Goal: Task Accomplishment & Management: Use online tool/utility

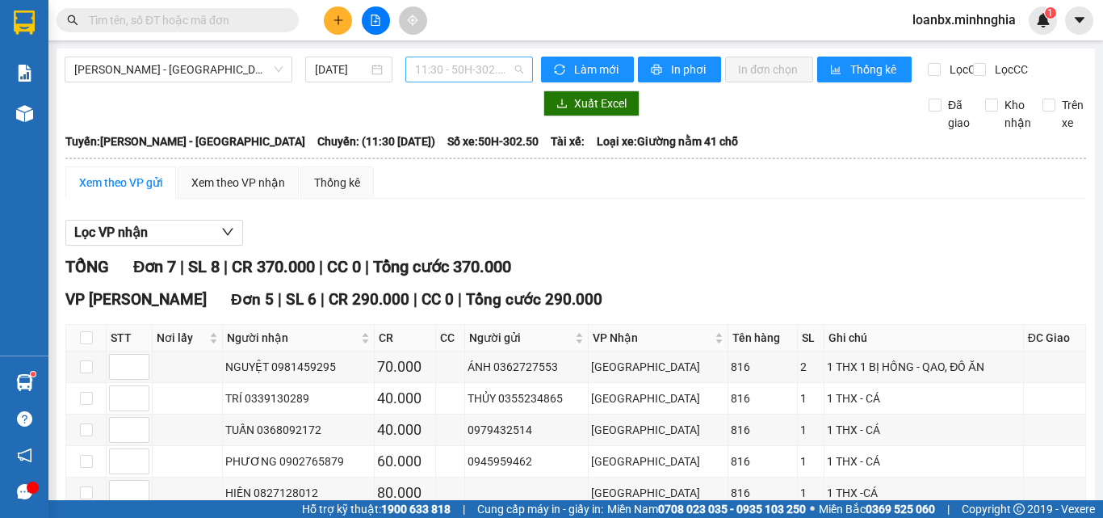
click at [453, 71] on span "11:30 - 50H-302.50" at bounding box center [469, 69] width 108 height 24
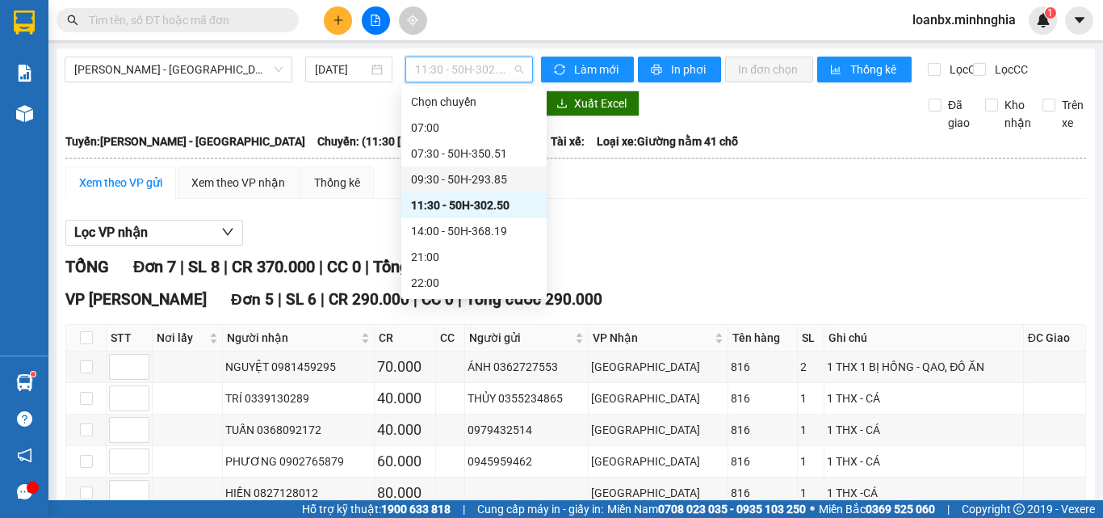
click at [484, 175] on div "09:30 - 50H-293.85" at bounding box center [474, 179] width 126 height 18
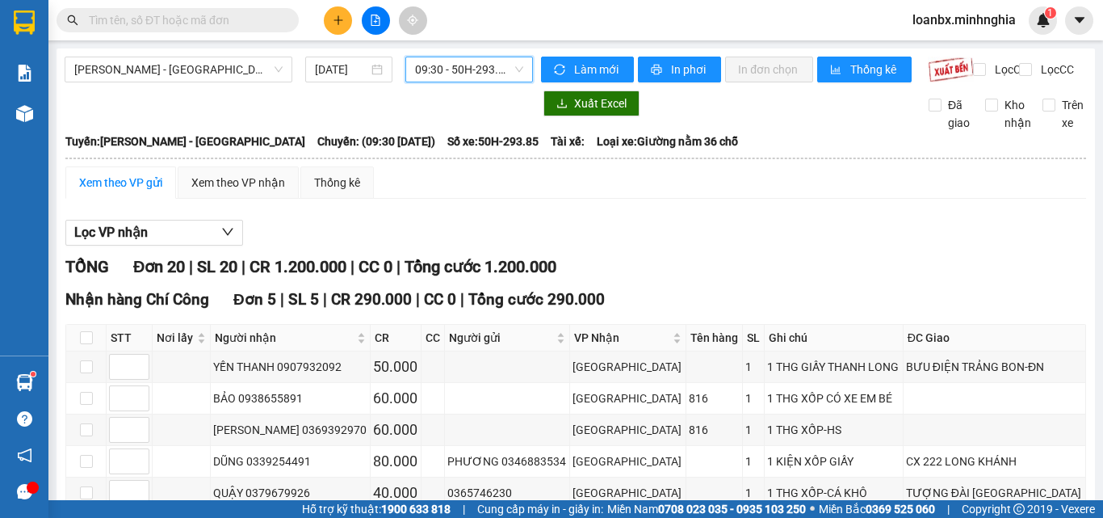
scroll to position [162, 0]
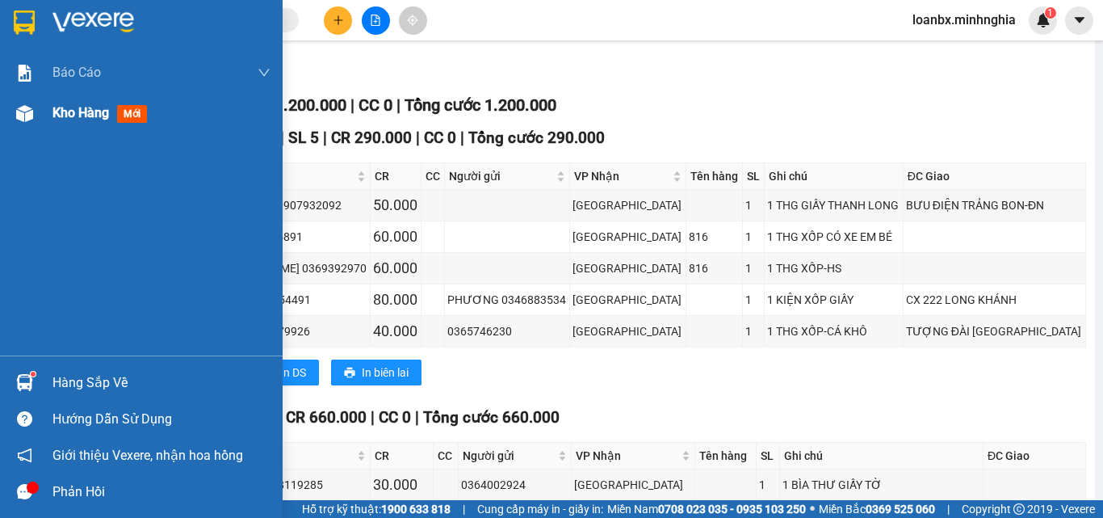
click at [32, 129] on div "Kho hàng mới" at bounding box center [141, 113] width 283 height 40
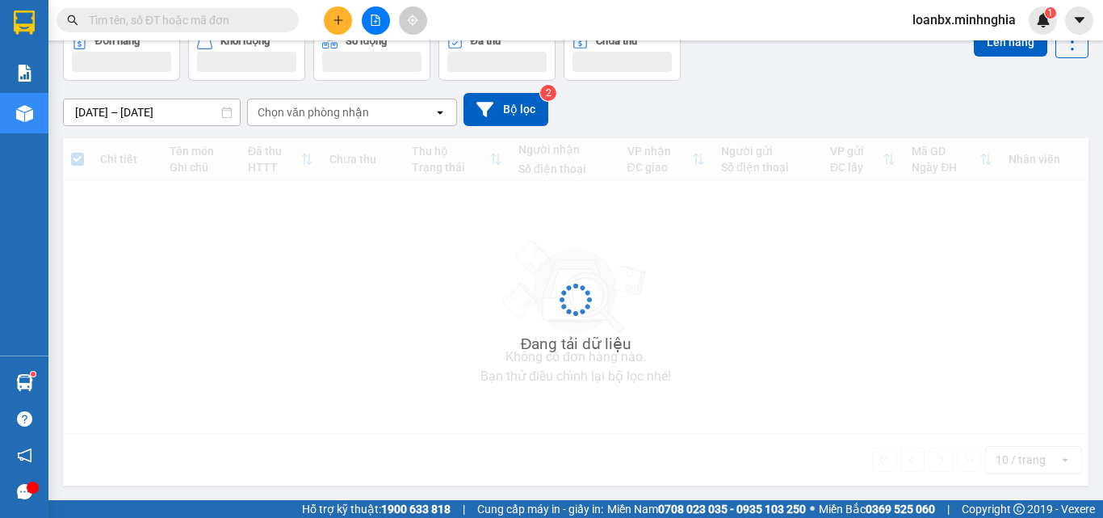
scroll to position [90, 0]
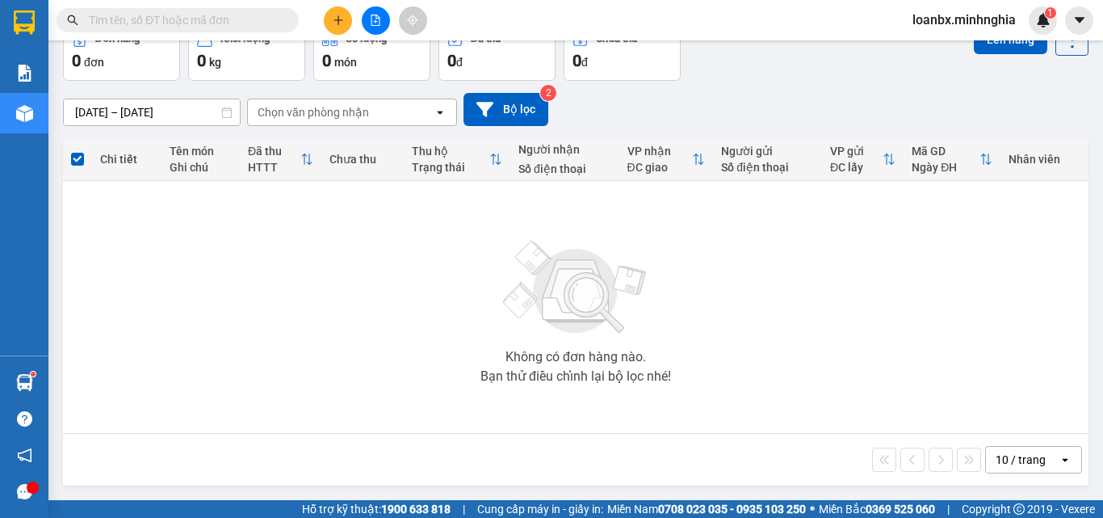
click at [140, 20] on input "text" at bounding box center [184, 20] width 191 height 18
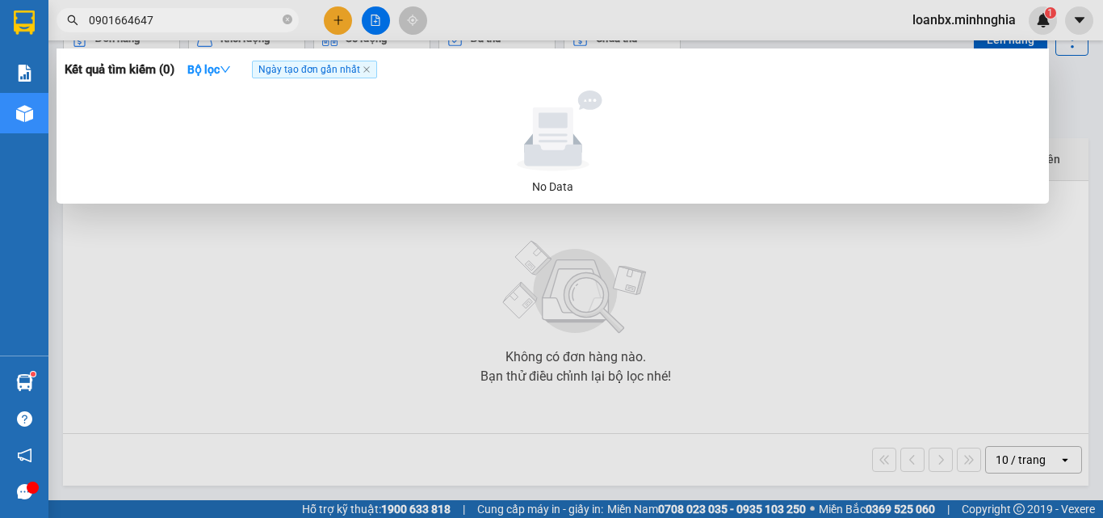
type input "0901664647"
click at [329, 99] on div at bounding box center [553, 130] width 964 height 81
click at [334, 27] on div at bounding box center [551, 259] width 1103 height 518
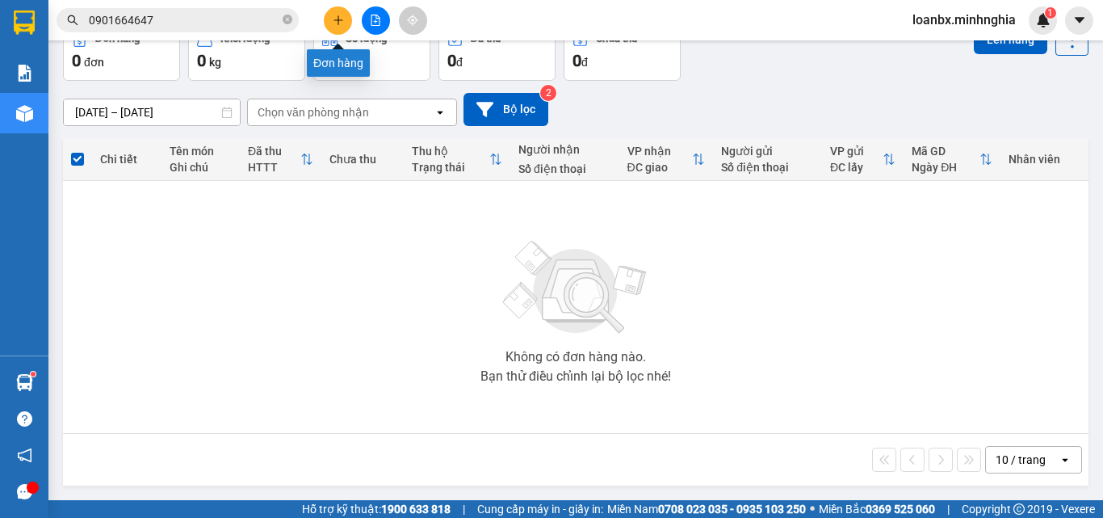
click at [334, 27] on button at bounding box center [338, 20] width 28 height 28
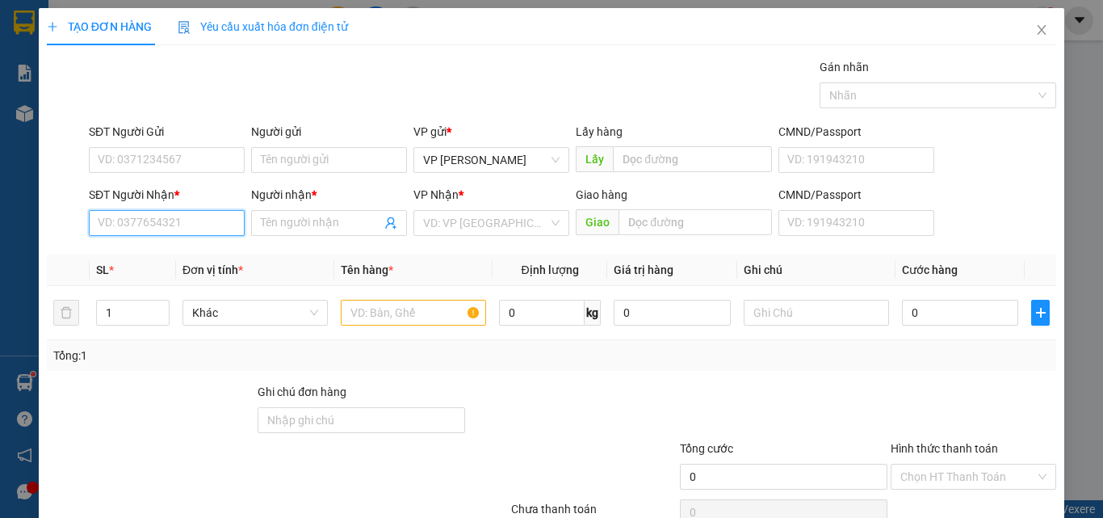
click at [214, 215] on input "SĐT Người Nhận *" at bounding box center [167, 223] width 156 height 26
click at [187, 254] on div "0814624625 - TUYÊN" at bounding box center [165, 255] width 135 height 18
type input "0814624625"
type input "TUYÊN"
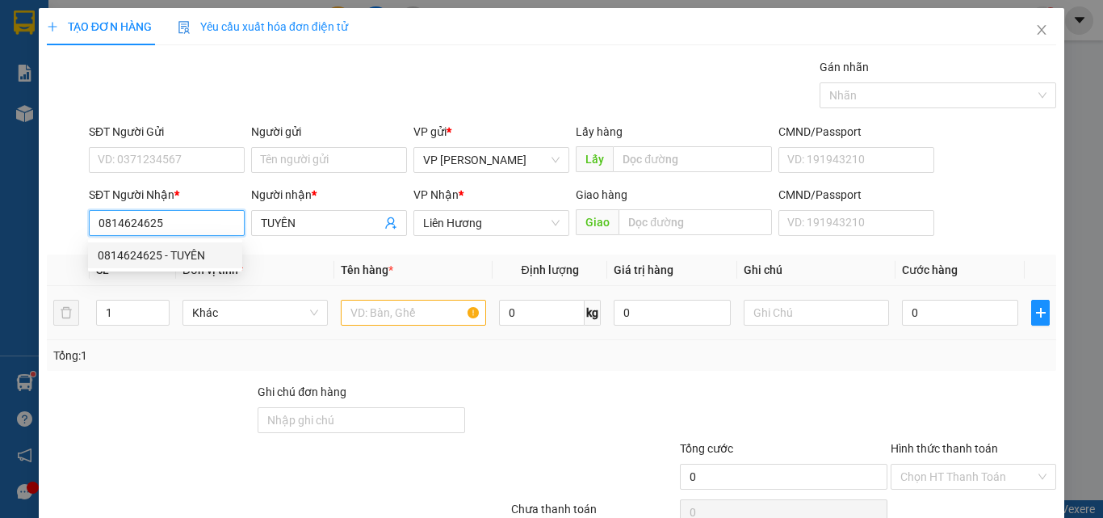
type input "0814624625"
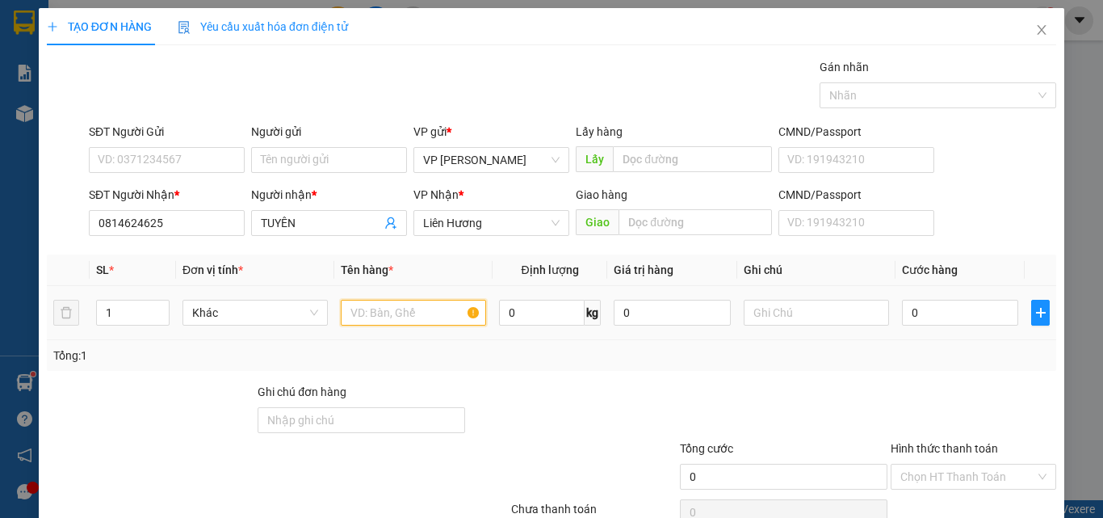
click at [390, 309] on input "text" at bounding box center [413, 313] width 145 height 26
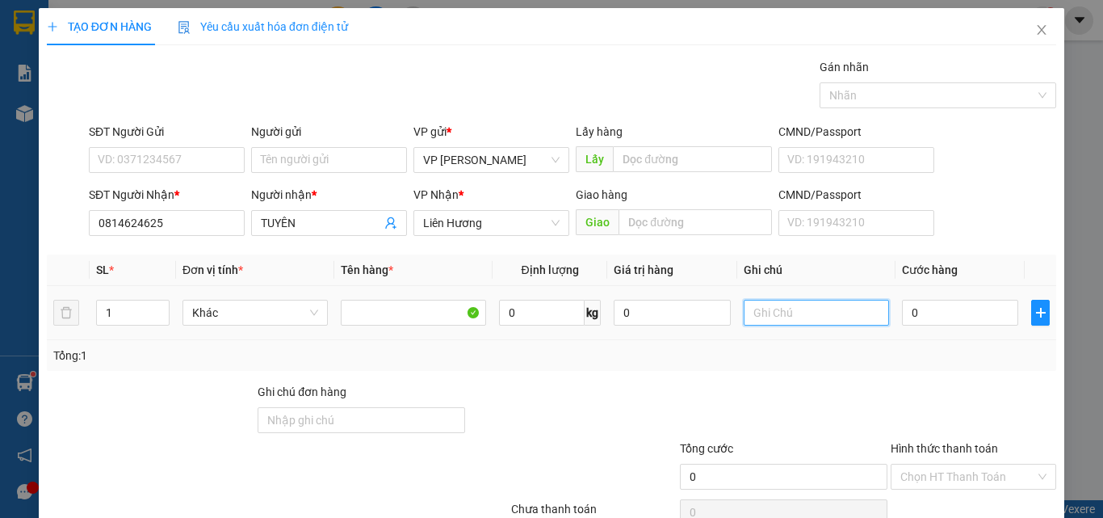
click at [777, 324] on input "text" at bounding box center [816, 313] width 145 height 26
type input "1 TH XỐP - CÁ"
type input "3"
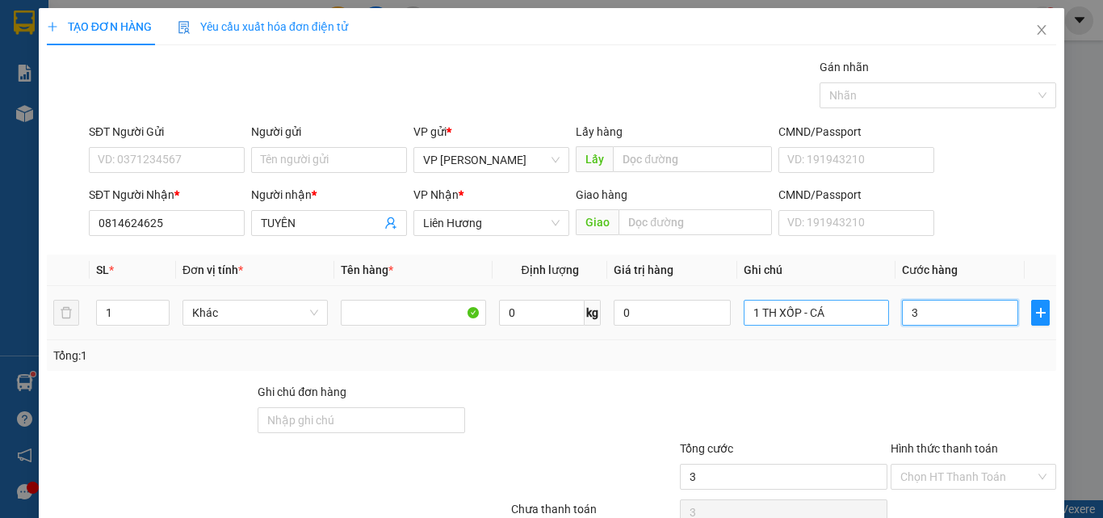
type input "30"
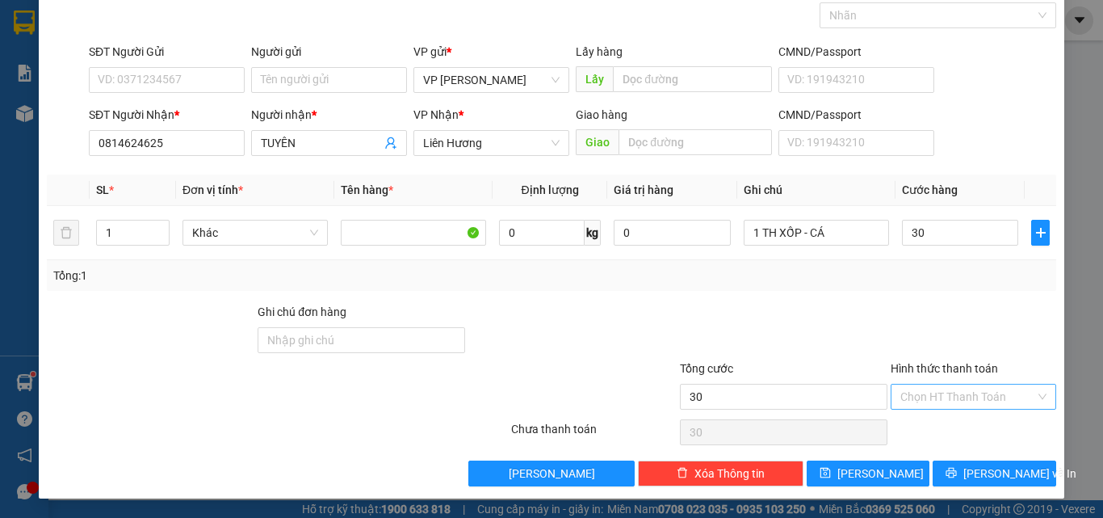
type input "30.000"
drag, startPoint x: 953, startPoint y: 393, endPoint x: 947, endPoint y: 404, distance: 12.3
click at [951, 393] on input "Hình thức thanh toán" at bounding box center [968, 396] width 135 height 24
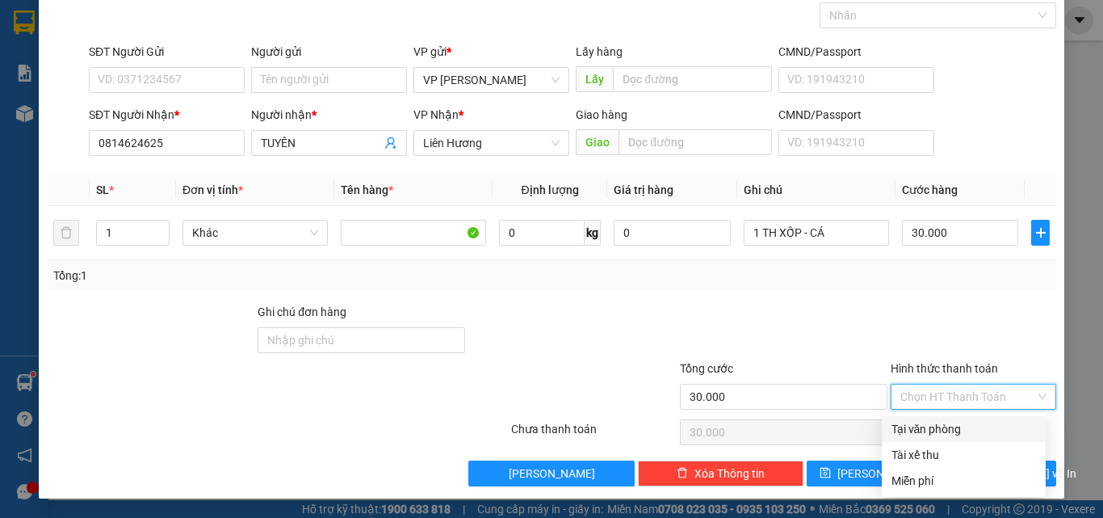
click at [926, 430] on div "Tại văn phòng" at bounding box center [964, 429] width 145 height 18
type input "0"
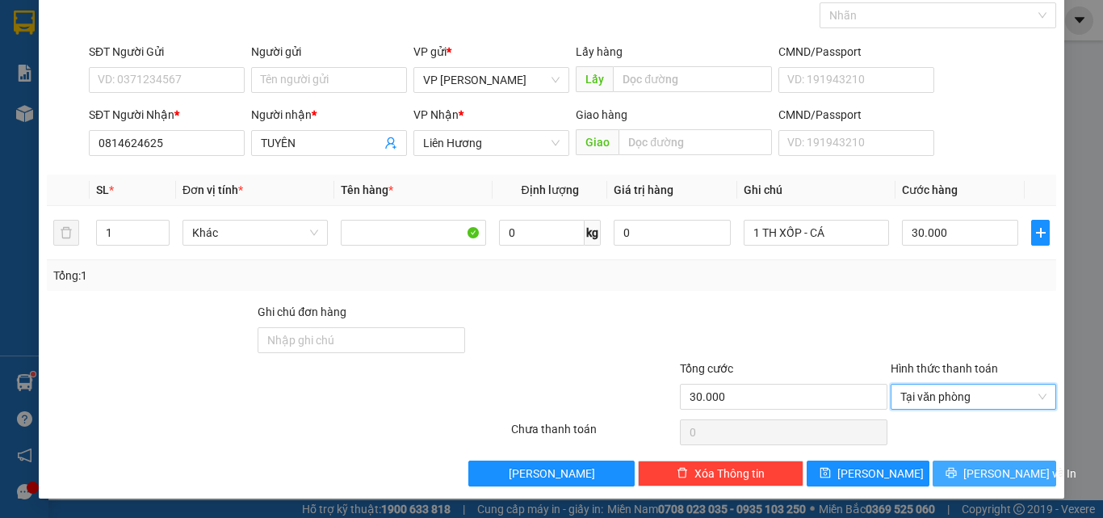
click at [974, 476] on span "[PERSON_NAME] và In" at bounding box center [1020, 473] width 113 height 18
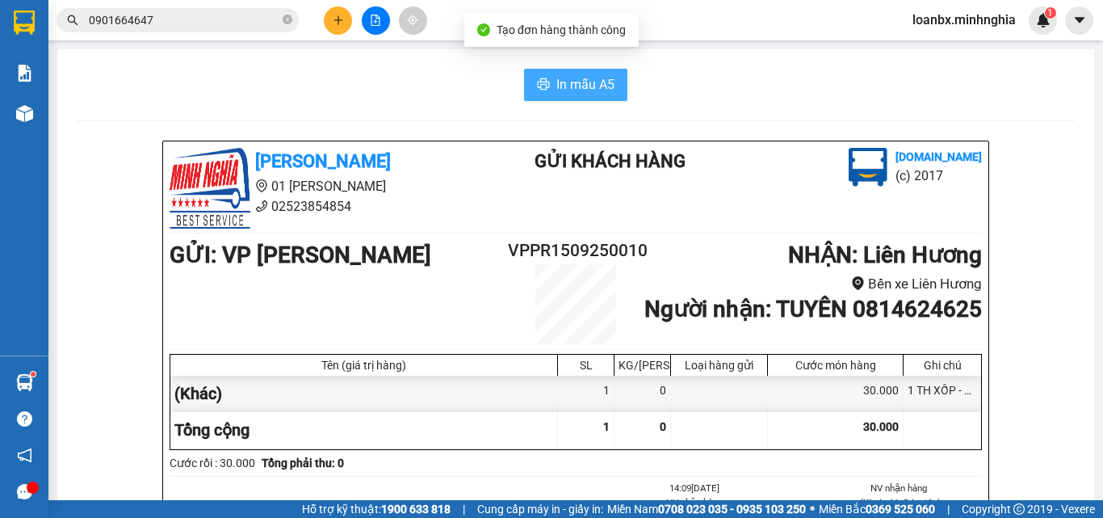
click at [580, 78] on span "In mẫu A5" at bounding box center [586, 84] width 58 height 20
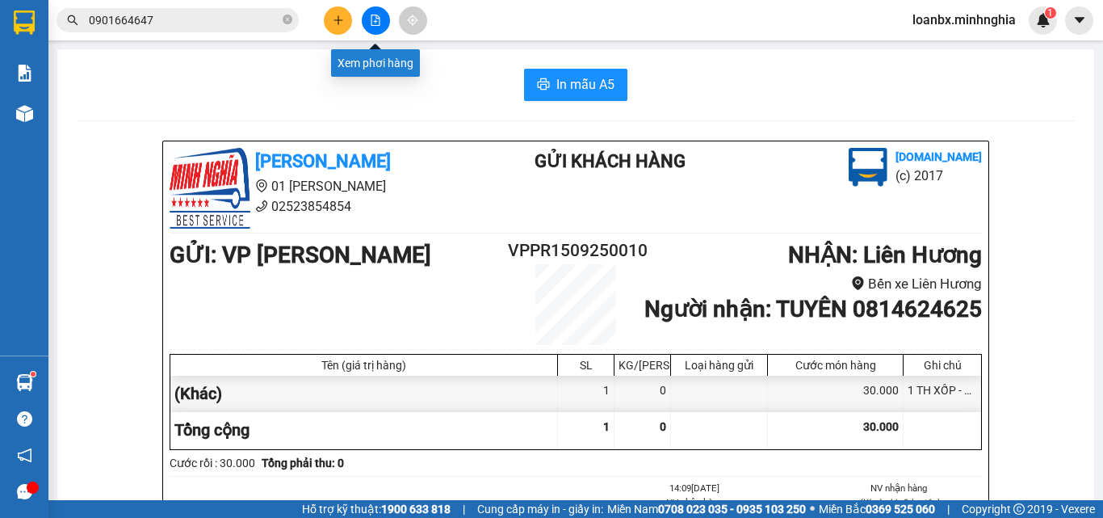
click at [384, 23] on button at bounding box center [376, 20] width 28 height 28
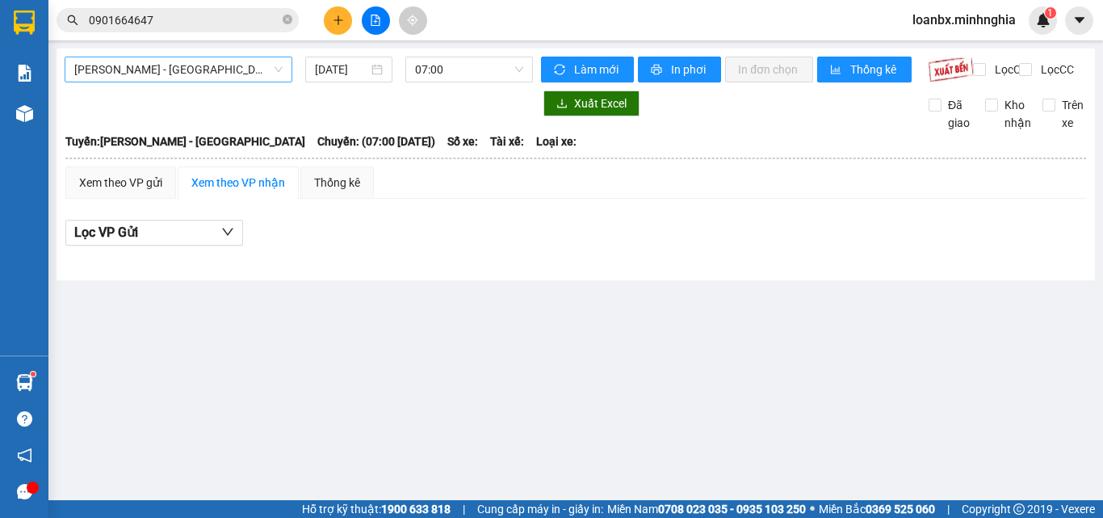
click at [174, 72] on span "[PERSON_NAME] - [GEOGRAPHIC_DATA]" at bounding box center [178, 69] width 208 height 24
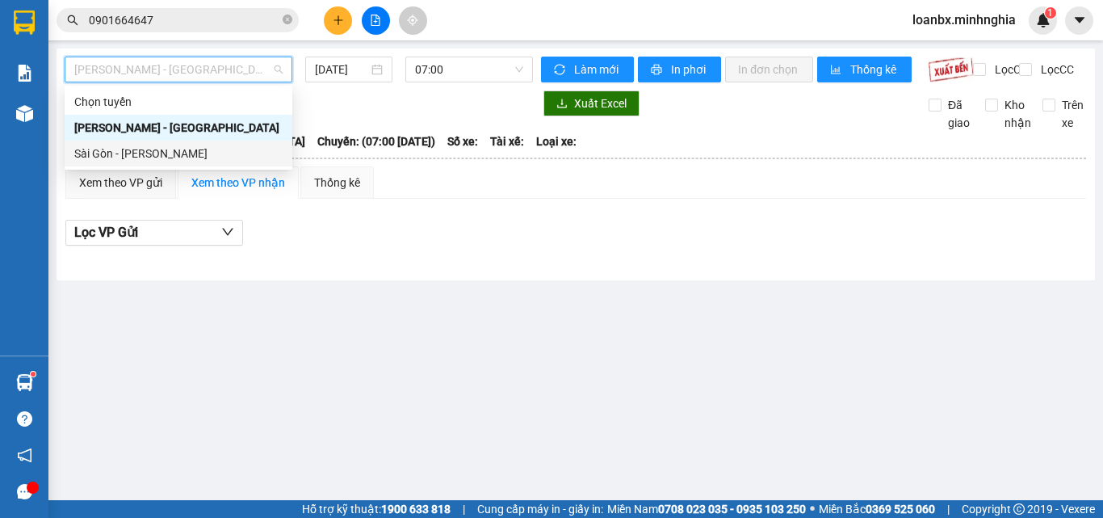
click at [164, 160] on div "Sài Gòn - [PERSON_NAME]" at bounding box center [178, 154] width 208 height 18
type input "[DATE]"
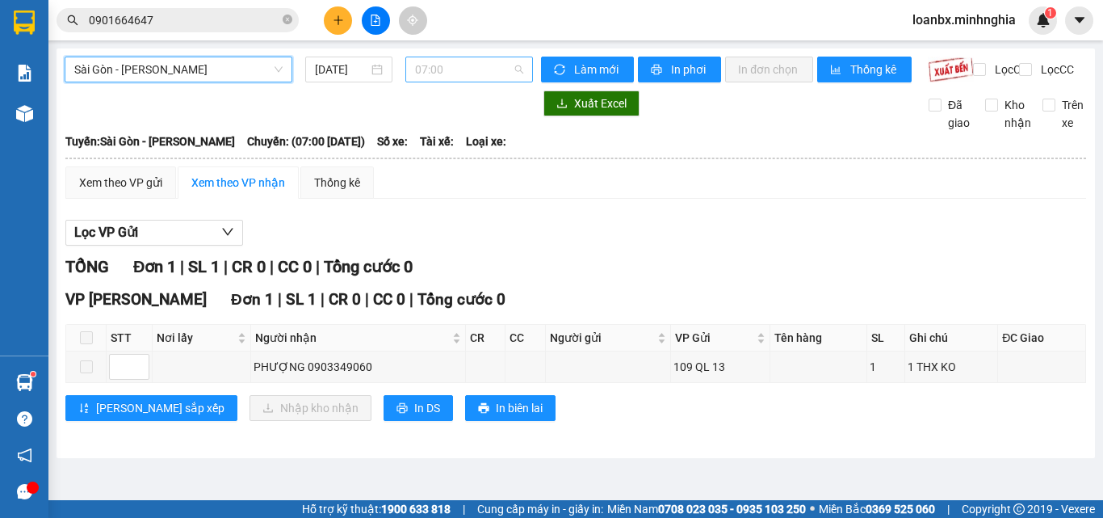
click at [443, 74] on span "07:00" at bounding box center [469, 69] width 108 height 24
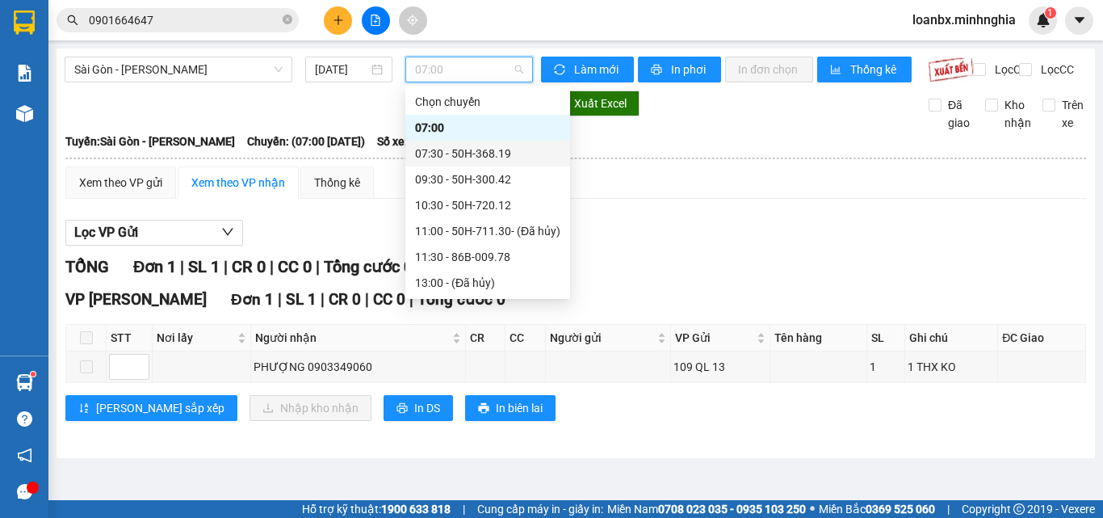
click at [737, 199] on div "Xem theo VP gửi Xem theo VP nhận Thống kê" at bounding box center [575, 182] width 1021 height 32
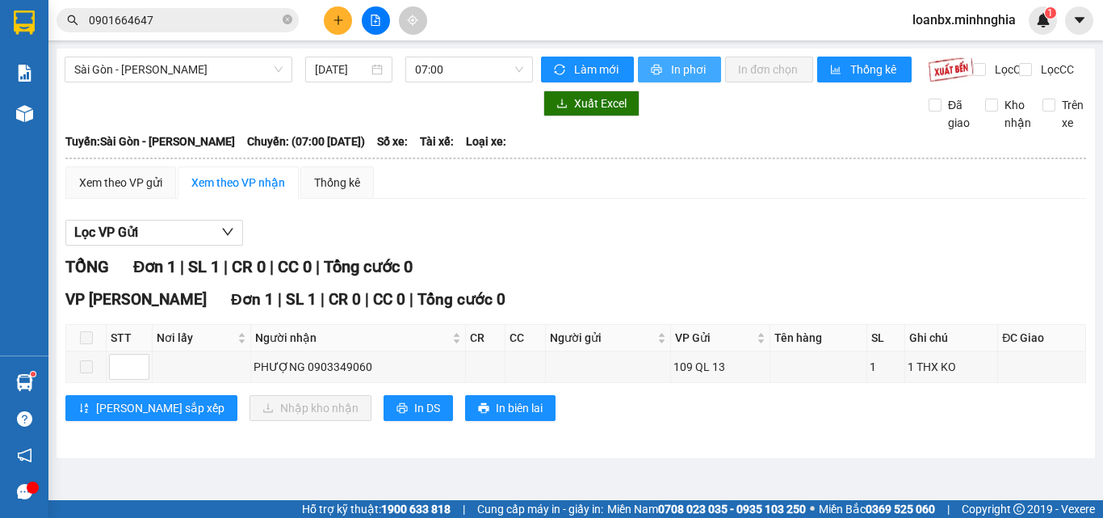
click at [698, 75] on span "In phơi" at bounding box center [689, 70] width 37 height 18
click at [489, 74] on span "07:00" at bounding box center [469, 69] width 108 height 24
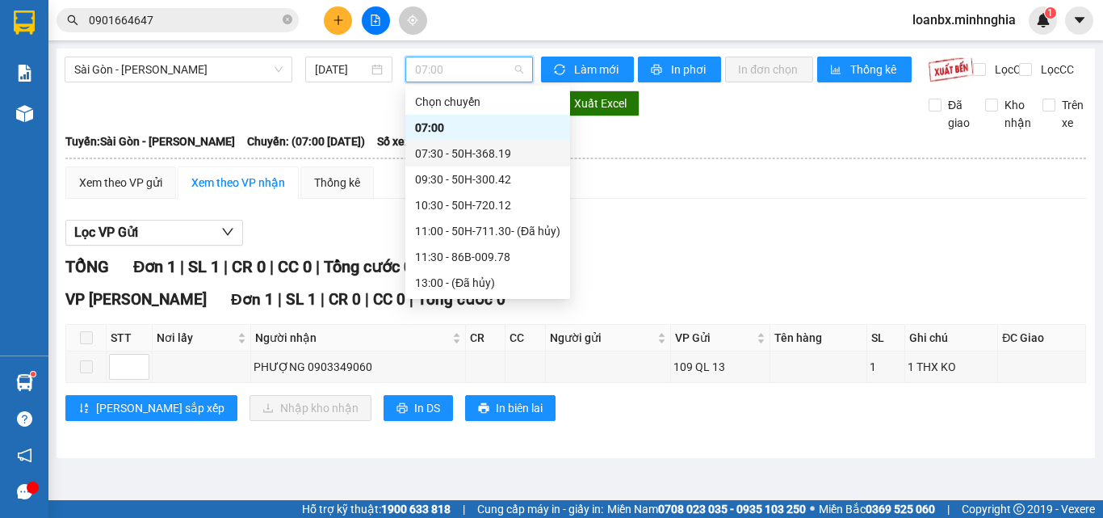
click at [481, 149] on div "07:30 - 50H-368.19" at bounding box center [487, 154] width 145 height 18
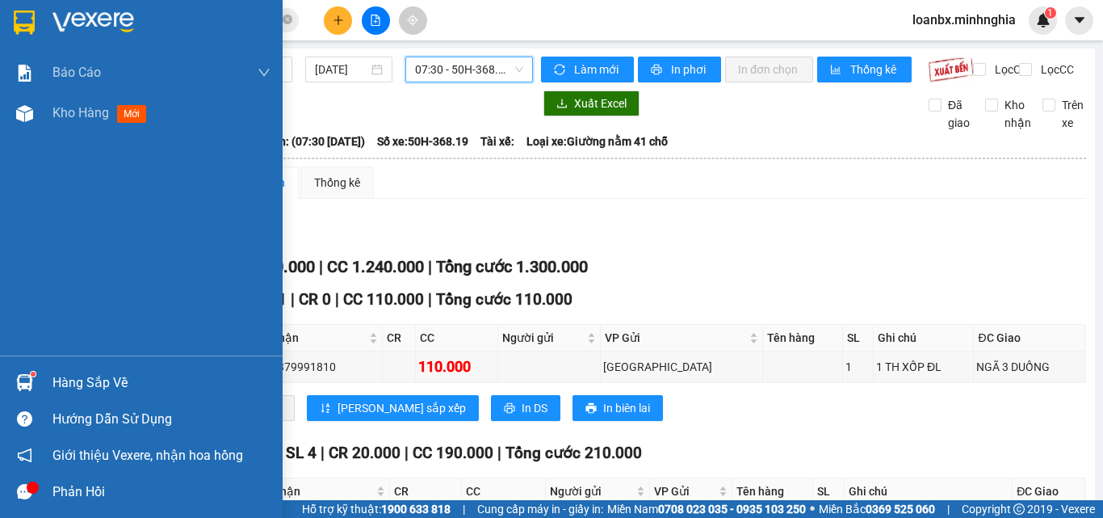
click at [26, 494] on icon "message" at bounding box center [24, 491] width 15 height 15
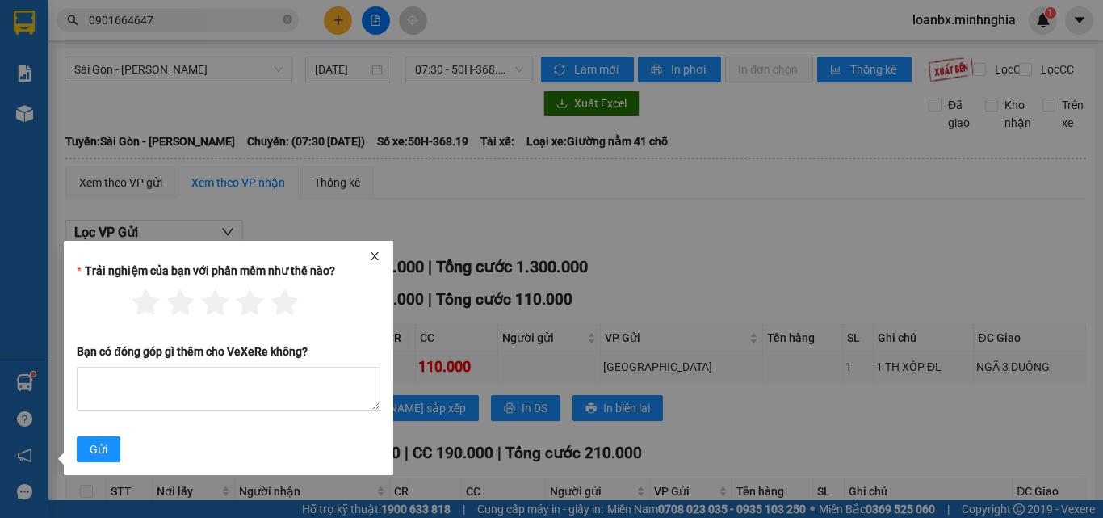
click at [373, 244] on div "Trải nghiệm của bạn với phần mềm như thế nào? Bạn có đóng góp gì thêm cho [PERS…" at bounding box center [229, 358] width 330 height 234
click at [373, 254] on icon "close" at bounding box center [375, 256] width 8 height 8
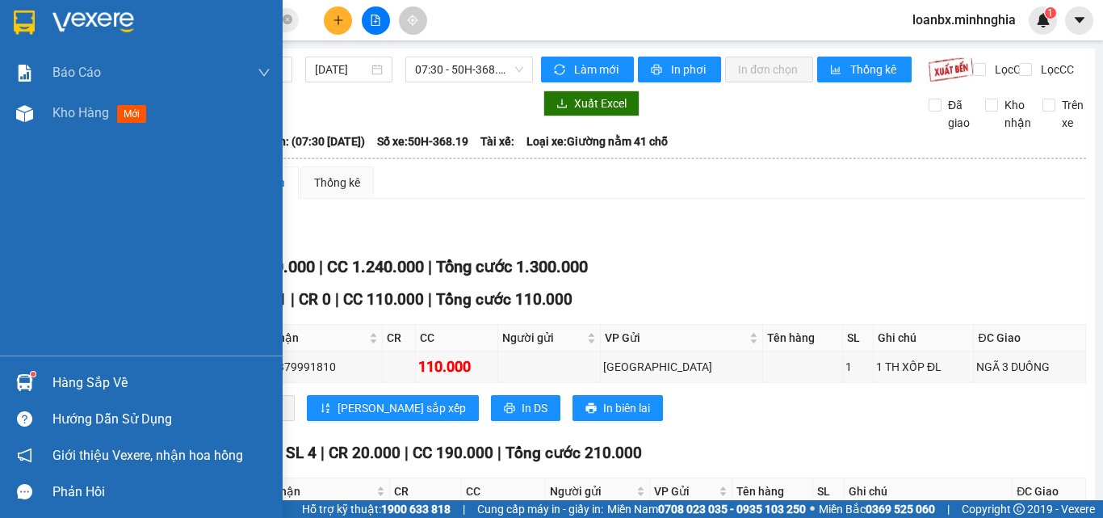
click at [31, 386] on img at bounding box center [24, 382] width 17 height 17
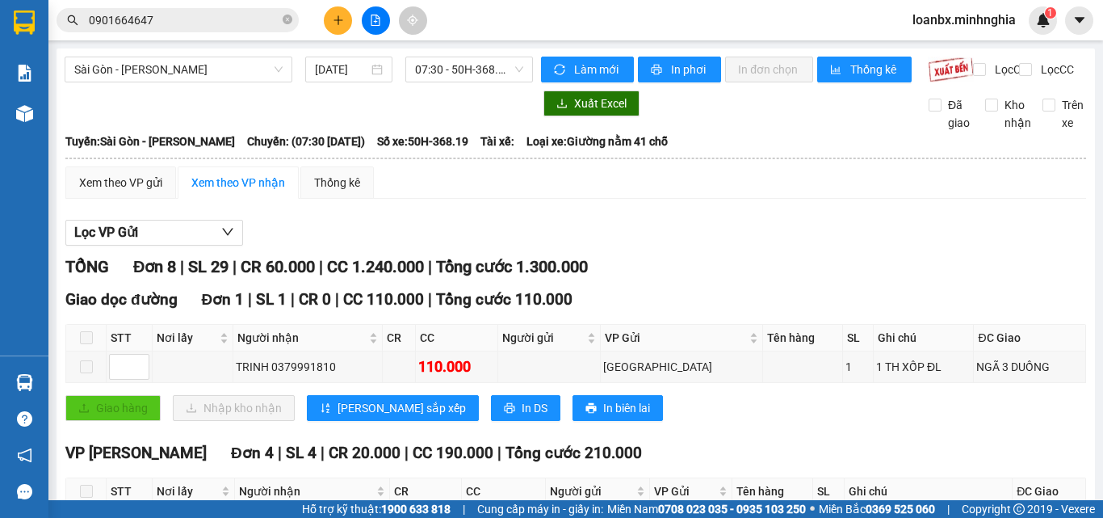
click at [845, 244] on section "Kết quả tìm kiếm ( 0 ) Bộ lọc Ngày tạo đơn gần nhất No Data 0901664647 loanbx.m…" at bounding box center [551, 259] width 1103 height 518
click at [216, 6] on div "Kết quả tìm kiếm ( 0 ) Bộ lọc Ngày tạo đơn gần nhất No Data 0901664647" at bounding box center [157, 20] width 315 height 28
click at [211, 22] on input "0901664647" at bounding box center [184, 20] width 191 height 18
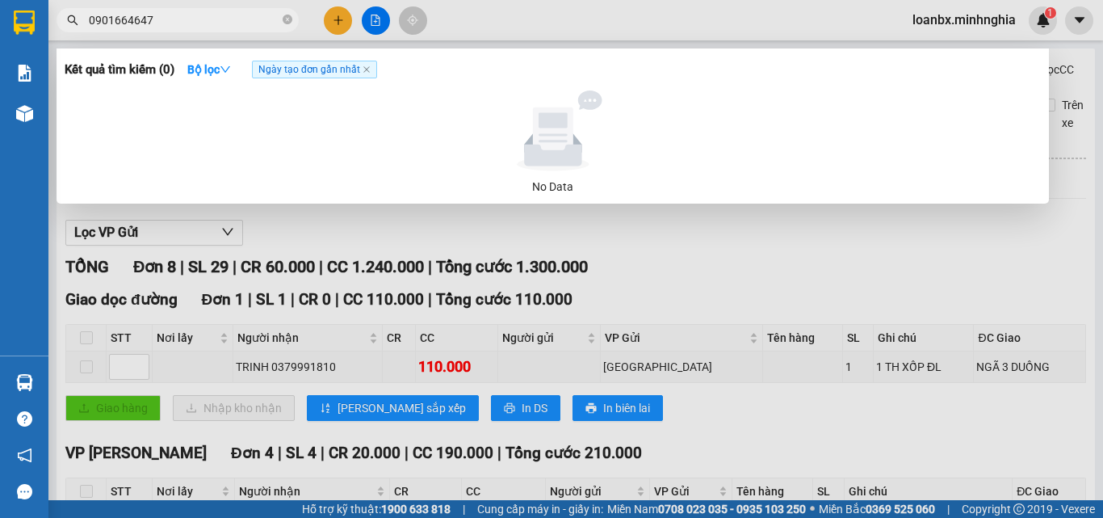
click at [496, 29] on div at bounding box center [551, 259] width 1103 height 518
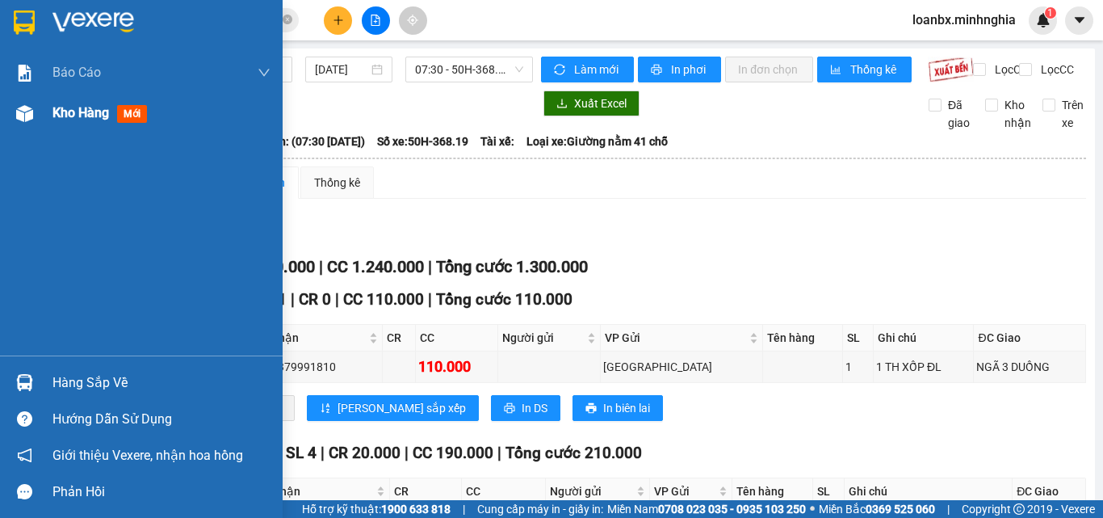
click at [29, 111] on img at bounding box center [24, 113] width 17 height 17
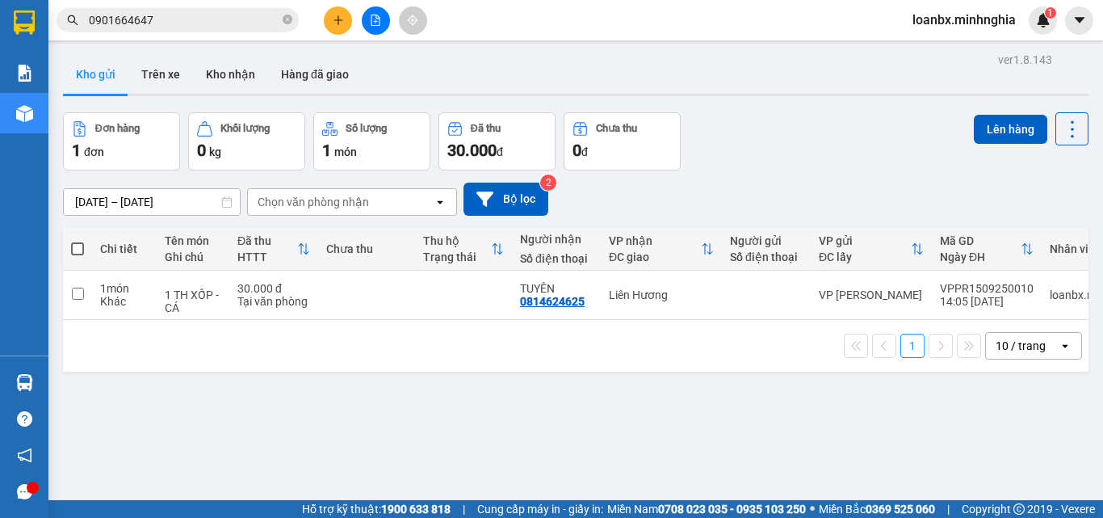
click at [333, 27] on button at bounding box center [338, 20] width 28 height 28
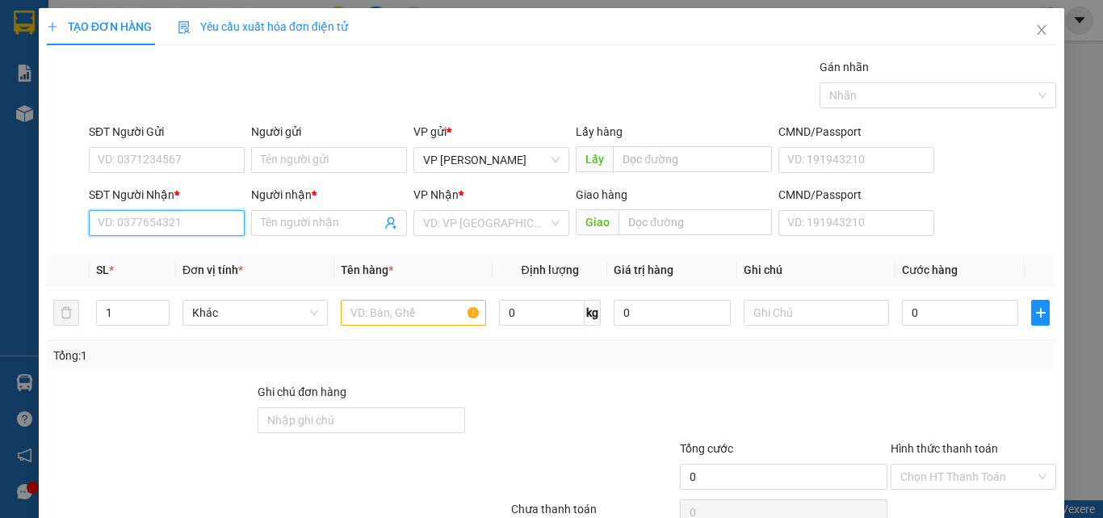
click at [204, 210] on input "SĐT Người Nhận *" at bounding box center [167, 223] width 156 height 26
click at [198, 258] on div "0814624625 - TUYÊN" at bounding box center [165, 255] width 135 height 18
type input "0814624625"
type input "TUYÊN"
type input "0814624625"
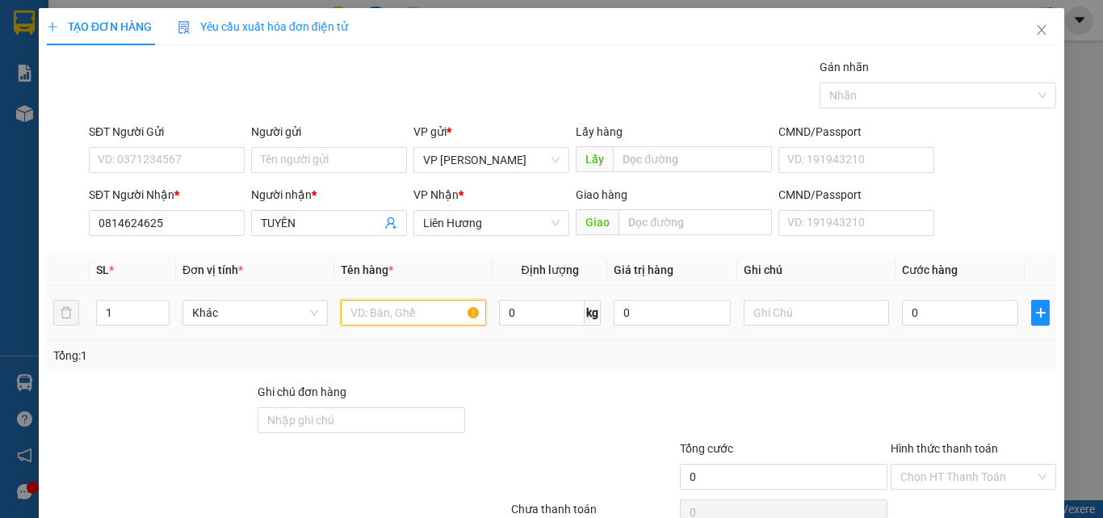
click at [400, 309] on input "text" at bounding box center [413, 313] width 145 height 26
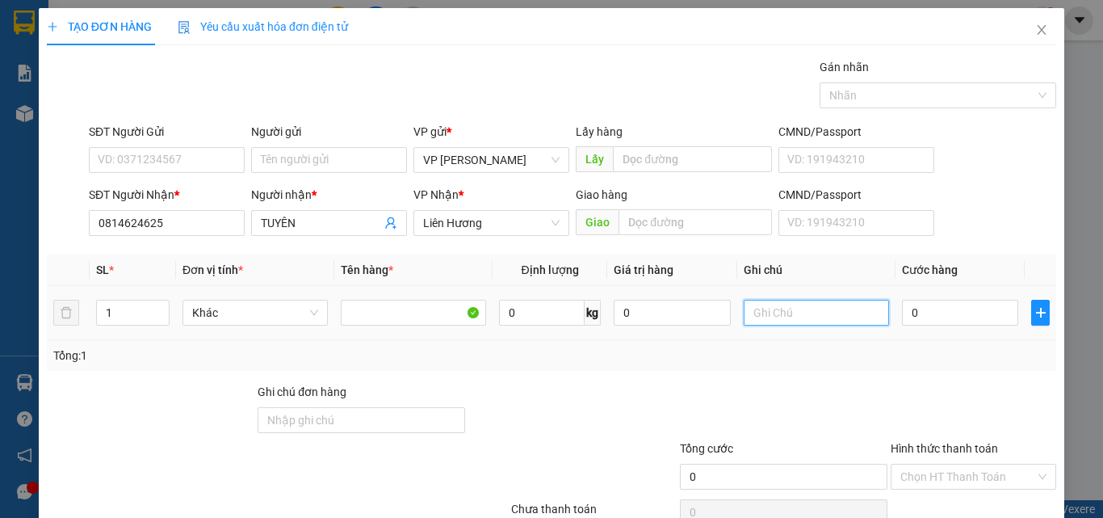
click at [783, 309] on input "text" at bounding box center [816, 313] width 145 height 26
type input "1 TH XỐP - CÁ"
type input "3"
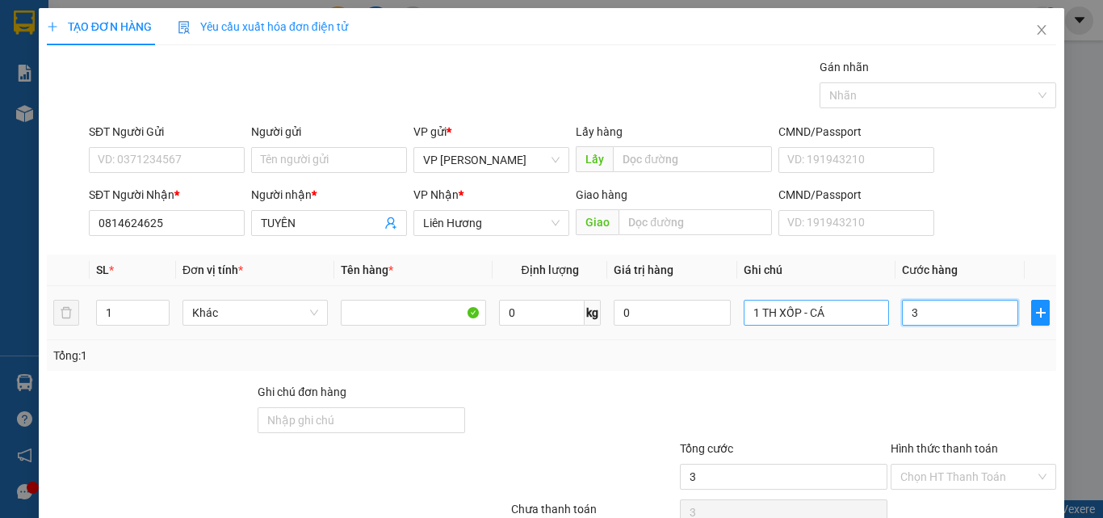
type input "30"
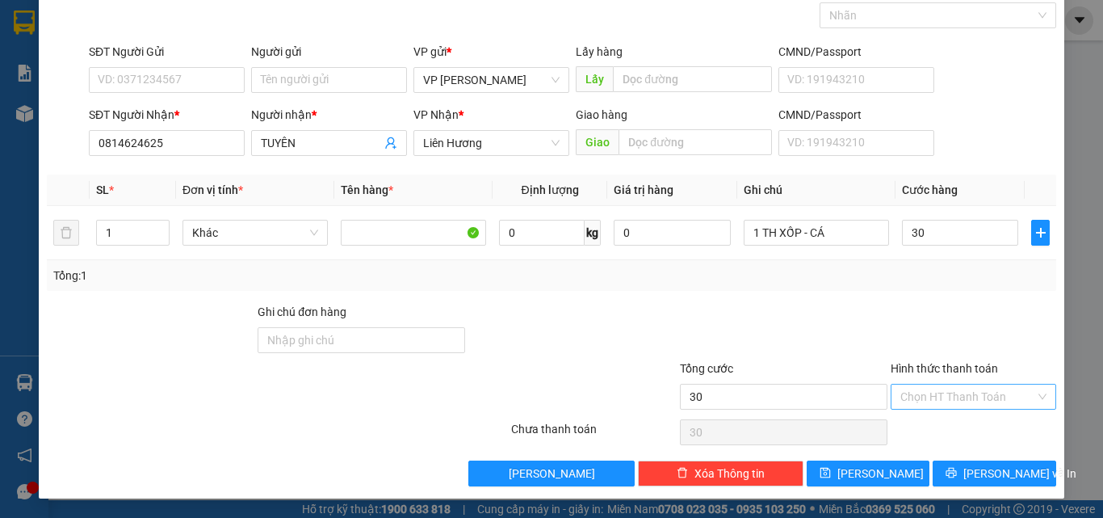
click at [922, 397] on input "Hình thức thanh toán" at bounding box center [968, 396] width 135 height 24
type input "30.000"
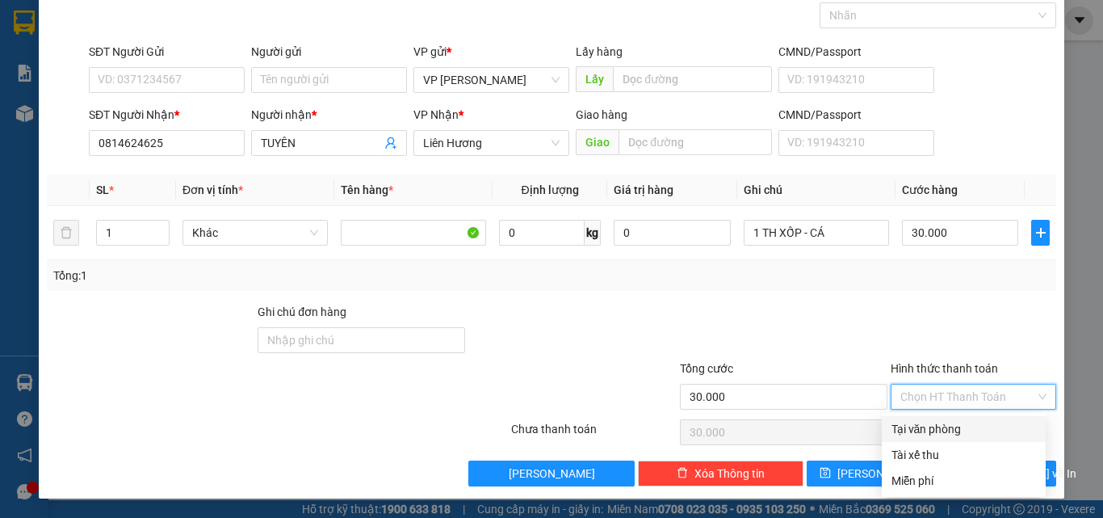
click at [921, 422] on div "Tại văn phòng" at bounding box center [964, 429] width 145 height 18
type input "0"
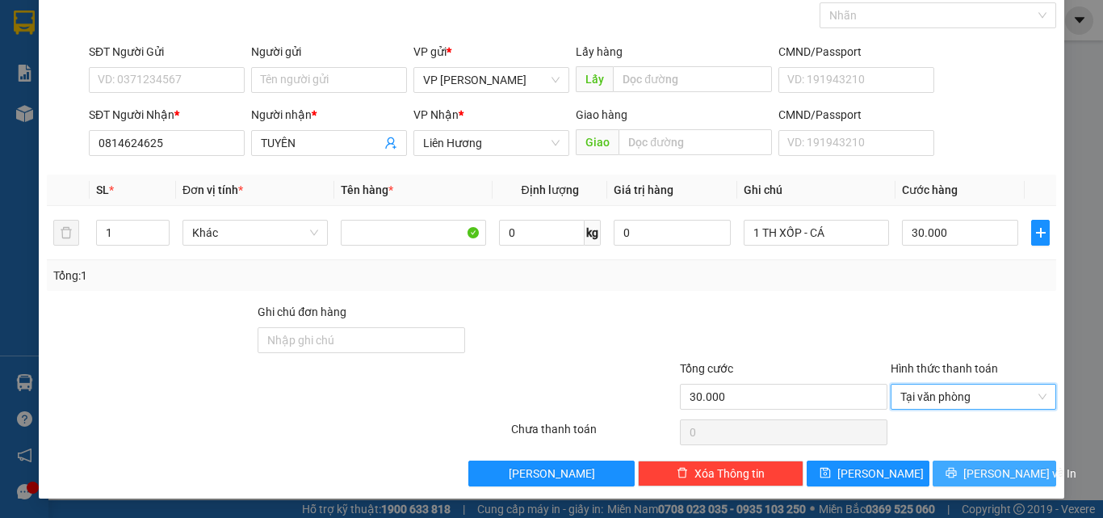
click at [1015, 478] on span "[PERSON_NAME] và In" at bounding box center [1020, 473] width 113 height 18
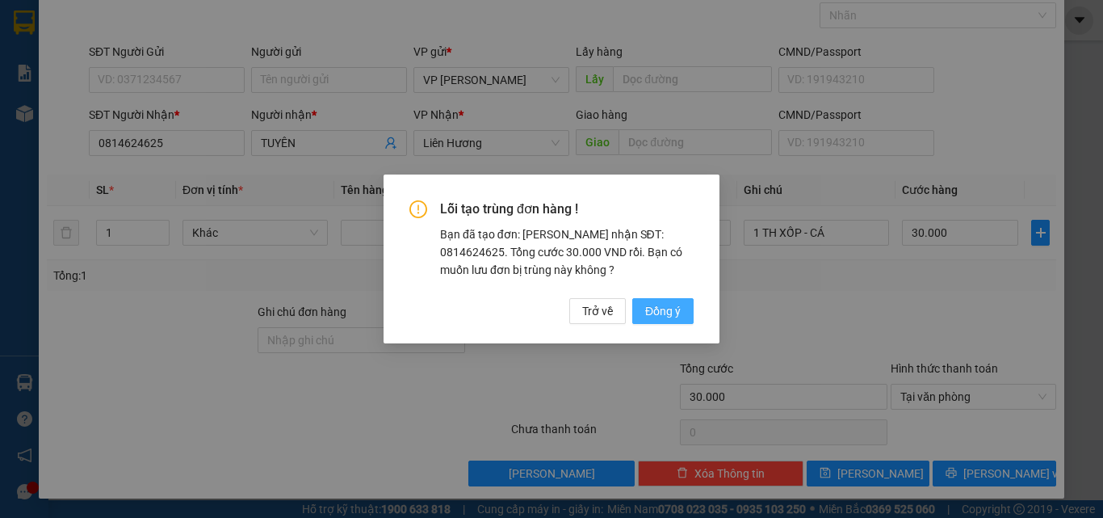
click at [661, 314] on span "Đồng ý" at bounding box center [663, 311] width 36 height 18
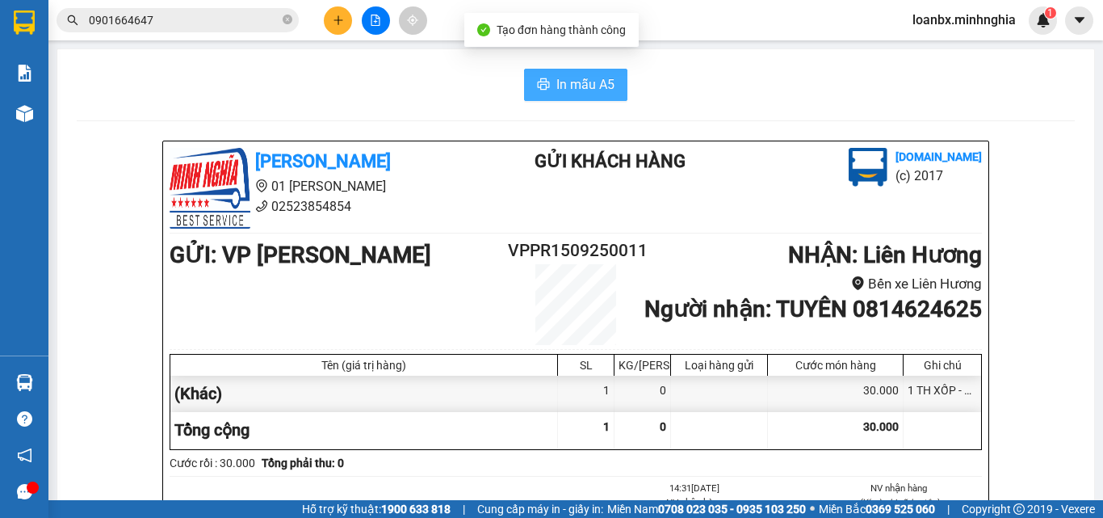
click at [557, 88] on span "In mẫu A5" at bounding box center [586, 84] width 58 height 20
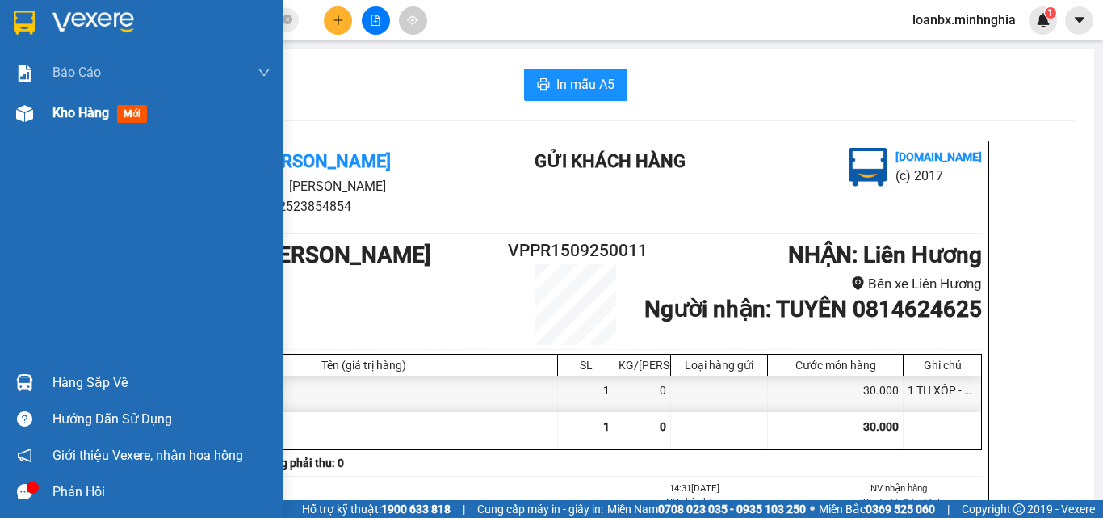
click at [86, 122] on div "Kho hàng mới" at bounding box center [103, 113] width 101 height 20
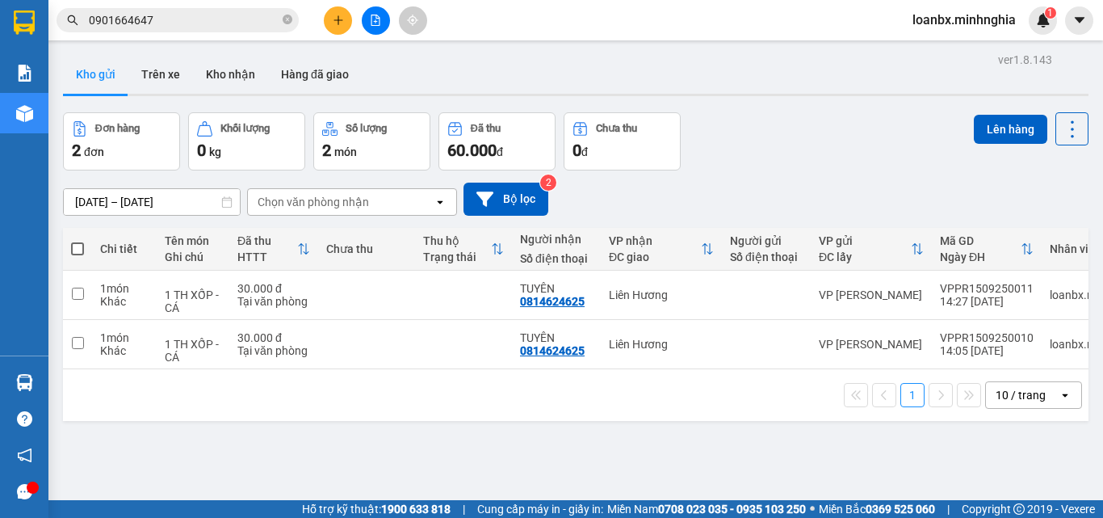
click at [372, 25] on icon "file-add" at bounding box center [376, 20] width 9 height 11
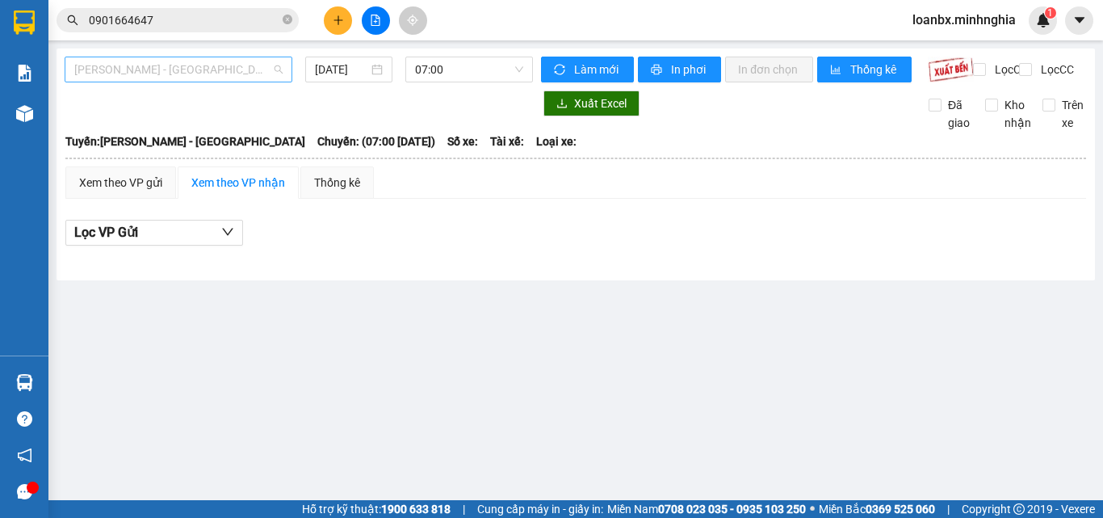
click at [235, 69] on span "[PERSON_NAME] - [GEOGRAPHIC_DATA]" at bounding box center [178, 69] width 208 height 24
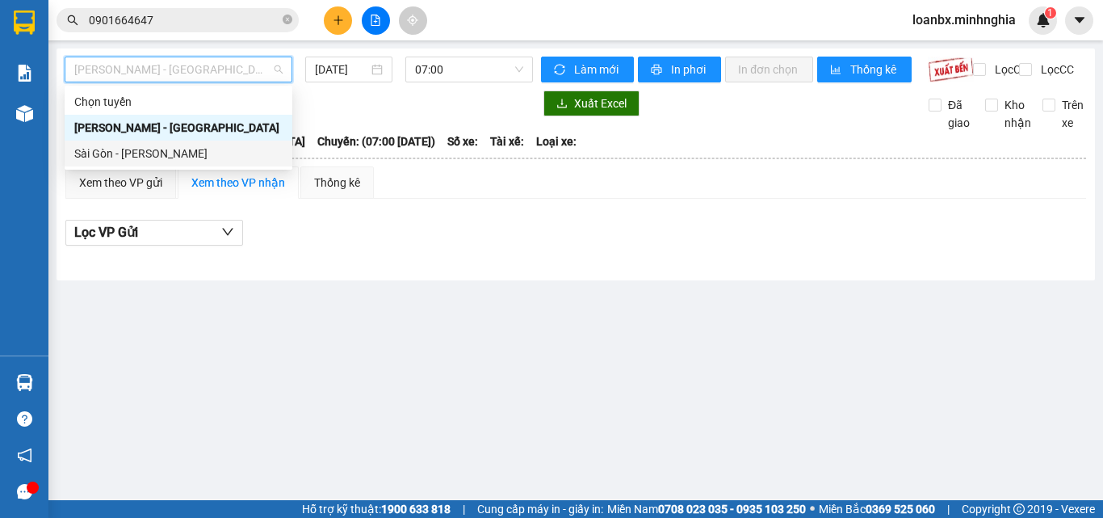
click at [200, 153] on div "Sài Gòn - [PERSON_NAME]" at bounding box center [178, 154] width 208 height 18
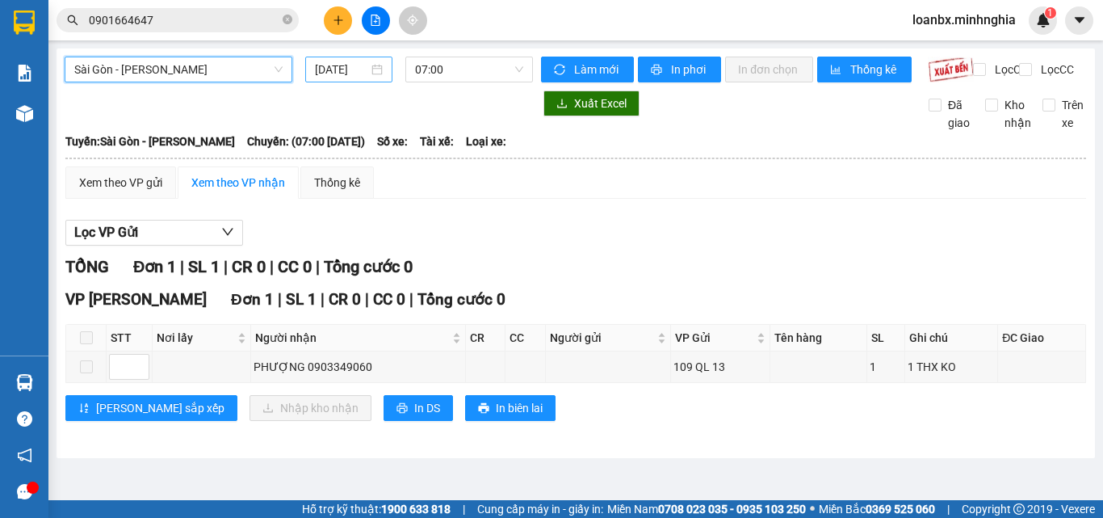
click at [327, 73] on input "[DATE]" at bounding box center [341, 70] width 53 height 18
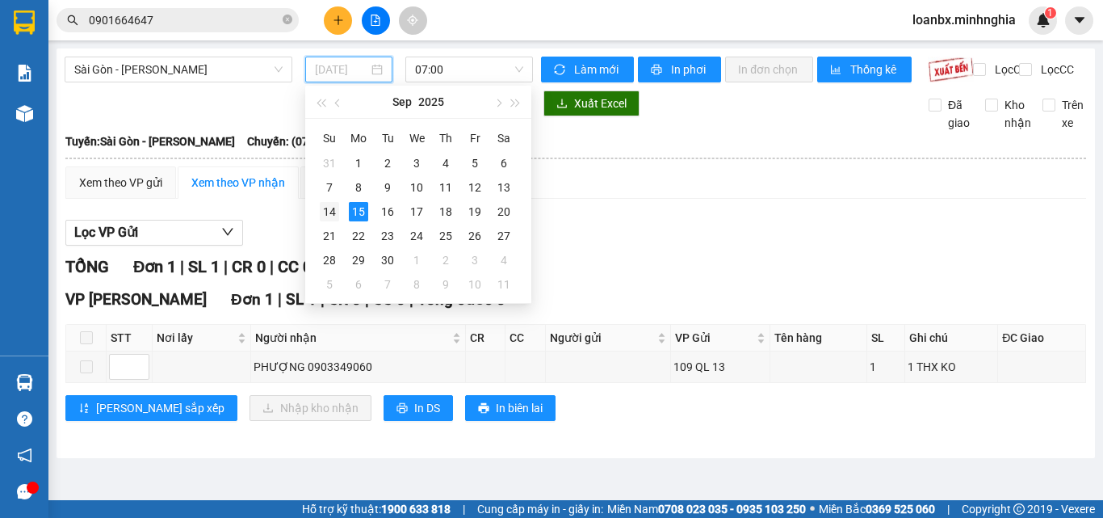
click at [331, 211] on div "14" at bounding box center [329, 211] width 19 height 19
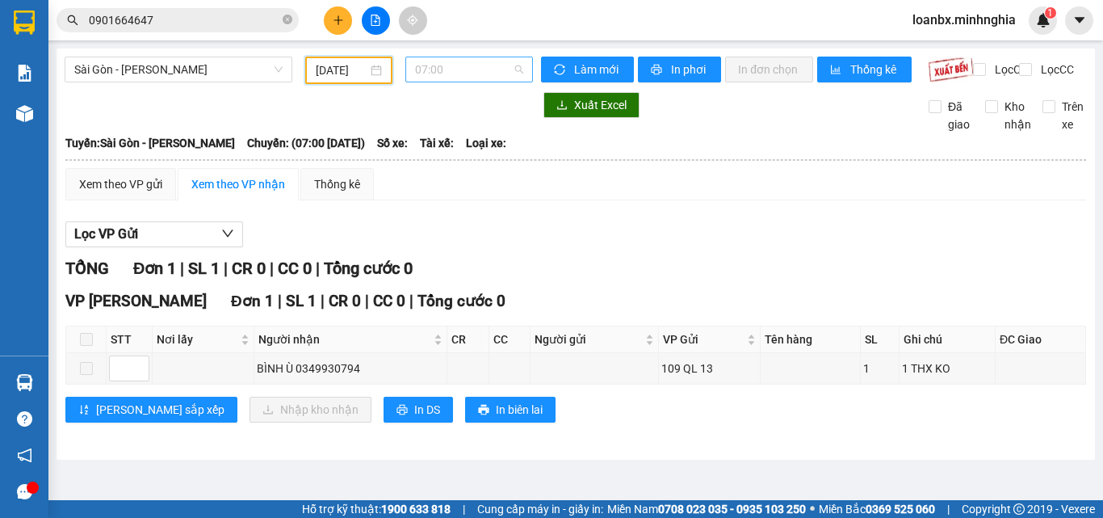
click at [468, 82] on div "07:00" at bounding box center [469, 70] width 128 height 26
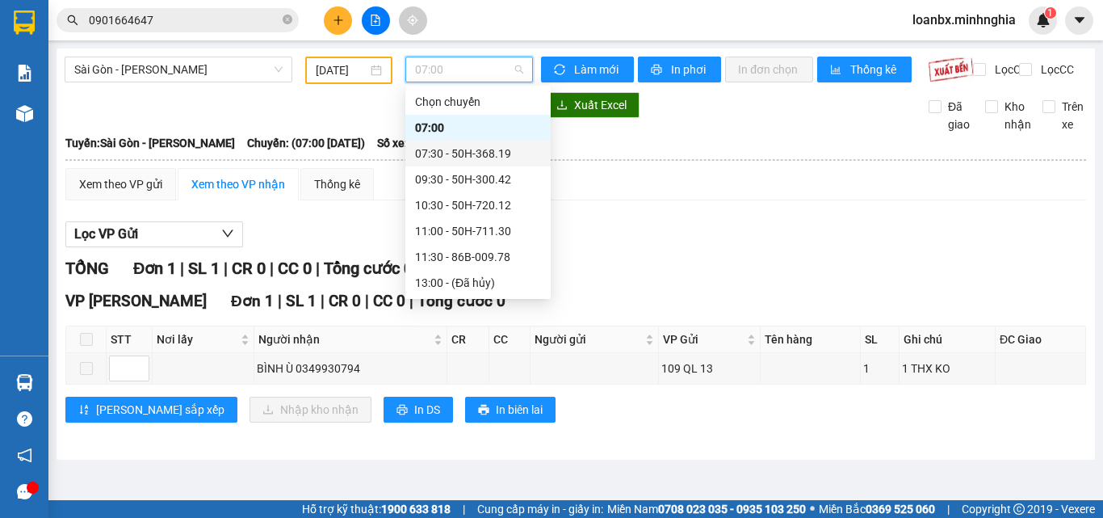
click at [456, 145] on div "07:30 - 50H-368.19" at bounding box center [478, 154] width 126 height 18
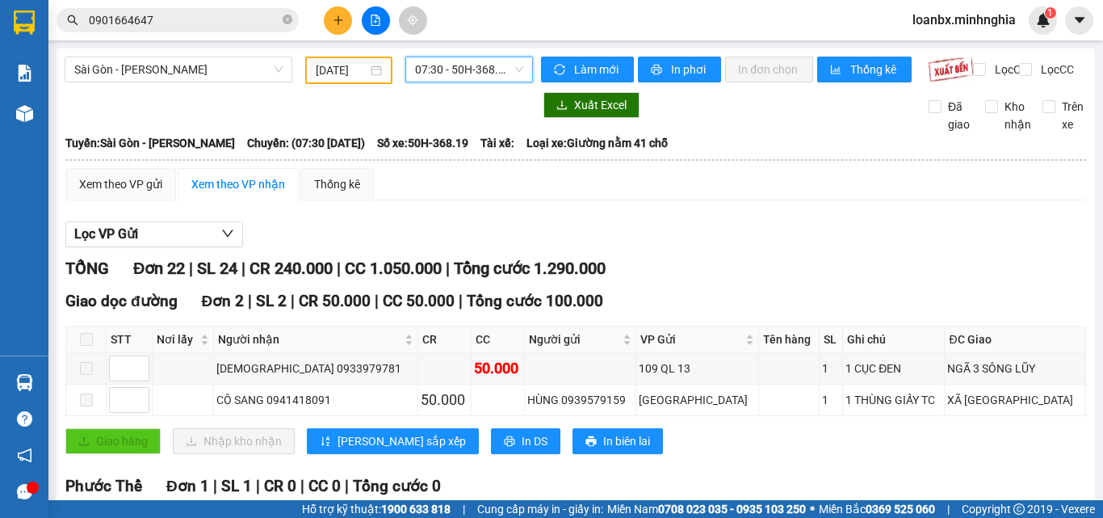
click at [436, 69] on span "07:30 - 50H-368.19" at bounding box center [469, 69] width 108 height 24
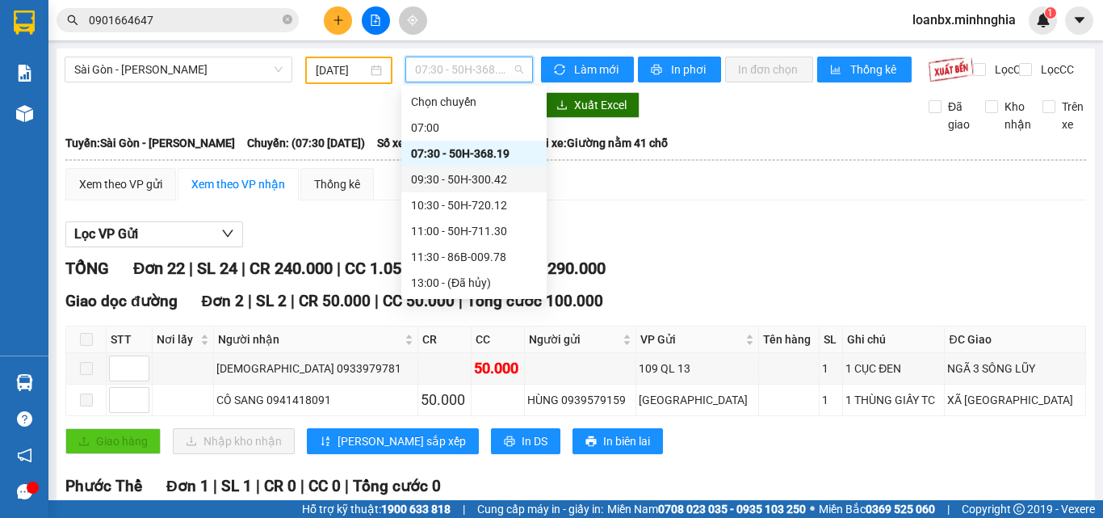
click at [463, 181] on div "09:30 - 50H-300.42" at bounding box center [474, 179] width 126 height 18
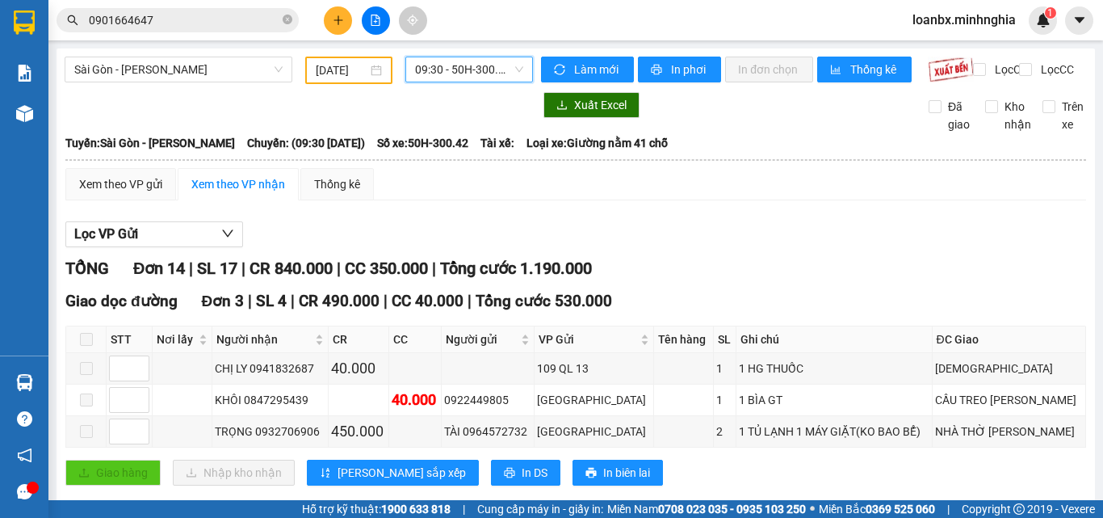
click at [445, 61] on span "09:30 - 50H-300.42" at bounding box center [469, 69] width 108 height 24
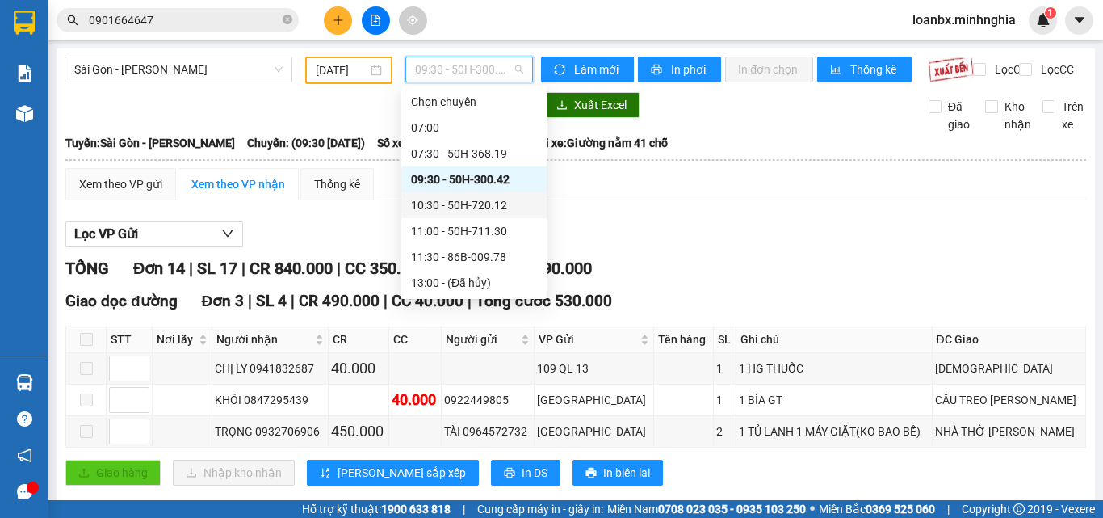
click at [443, 210] on div "10:30 - 50H-720.12" at bounding box center [474, 205] width 126 height 18
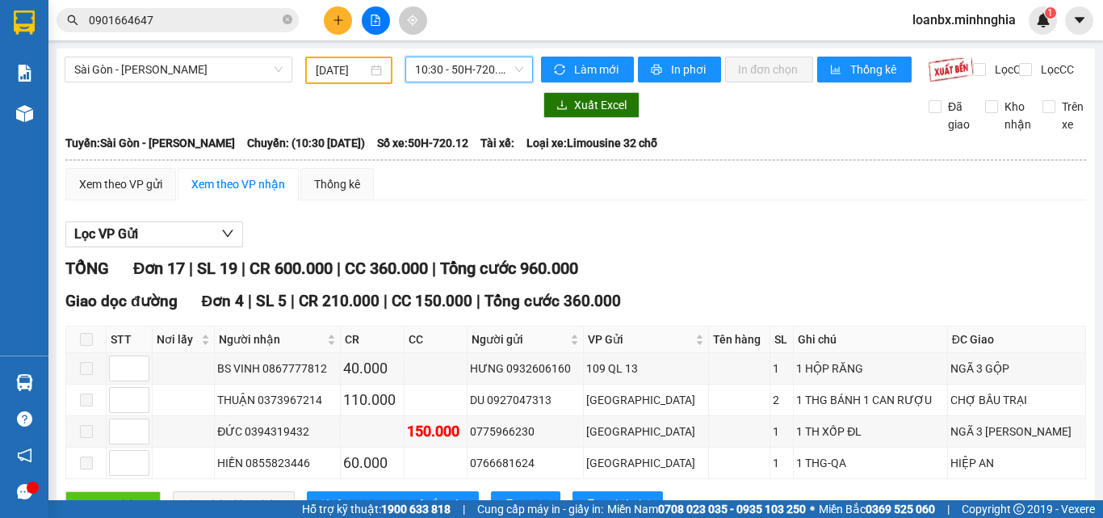
click at [447, 62] on span "10:30 - 50H-720.12" at bounding box center [469, 69] width 108 height 24
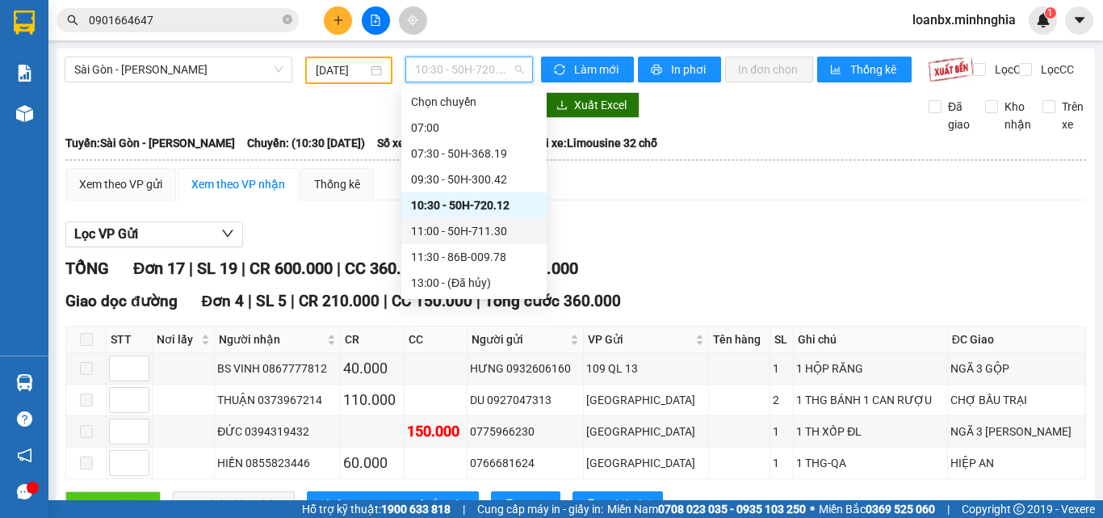
click at [447, 237] on div "11:00 - 50H-711.30" at bounding box center [474, 231] width 126 height 18
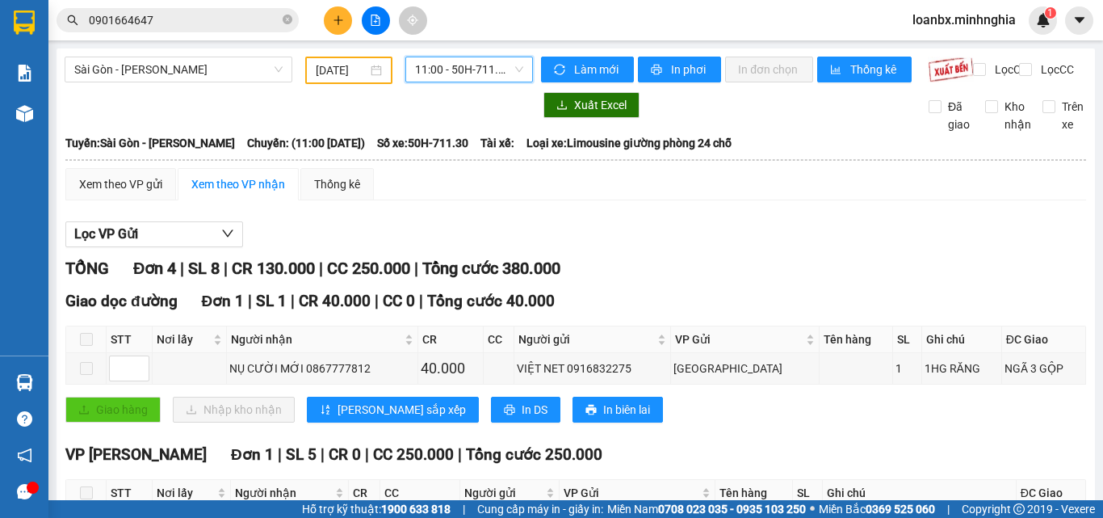
click at [479, 58] on span "11:00 - 50H-711.30" at bounding box center [469, 69] width 108 height 24
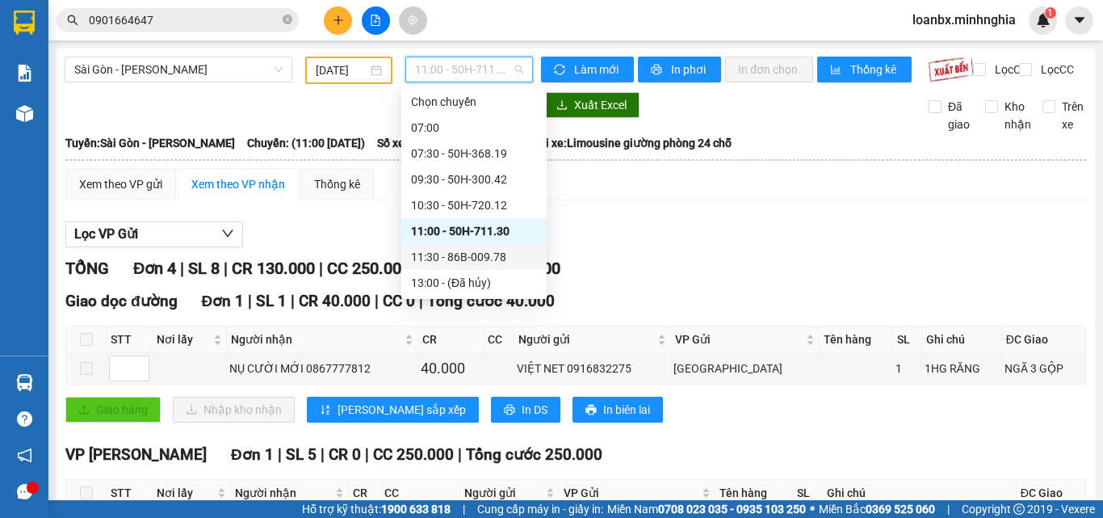
click at [457, 247] on div "11:30 - 86B-009.78" at bounding box center [473, 257] width 145 height 26
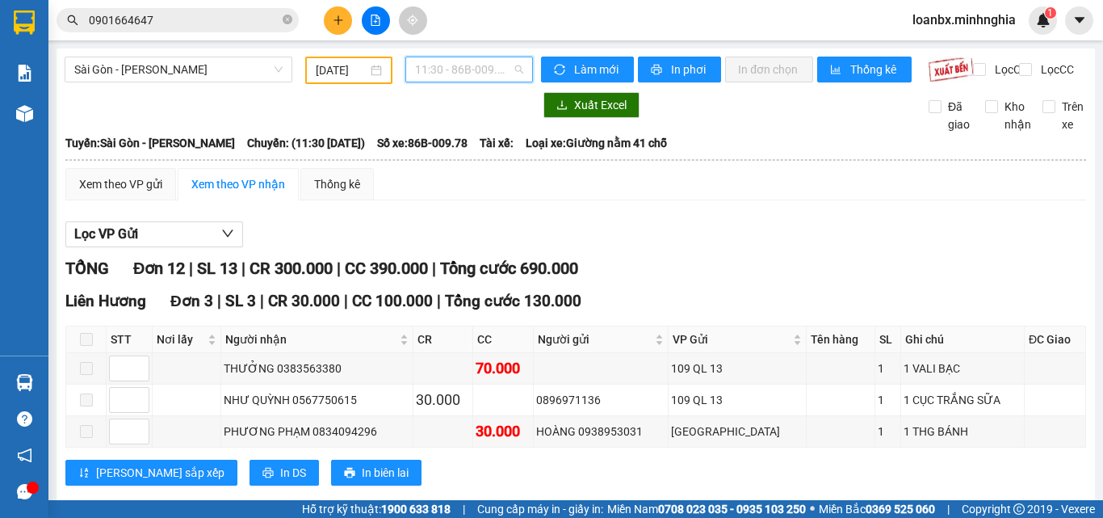
click at [461, 78] on span "11:30 - 86B-009.78" at bounding box center [469, 69] width 108 height 24
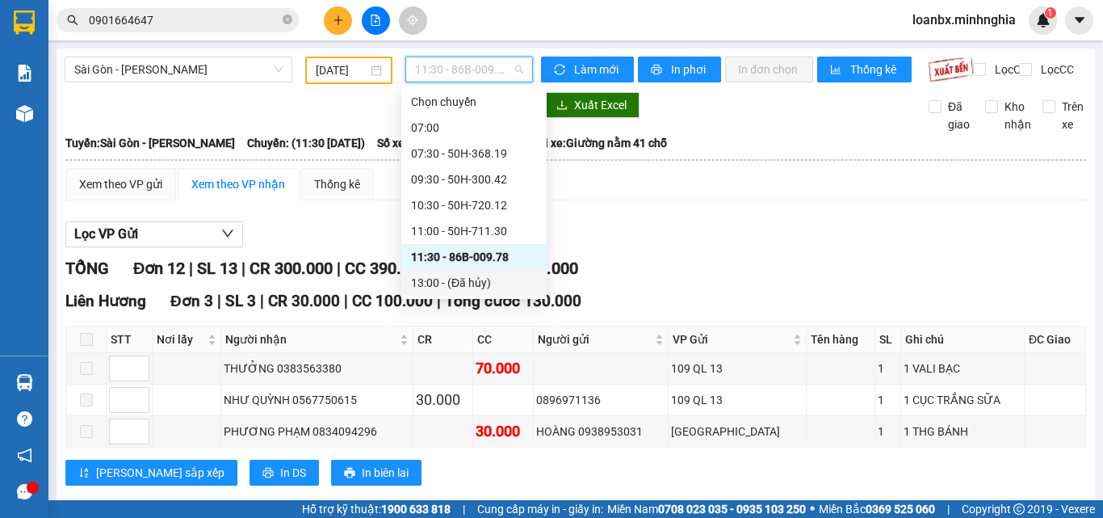
click at [444, 285] on div "13:00 - (Đã hủy)" at bounding box center [474, 283] width 126 height 18
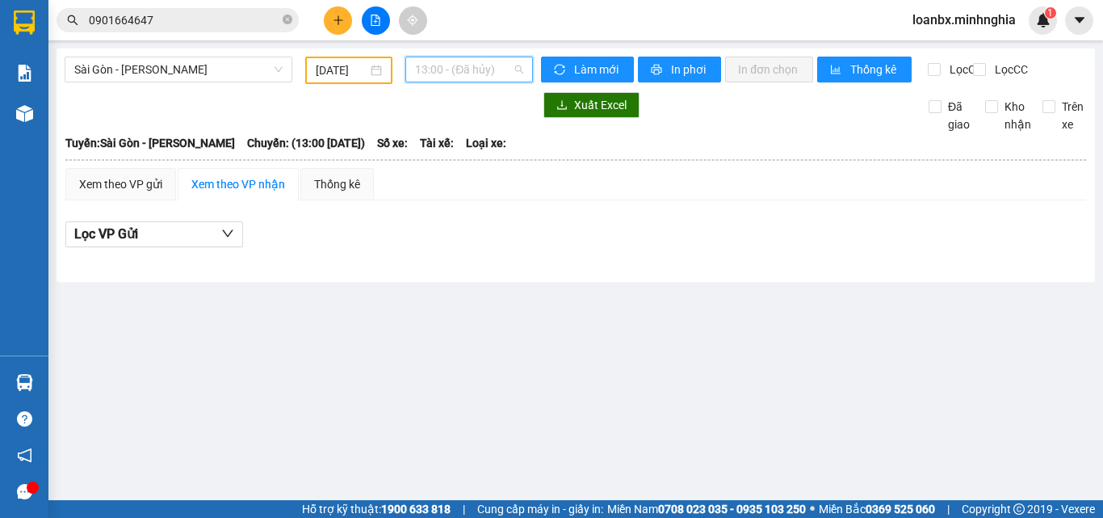
click at [481, 61] on span "13:00 - (Đã hủy)" at bounding box center [469, 69] width 108 height 24
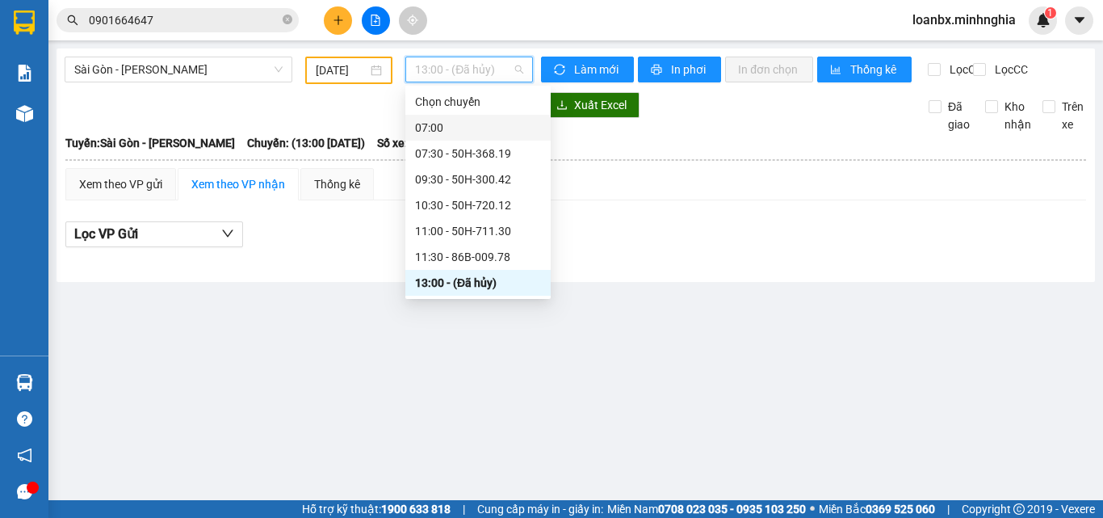
scroll to position [155, 0]
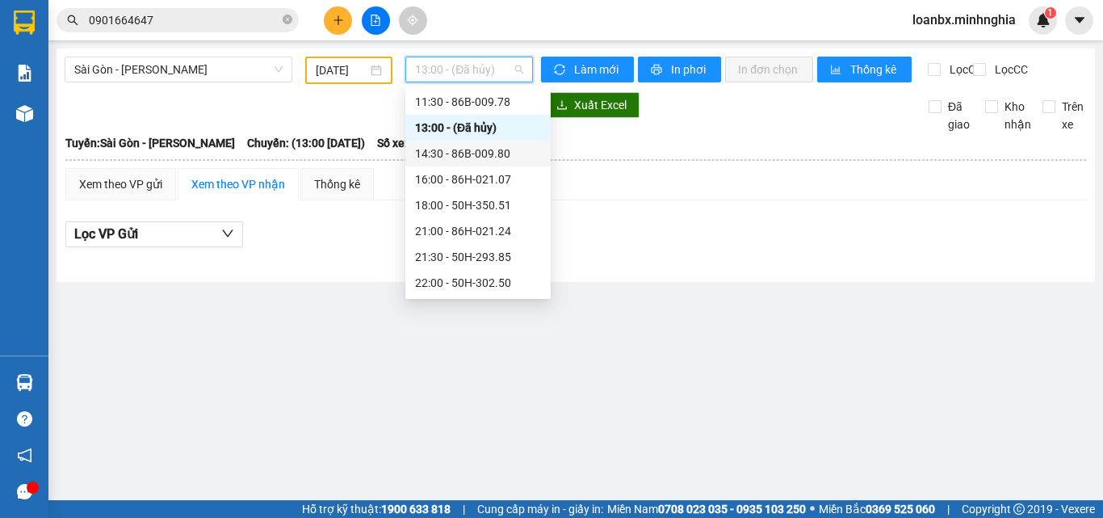
click at [475, 145] on div "14:30 - 86B-009.80" at bounding box center [478, 154] width 126 height 18
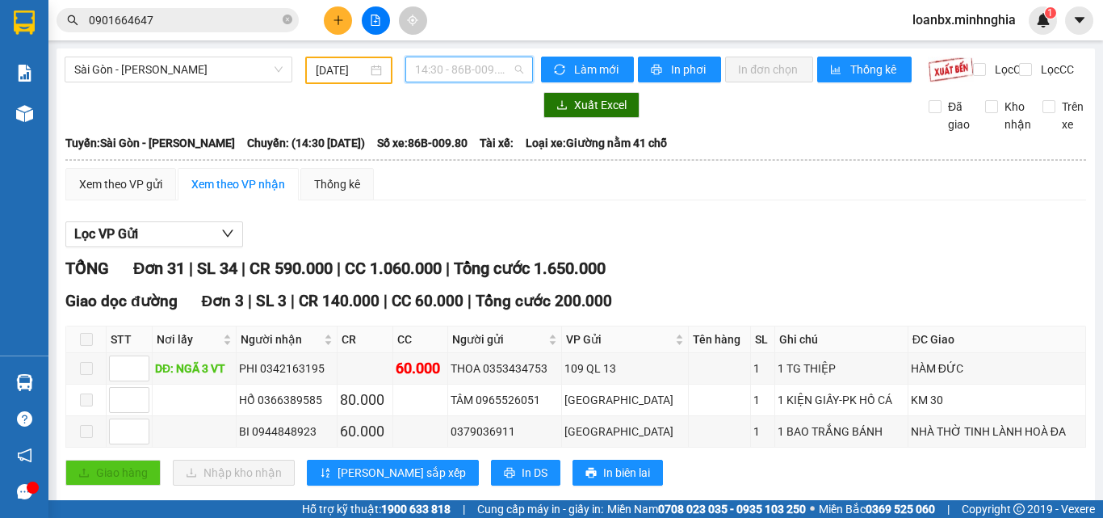
click at [468, 71] on span "14:30 - 86B-009.80" at bounding box center [469, 69] width 108 height 24
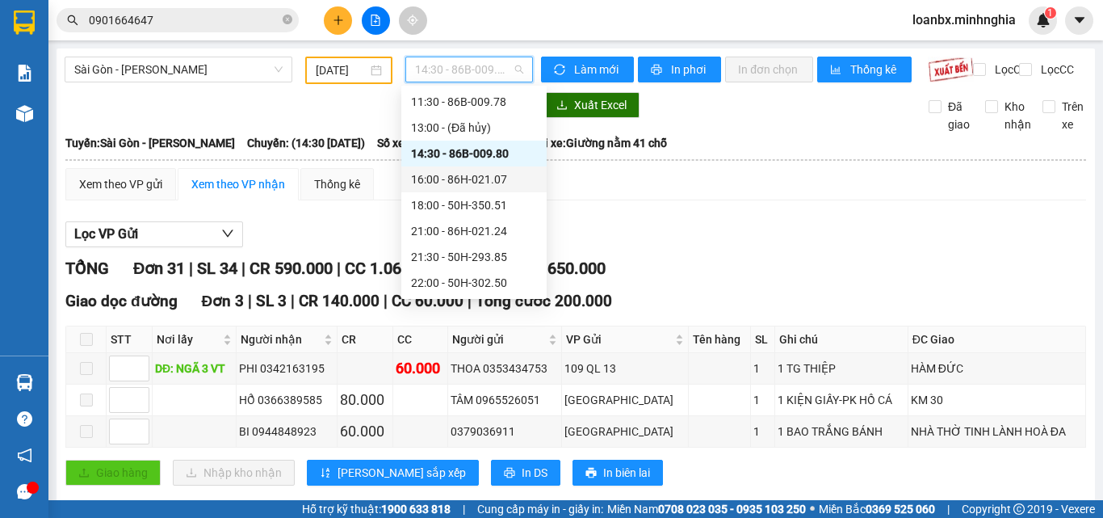
click at [452, 183] on div "16:00 - 86H-021.07" at bounding box center [474, 179] width 126 height 18
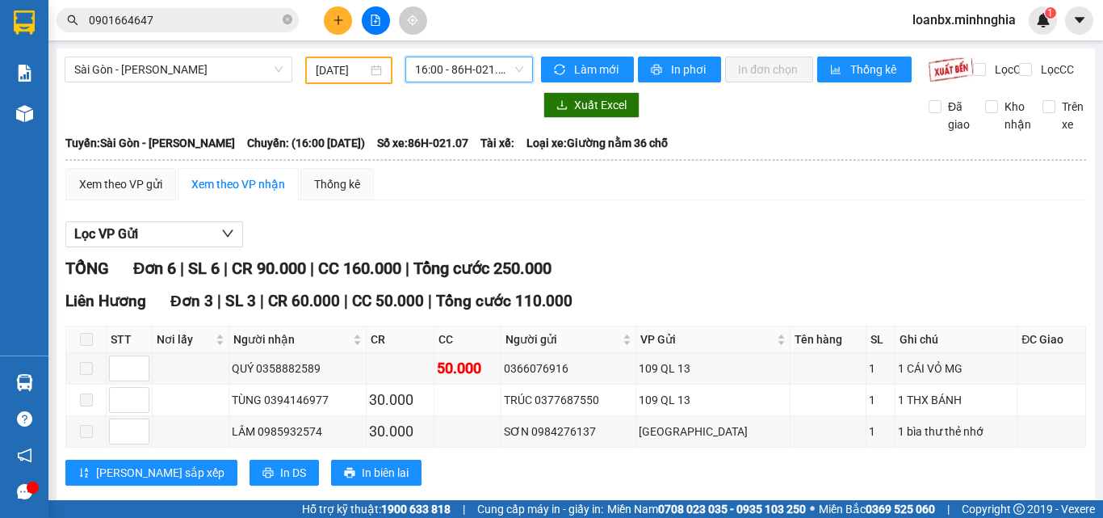
click at [481, 52] on div "[GEOGRAPHIC_DATA] - Phan Rí [DATE] 16:00 16:00 - 86H-021.07 Làm mới In phơi In …" at bounding box center [576, 515] width 1039 height 935
click at [478, 71] on span "16:00 - 86H-021.07" at bounding box center [469, 69] width 108 height 24
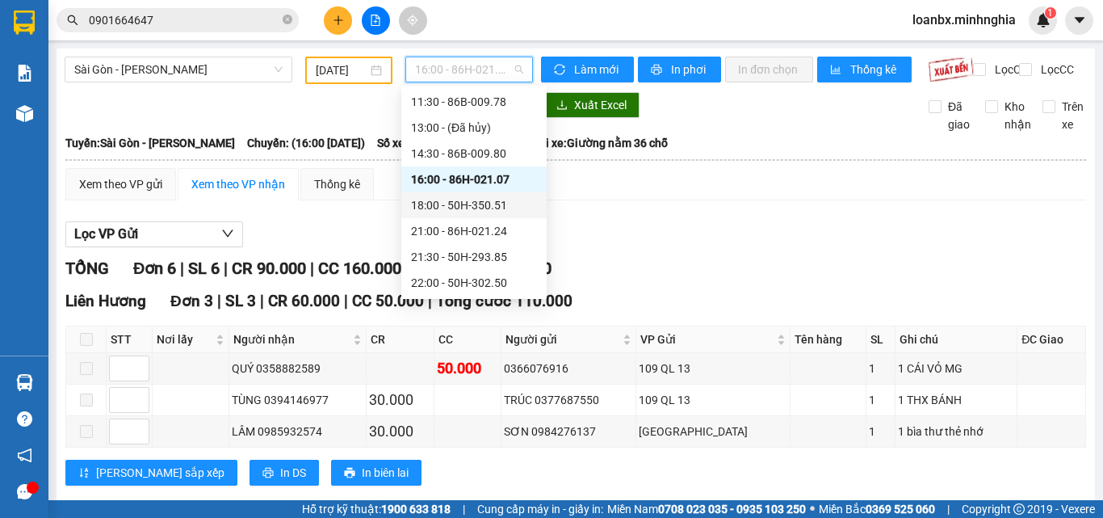
click at [460, 197] on div "18:00 - 50H-350.51" at bounding box center [474, 205] width 126 height 18
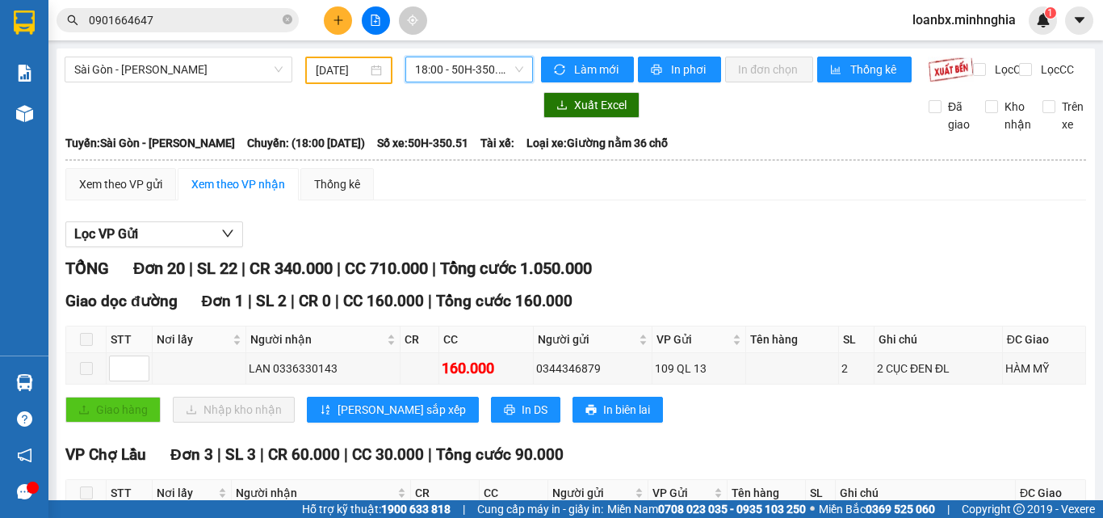
click at [486, 65] on span "18:00 - 50H-350.51" at bounding box center [469, 69] width 108 height 24
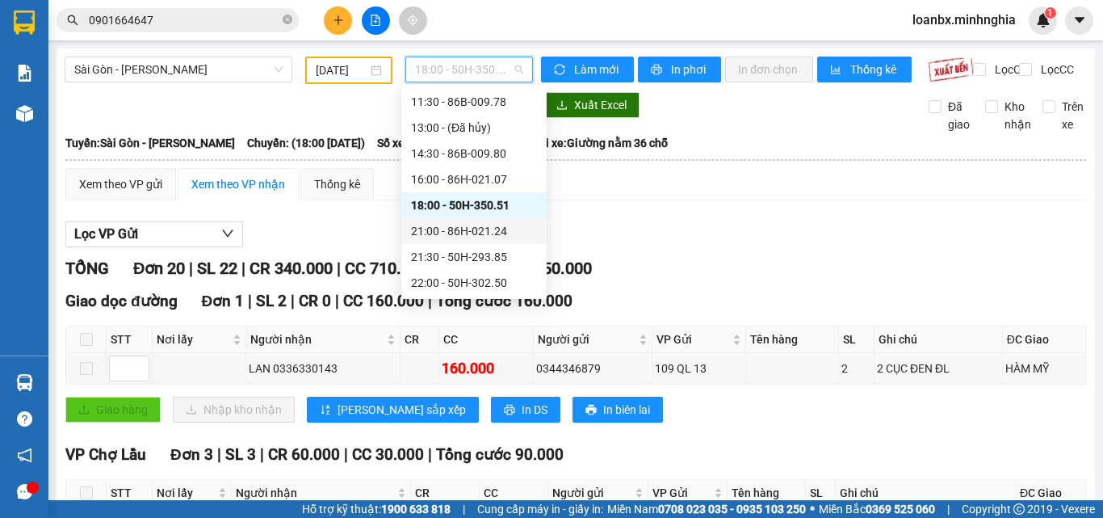
click at [447, 231] on div "21:00 - 86H-021.24" at bounding box center [474, 231] width 126 height 18
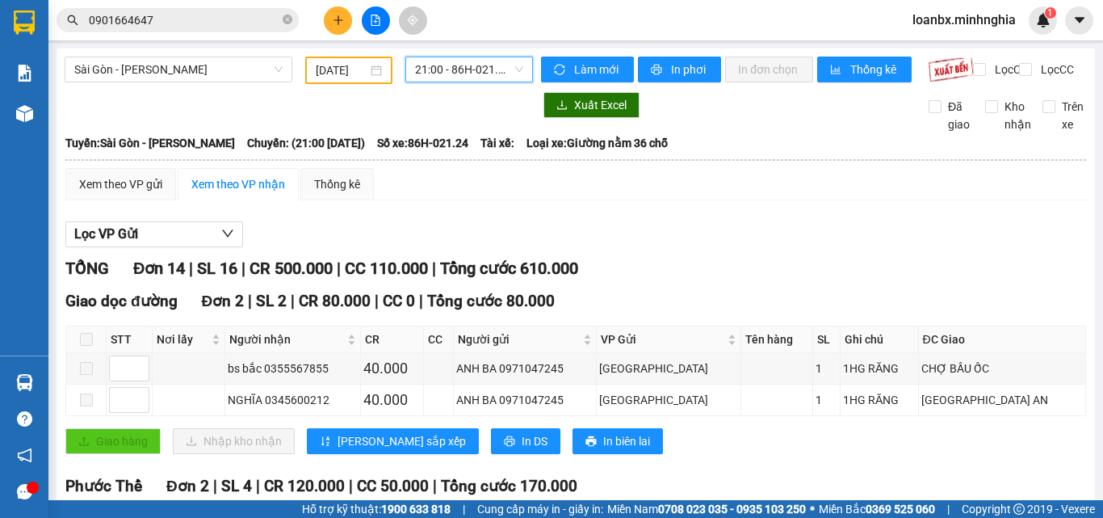
drag, startPoint x: 451, startPoint y: 75, endPoint x: 472, endPoint y: 143, distance: 71.0
click at [451, 74] on span "21:00 - 86H-021.24" at bounding box center [469, 69] width 108 height 24
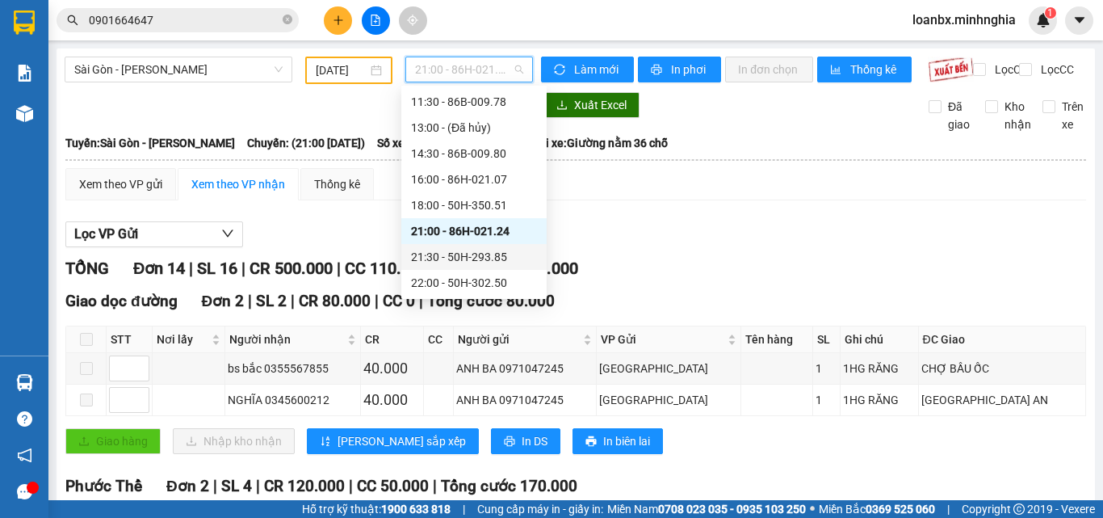
click at [473, 246] on div "21:30 - 50H-293.85" at bounding box center [473, 257] width 145 height 26
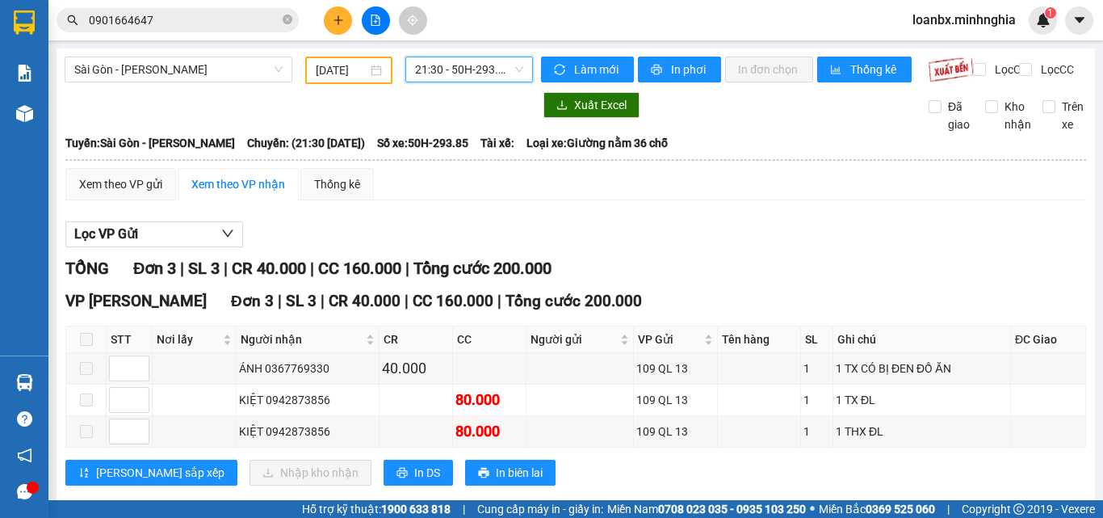
click at [479, 74] on span "21:30 - 50H-293.85" at bounding box center [469, 69] width 108 height 24
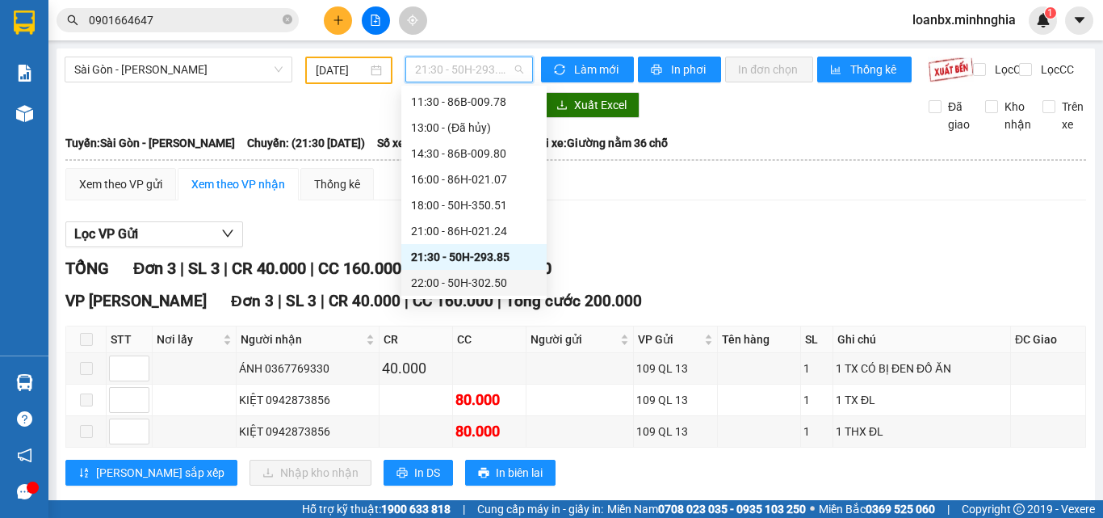
click at [460, 273] on div "22:00 - 50H-302.50" at bounding box center [473, 283] width 145 height 26
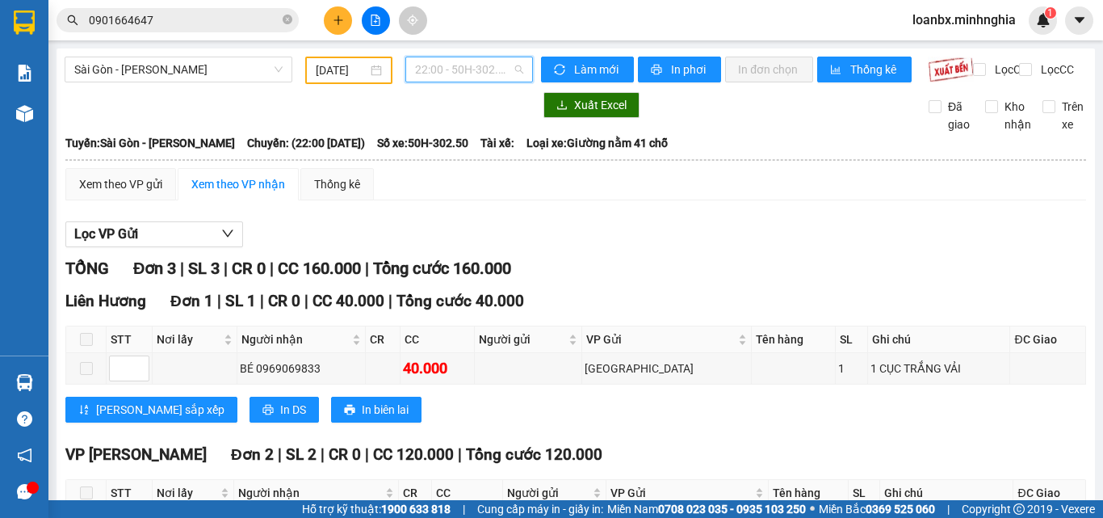
click at [469, 74] on span "22:00 - 50H-302.50" at bounding box center [469, 69] width 108 height 24
click at [566, 271] on div "TỔNG Đơn 3 | SL 3 | CR 0 | CC 160.000 | Tổng cước 160.000" at bounding box center [575, 268] width 1021 height 25
click at [488, 84] on div "Sài Gòn - Phan Rí [DATE] 22:00 - 50H-302.50" at bounding box center [299, 70] width 468 height 27
click at [480, 67] on span "22:00 - 50H-302.50" at bounding box center [469, 69] width 108 height 24
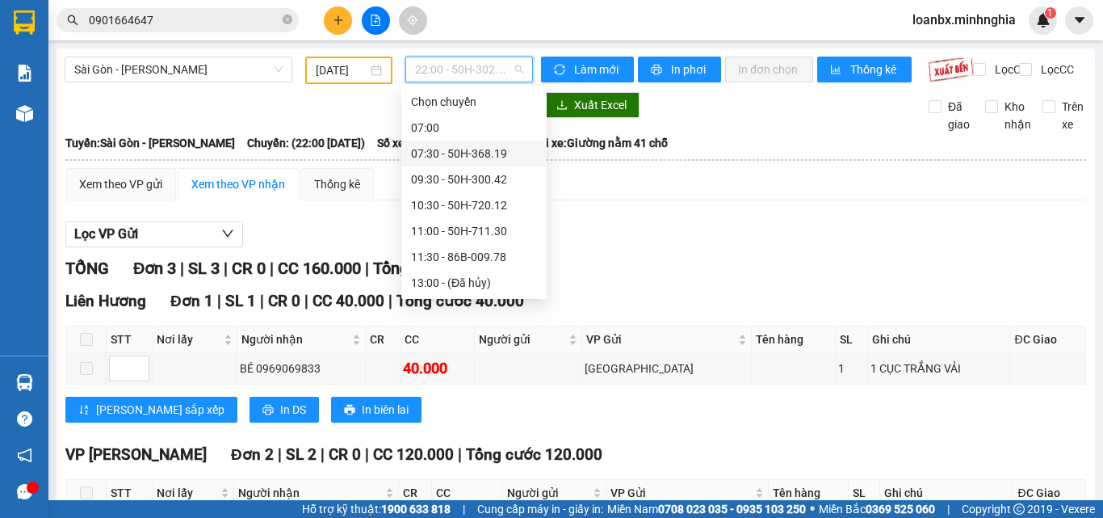
click at [456, 157] on div "07:30 - 50H-368.19" at bounding box center [474, 154] width 126 height 18
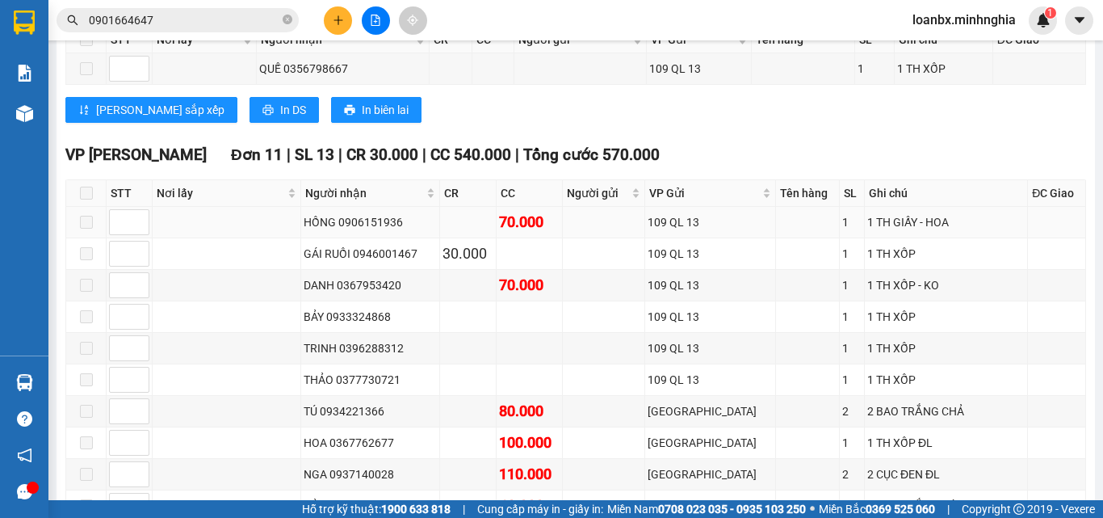
scroll to position [565, 0]
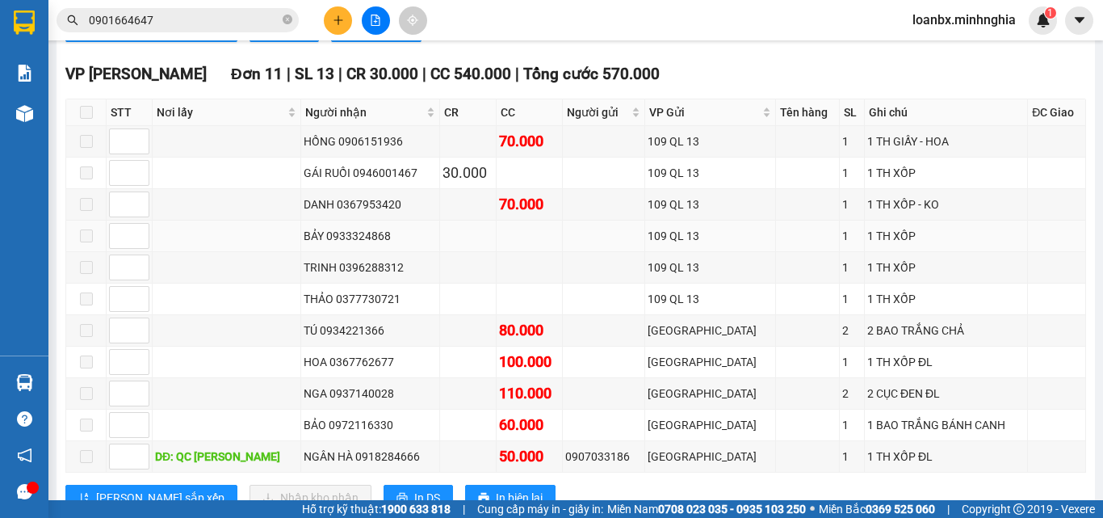
click at [92, 242] on span at bounding box center [86, 235] width 13 height 13
drag, startPoint x: 89, startPoint y: 275, endPoint x: 85, endPoint y: 304, distance: 28.6
click at [89, 274] on span at bounding box center [86, 267] width 13 height 13
click at [85, 304] on span at bounding box center [86, 298] width 13 height 13
drag, startPoint x: 82, startPoint y: 330, endPoint x: 79, endPoint y: 362, distance: 32.4
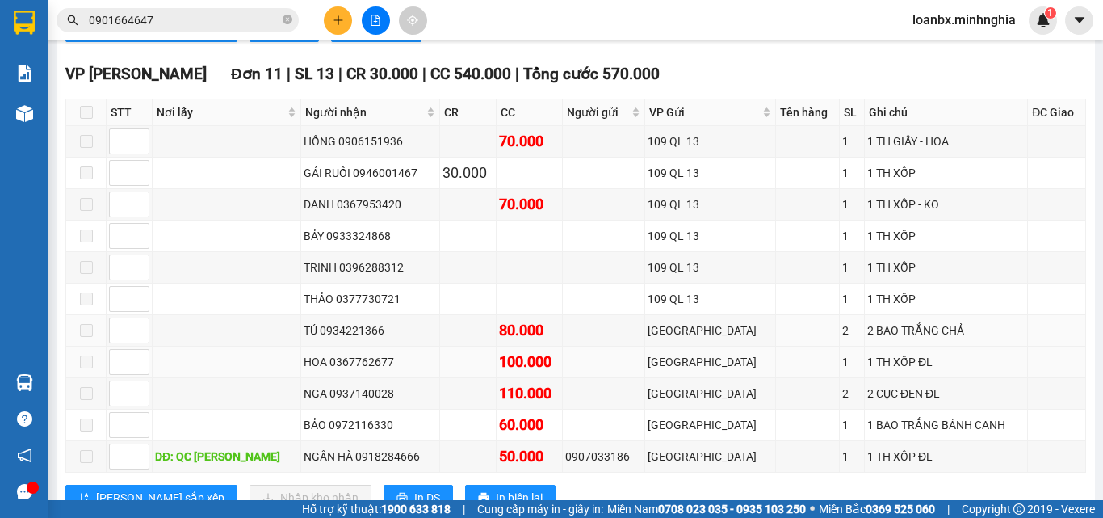
click at [82, 331] on td at bounding box center [86, 331] width 40 height 32
click at [80, 368] on span at bounding box center [86, 361] width 13 height 13
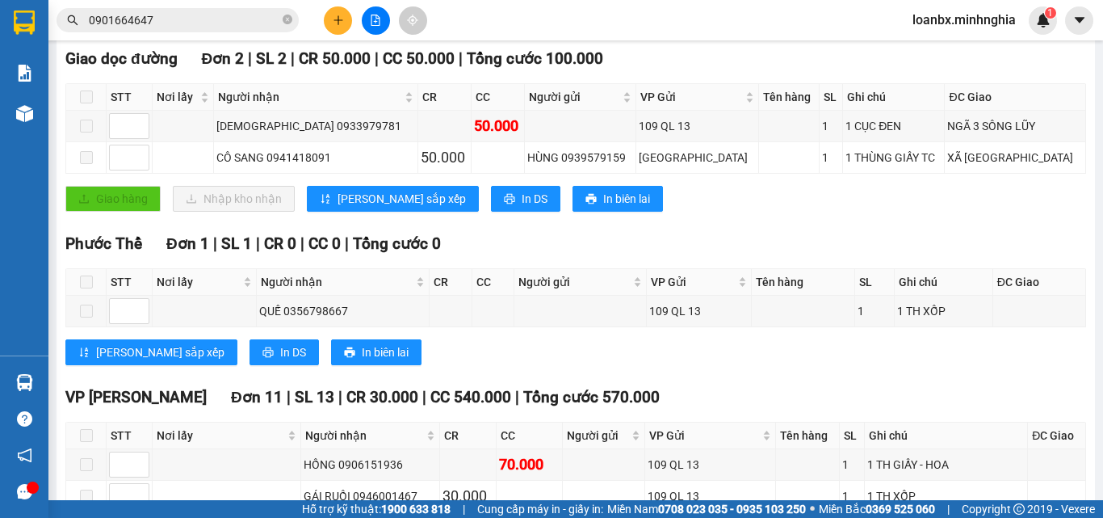
scroll to position [0, 0]
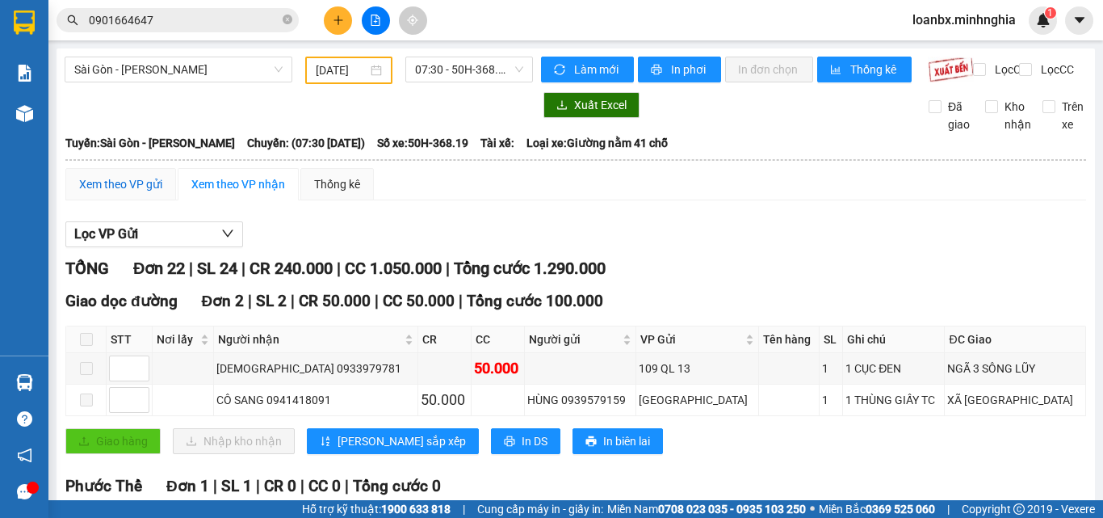
click at [120, 193] on div "Xem theo VP gửi" at bounding box center [120, 184] width 83 height 18
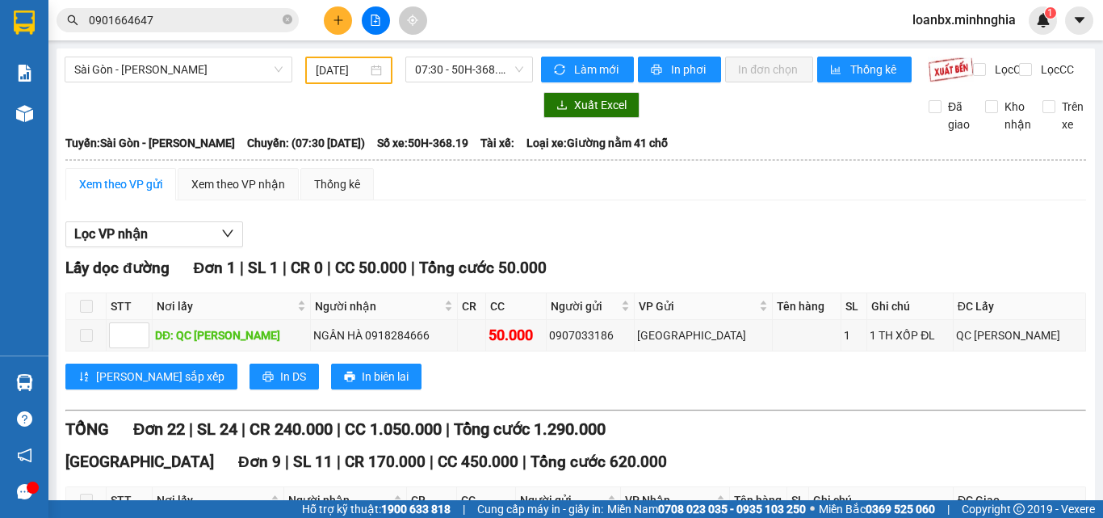
scroll to position [323, 0]
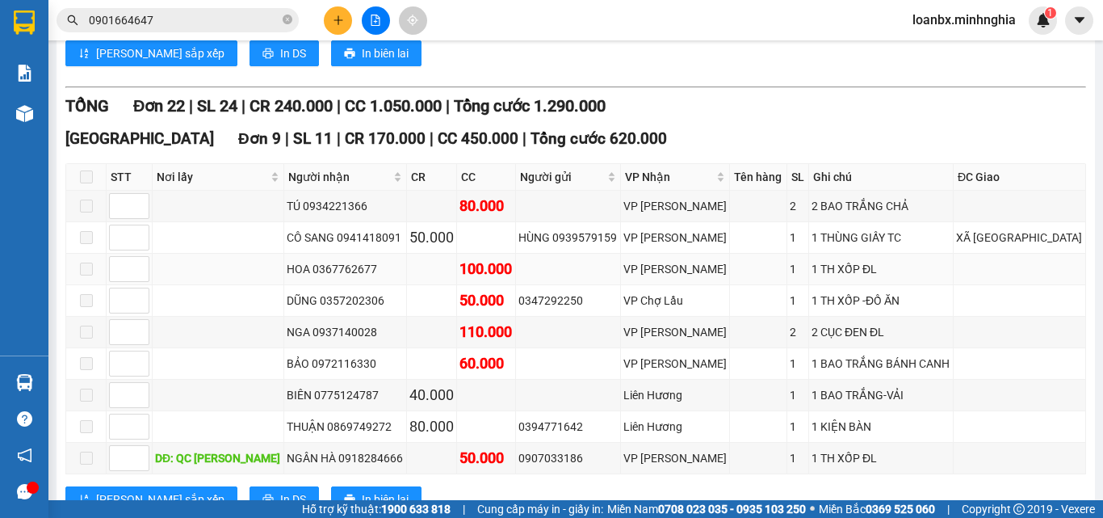
click at [85, 275] on span at bounding box center [86, 269] width 13 height 13
click at [85, 246] on label at bounding box center [86, 238] width 13 height 18
click at [85, 212] on span at bounding box center [86, 206] width 13 height 13
click at [88, 309] on label at bounding box center [86, 301] width 13 height 18
drag, startPoint x: 90, startPoint y: 340, endPoint x: 87, endPoint y: 372, distance: 31.6
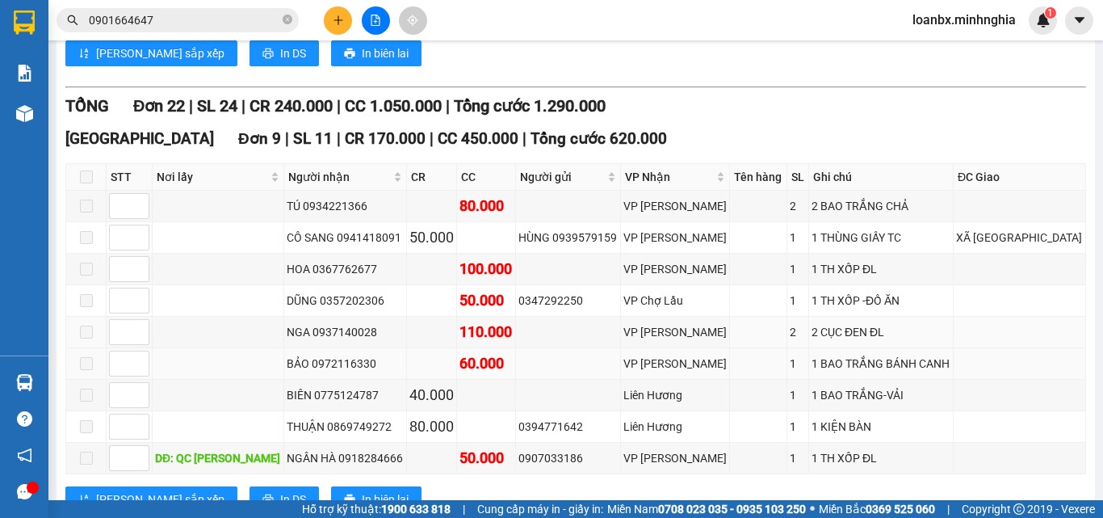
click at [90, 338] on span at bounding box center [86, 332] width 13 height 13
click at [87, 370] on span at bounding box center [86, 363] width 13 height 13
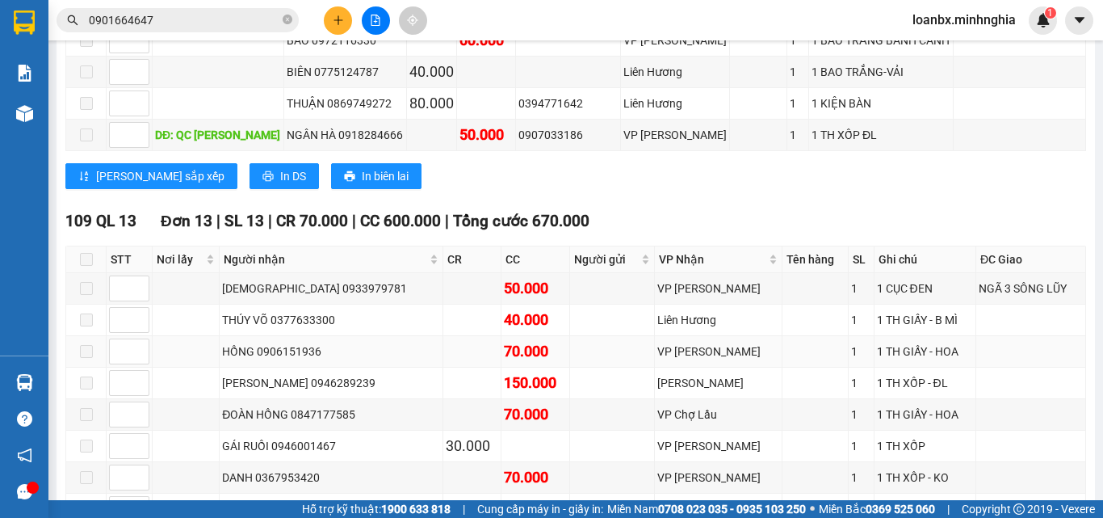
click at [83, 350] on td at bounding box center [86, 352] width 40 height 32
click at [78, 368] on td at bounding box center [86, 352] width 40 height 32
drag, startPoint x: 84, startPoint y: 391, endPoint x: 85, endPoint y: 401, distance: 10.5
click at [84, 389] on span at bounding box center [86, 382] width 13 height 13
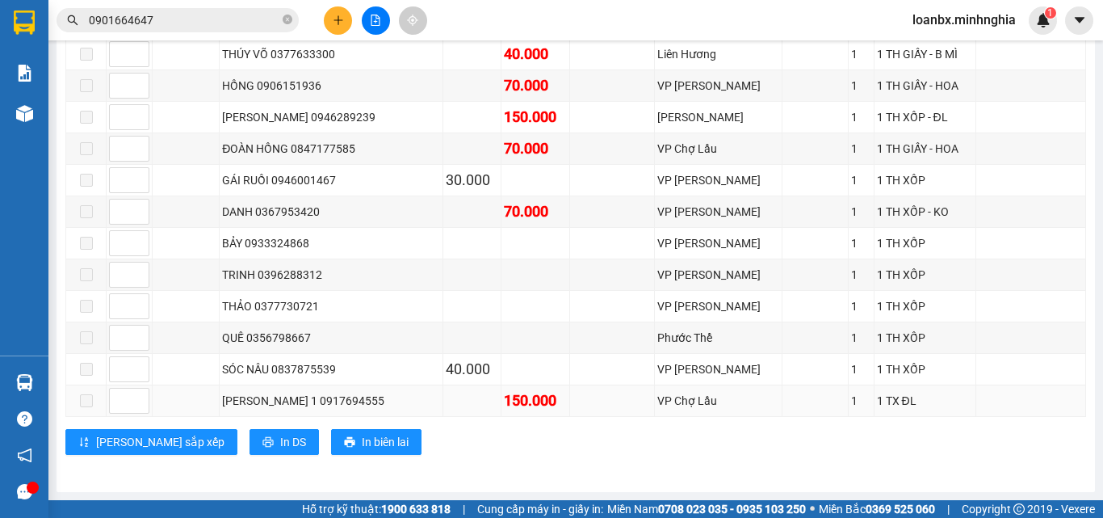
scroll to position [843, 0]
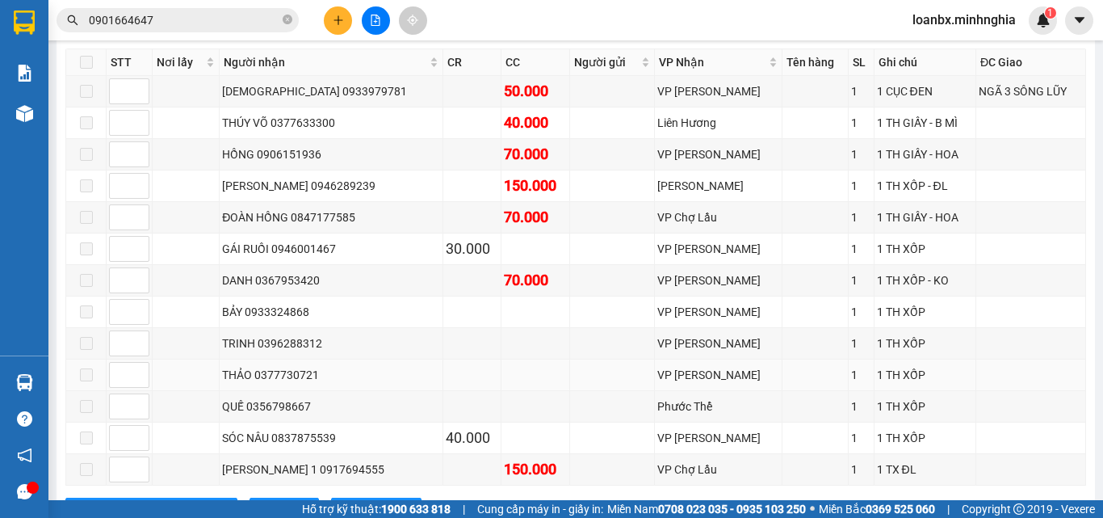
click at [89, 379] on label at bounding box center [86, 375] width 13 height 18
drag, startPoint x: 89, startPoint y: 346, endPoint x: 100, endPoint y: 320, distance: 28.2
click at [89, 344] on td at bounding box center [86, 344] width 40 height 32
click at [101, 318] on td at bounding box center [86, 312] width 40 height 32
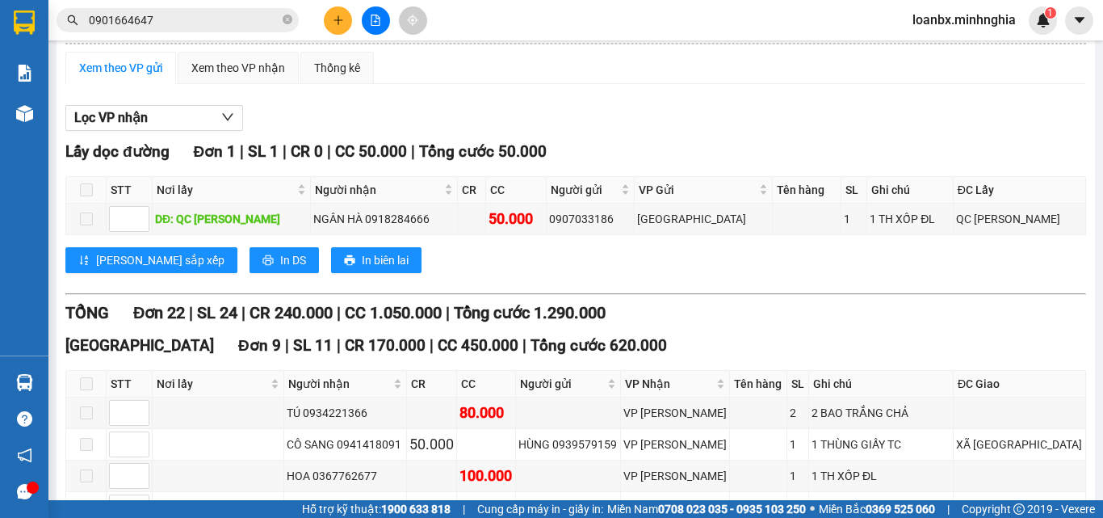
scroll to position [0, 0]
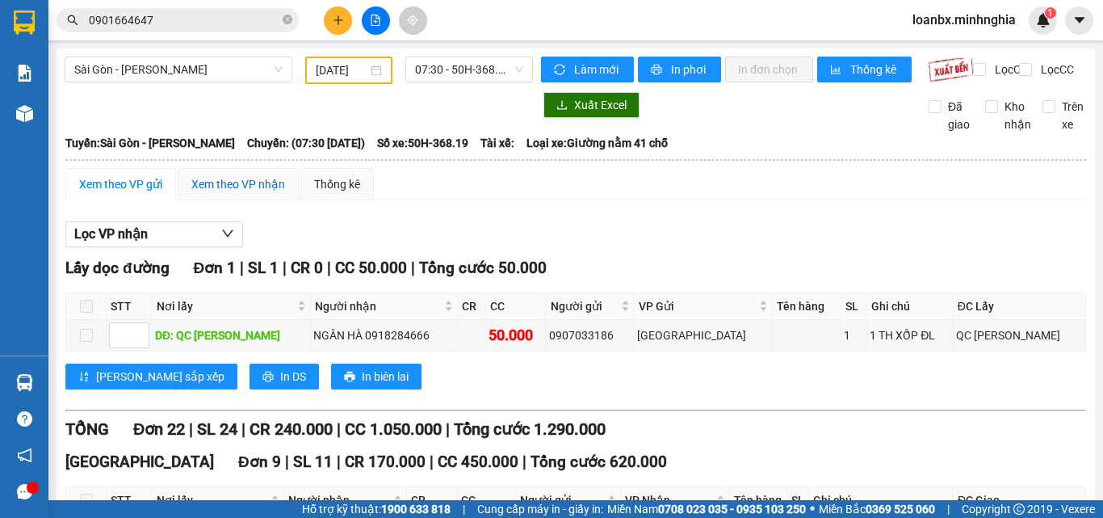
drag, startPoint x: 216, startPoint y: 193, endPoint x: 466, endPoint y: 275, distance: 262.8
click at [216, 193] on div "Xem theo VP nhận" at bounding box center [238, 184] width 94 height 18
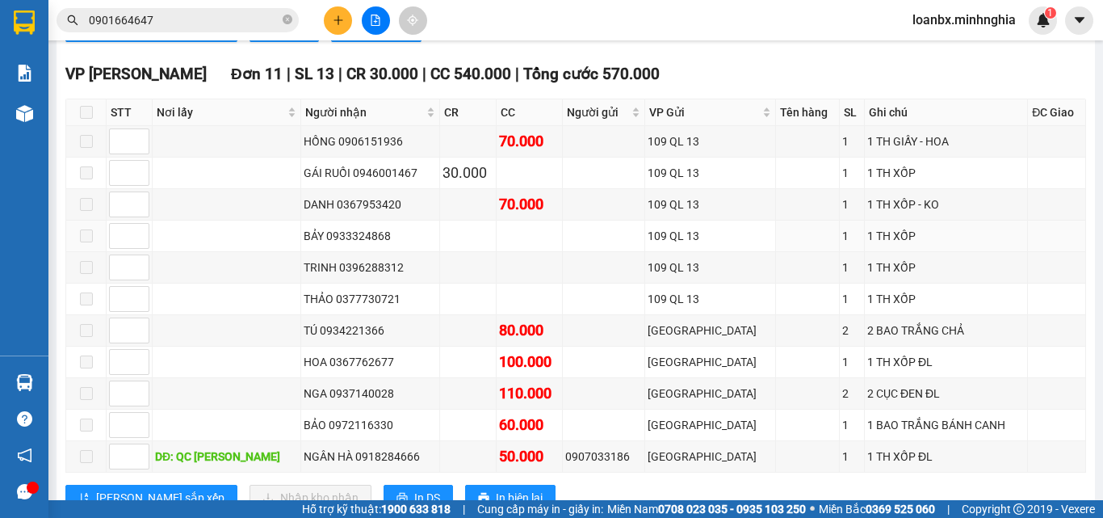
scroll to position [727, 0]
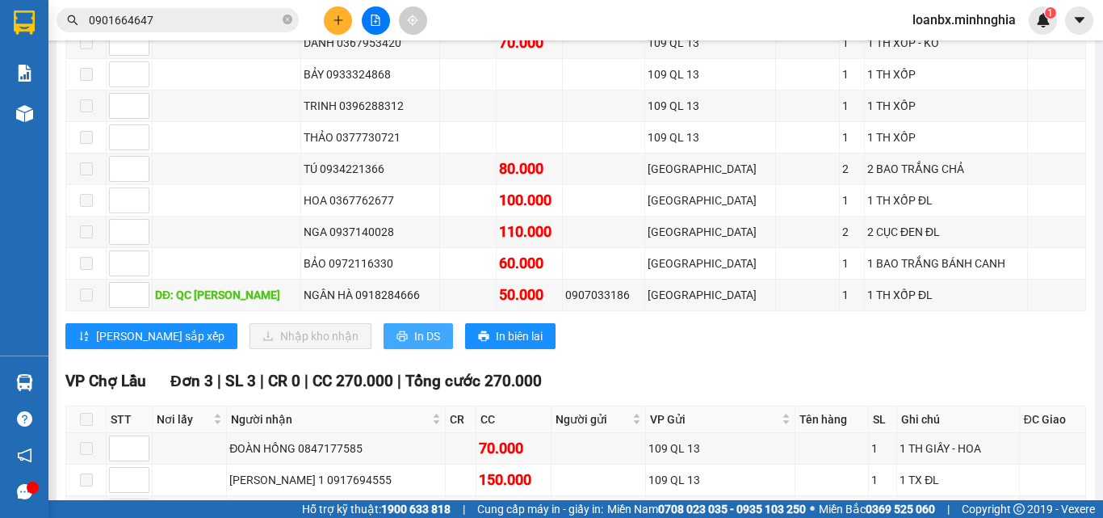
click at [414, 345] on span "In DS" at bounding box center [427, 336] width 26 height 18
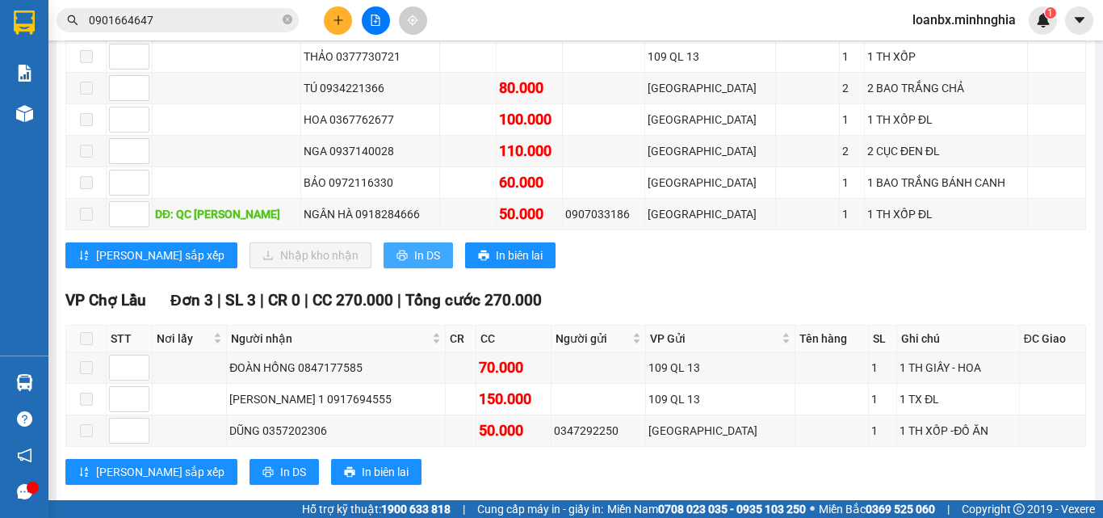
click at [414, 264] on span "In DS" at bounding box center [427, 255] width 26 height 18
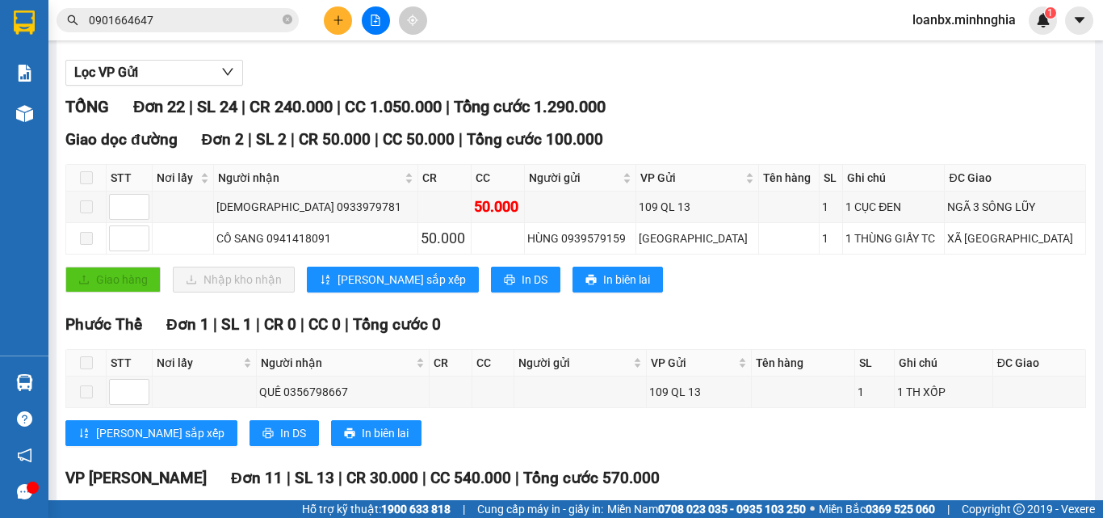
scroll to position [0, 0]
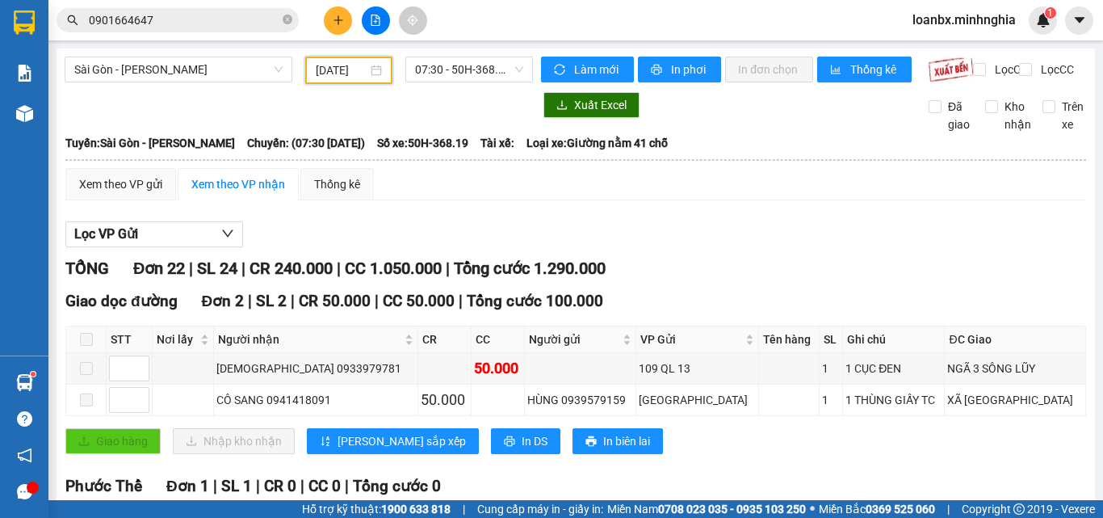
click at [327, 78] on input "[DATE]" at bounding box center [342, 70] width 52 height 18
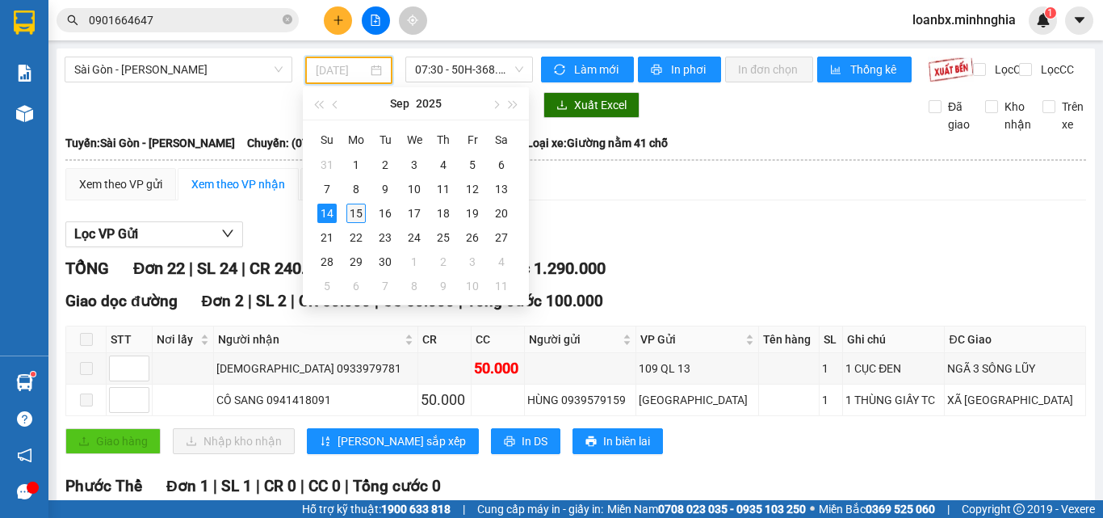
click at [352, 217] on div "15" at bounding box center [356, 213] width 19 height 19
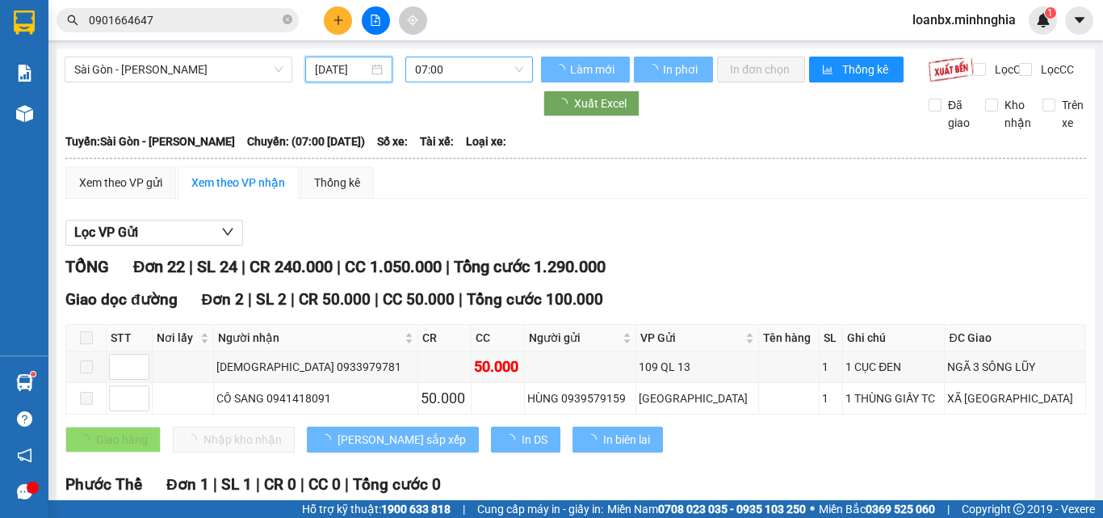
type input "[DATE]"
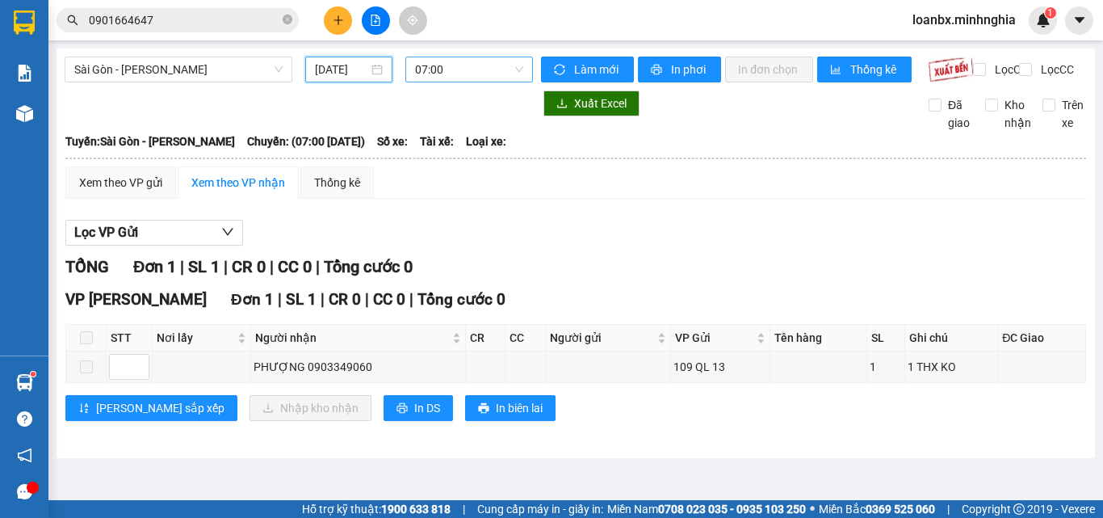
click at [505, 74] on span "07:00" at bounding box center [469, 69] width 108 height 24
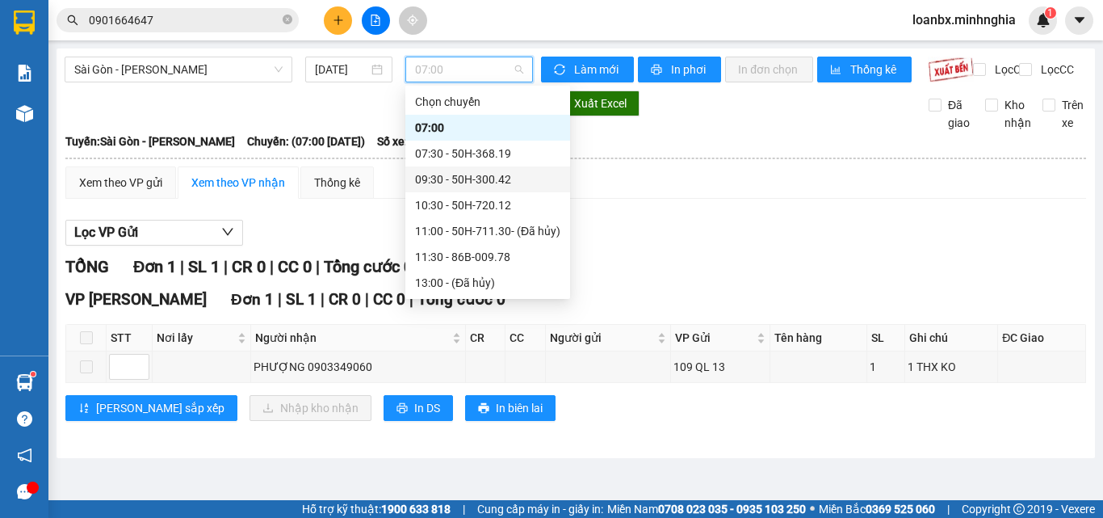
click at [499, 176] on div "09:30 - 50H-300.42" at bounding box center [487, 179] width 145 height 18
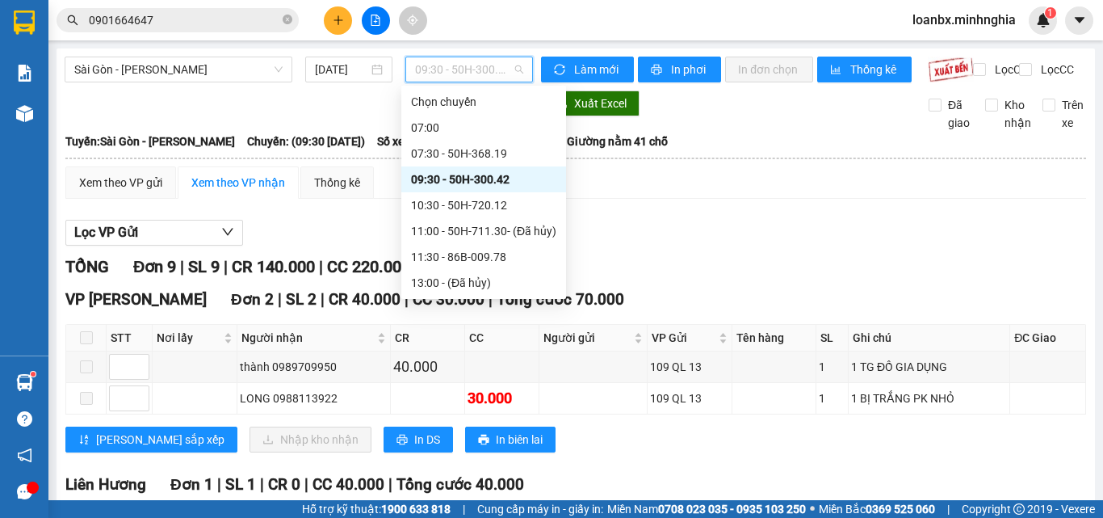
click at [459, 79] on span "09:30 - 50H-300.42" at bounding box center [469, 69] width 108 height 24
click at [452, 206] on div "10:30 - 50H-720.12" at bounding box center [483, 205] width 145 height 18
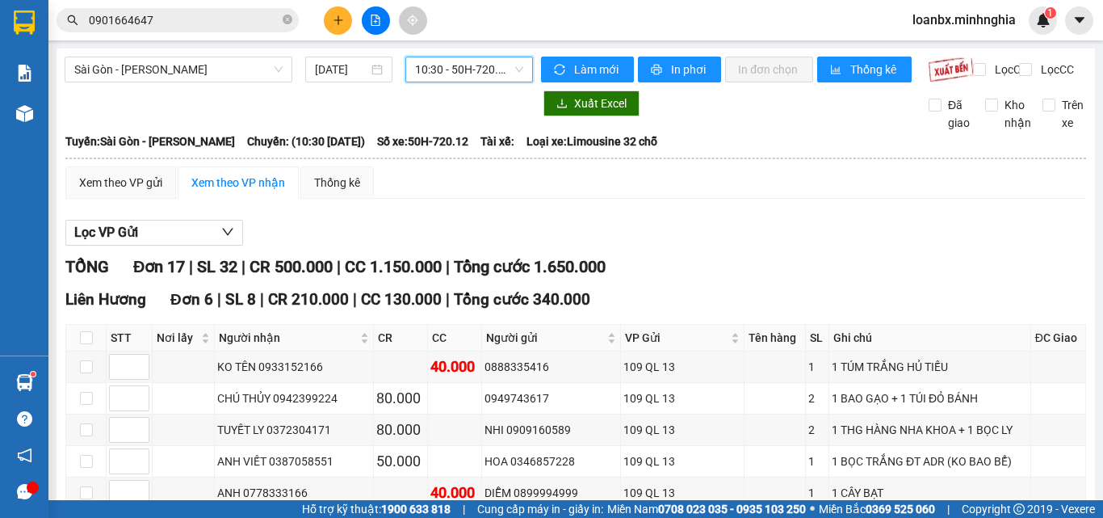
click at [257, 191] on div "Xem theo VP nhận" at bounding box center [238, 183] width 94 height 18
click at [693, 70] on span "In phơi" at bounding box center [689, 70] width 37 height 18
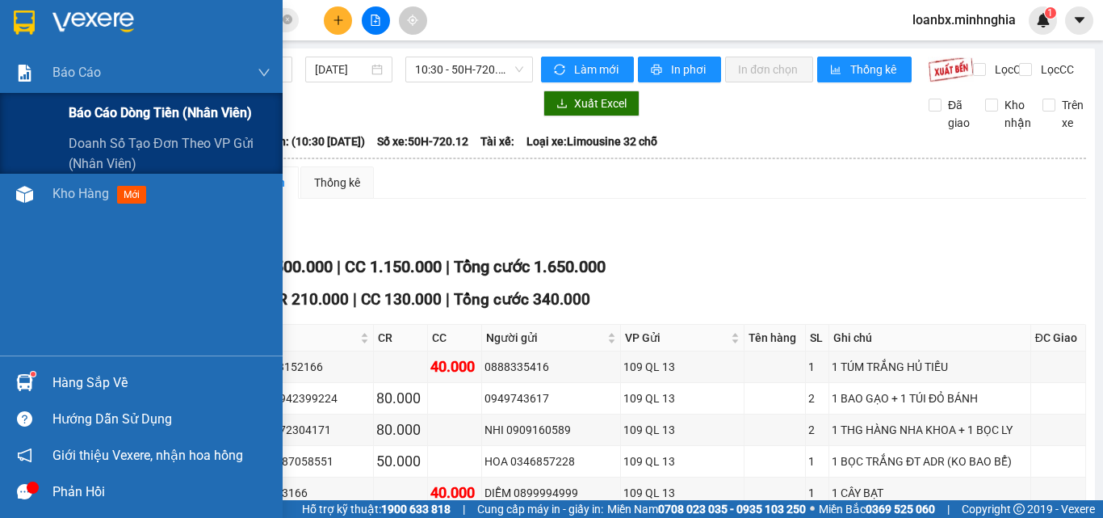
click at [111, 128] on div "Báo cáo dòng tiền (nhân viên)" at bounding box center [170, 113] width 202 height 40
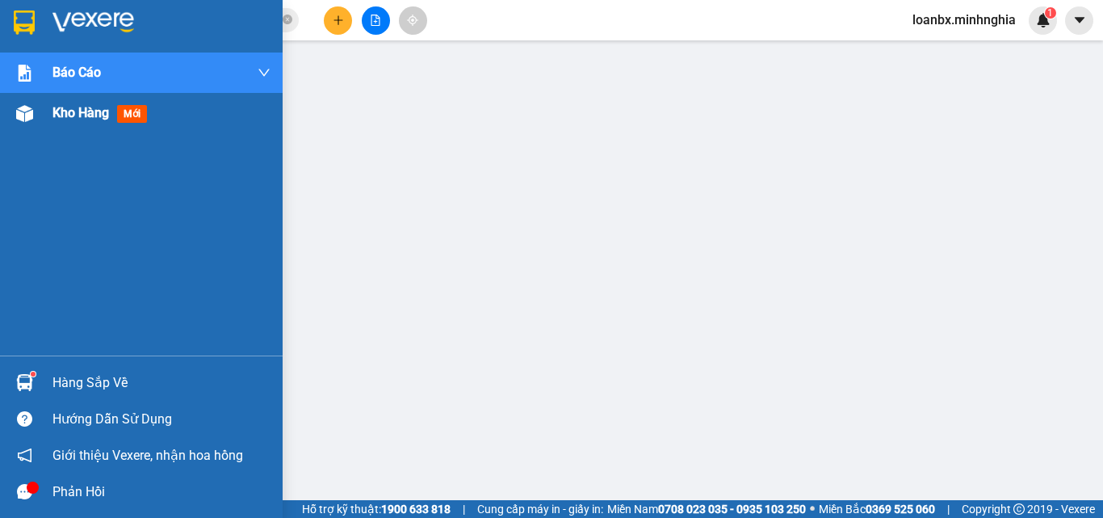
click at [29, 124] on div at bounding box center [25, 113] width 28 height 28
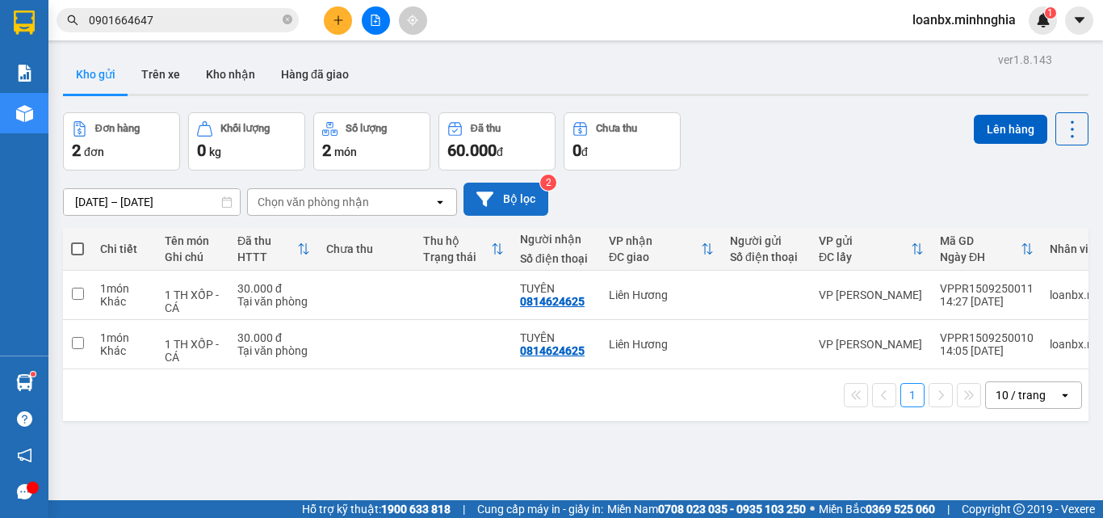
click at [509, 200] on button "Bộ lọc" at bounding box center [506, 199] width 85 height 33
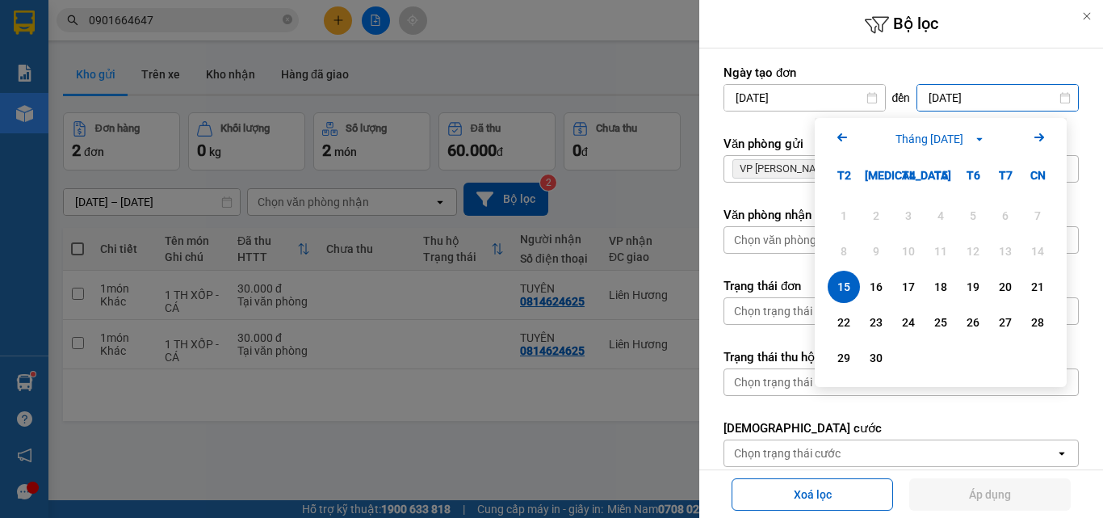
drag, startPoint x: 918, startPoint y: 101, endPoint x: 930, endPoint y: 102, distance: 12.1
click at [920, 101] on input "[DATE]" at bounding box center [998, 98] width 161 height 26
click at [841, 281] on div "15" at bounding box center [844, 286] width 23 height 19
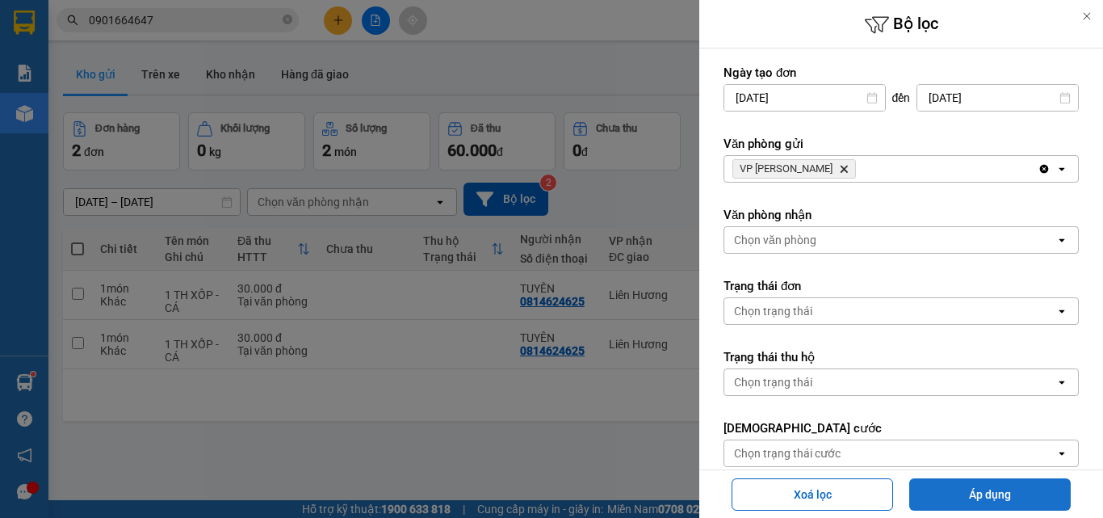
click at [968, 501] on button "Áp dụng" at bounding box center [990, 494] width 162 height 32
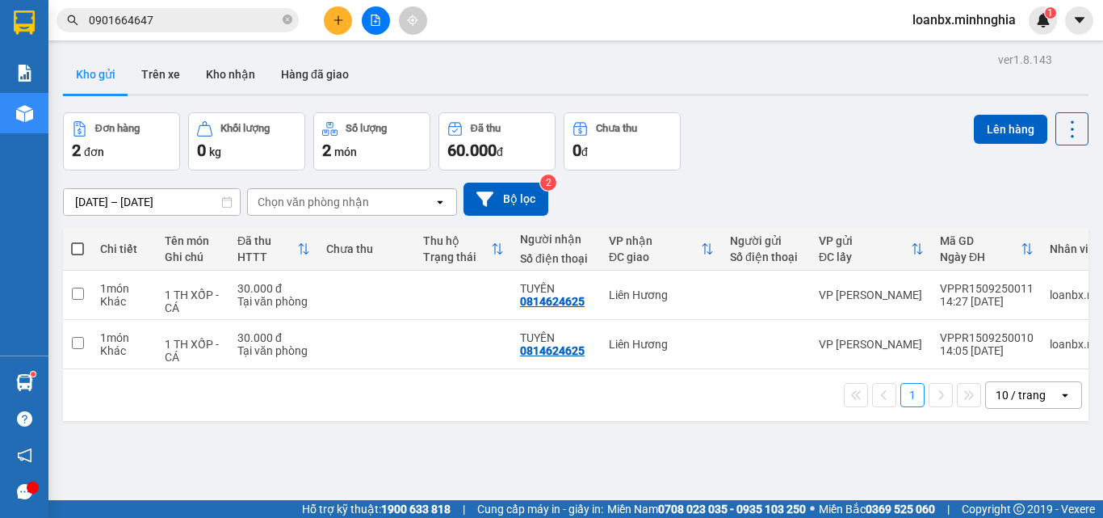
click at [379, 35] on div "Kết quả tìm kiếm ( 0 ) Bộ lọc Ngày tạo đơn gần nhất No Data 0901664647 loanbx.m…" at bounding box center [551, 20] width 1103 height 40
click at [378, 22] on icon "file-add" at bounding box center [375, 20] width 11 height 11
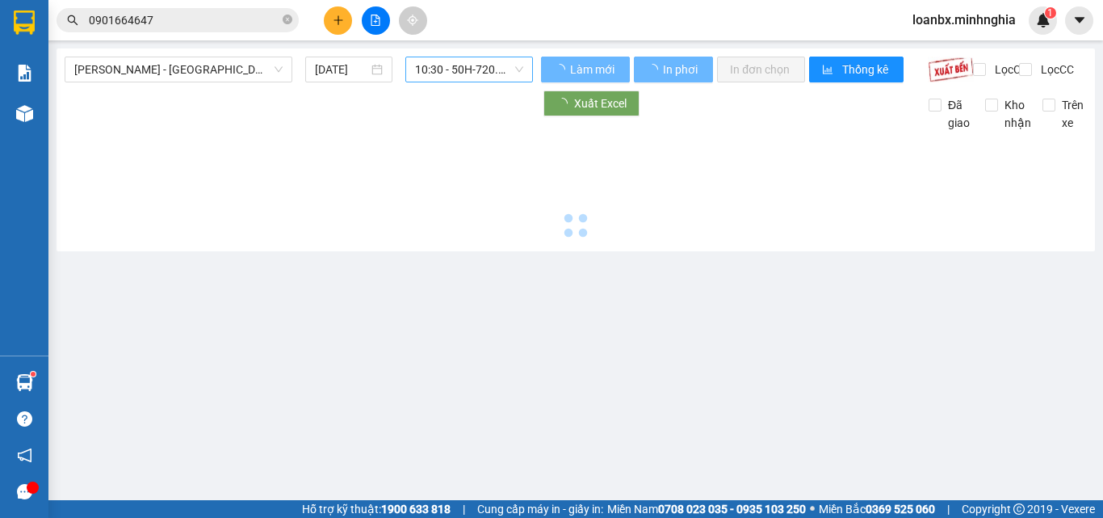
click at [449, 71] on span "10:30 - 50H-720.12" at bounding box center [469, 69] width 108 height 24
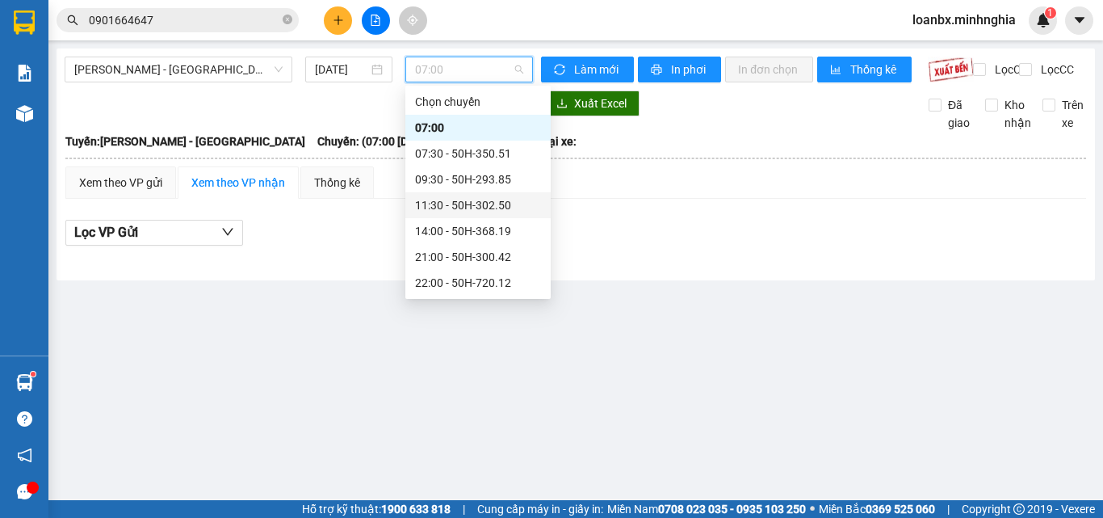
click at [460, 212] on div "11:30 - 50H-302.50" at bounding box center [478, 205] width 126 height 18
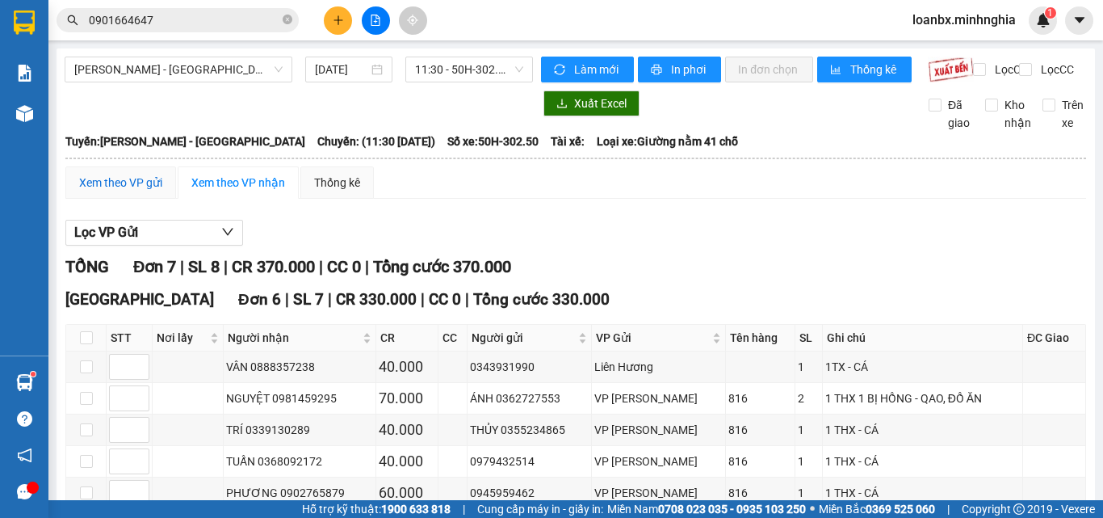
click at [124, 191] on div "Xem theo VP gửi" at bounding box center [120, 183] width 83 height 18
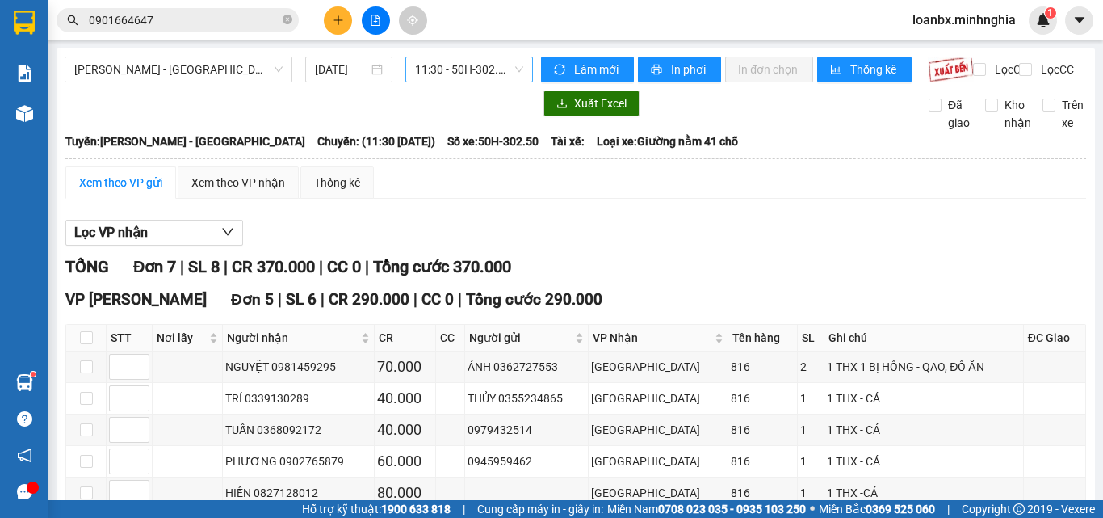
click at [426, 80] on span "11:30 - 50H-302.50" at bounding box center [469, 69] width 108 height 24
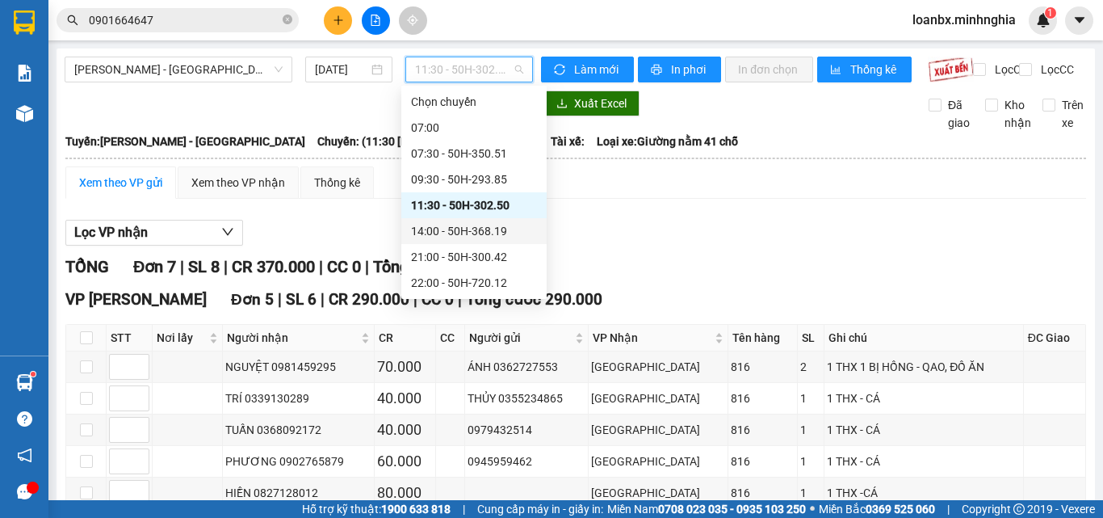
click at [434, 223] on div "14:00 - 50H-368.19" at bounding box center [474, 231] width 126 height 18
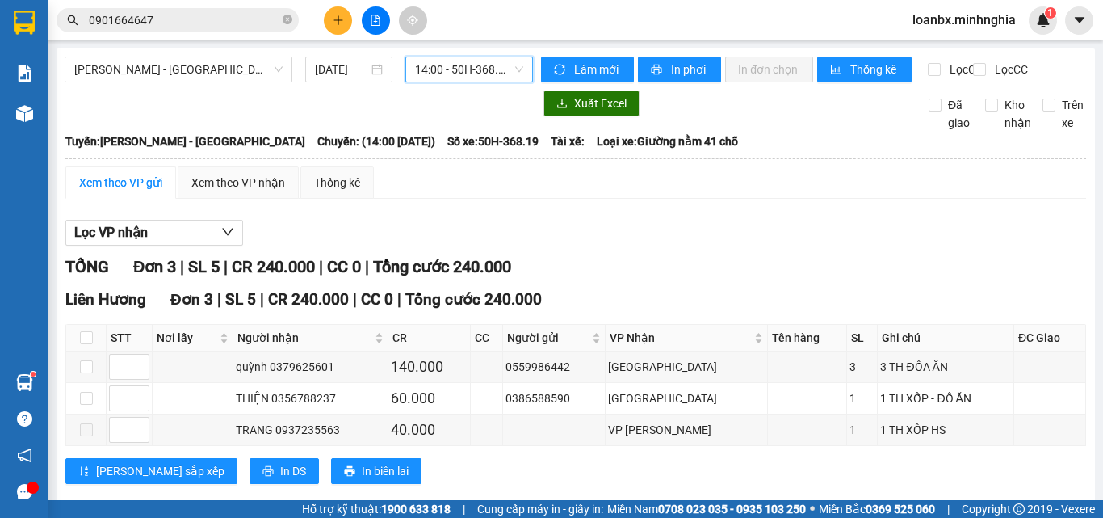
click at [453, 74] on span "14:00 - 50H-368.19" at bounding box center [469, 69] width 108 height 24
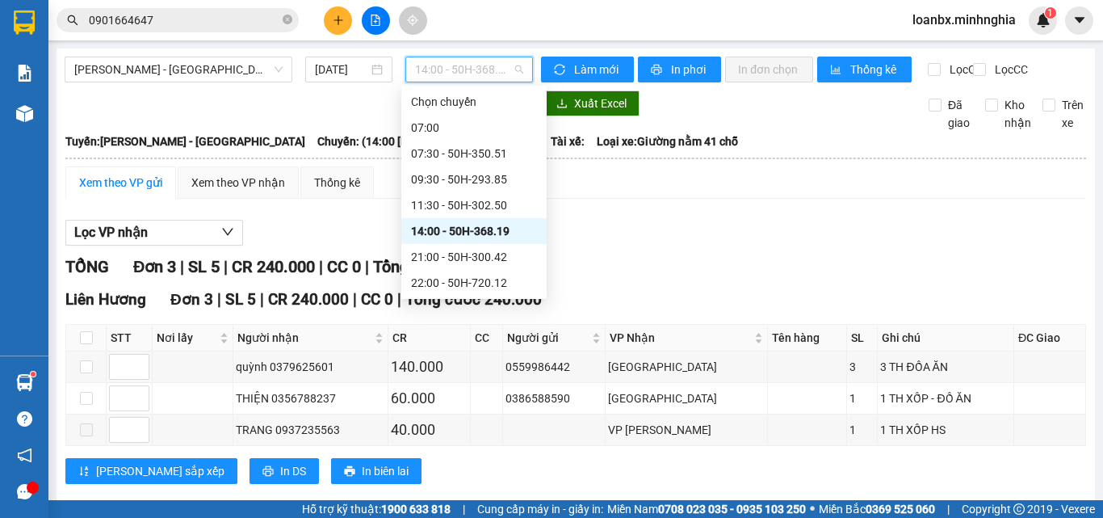
click at [431, 236] on div "14:00 - 50H-368.19" at bounding box center [474, 231] width 126 height 18
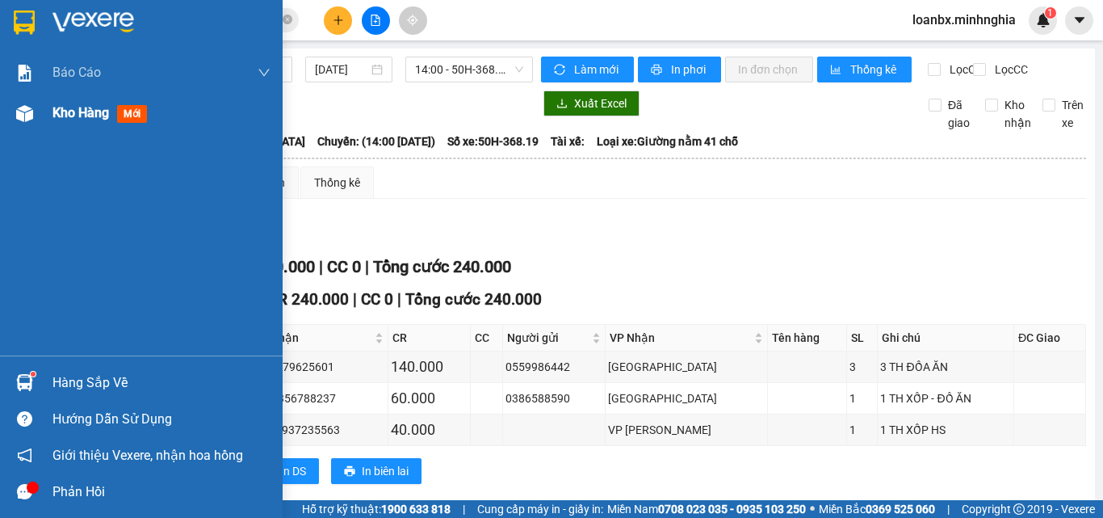
click at [24, 108] on img at bounding box center [24, 113] width 17 height 17
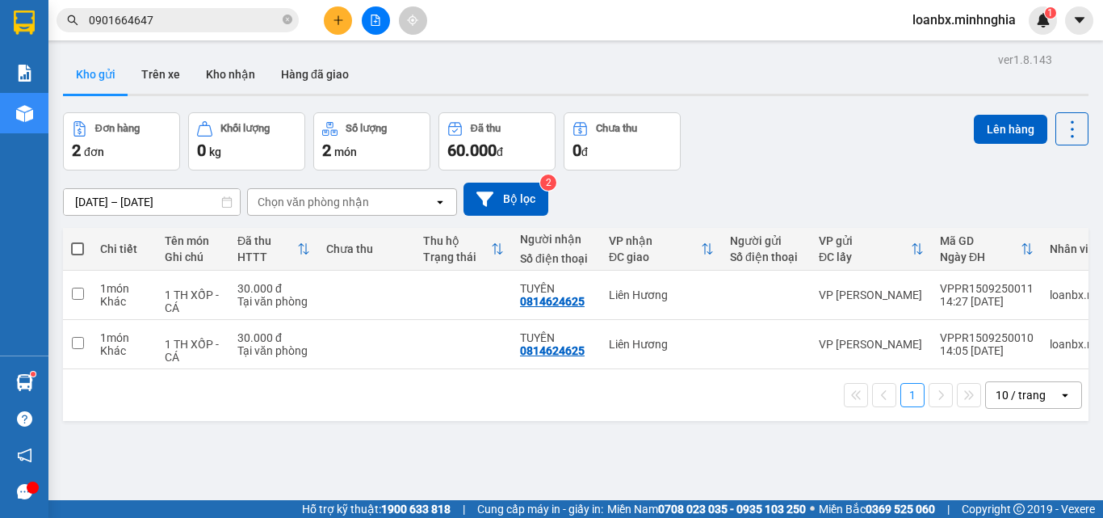
click at [377, 28] on button at bounding box center [376, 20] width 28 height 28
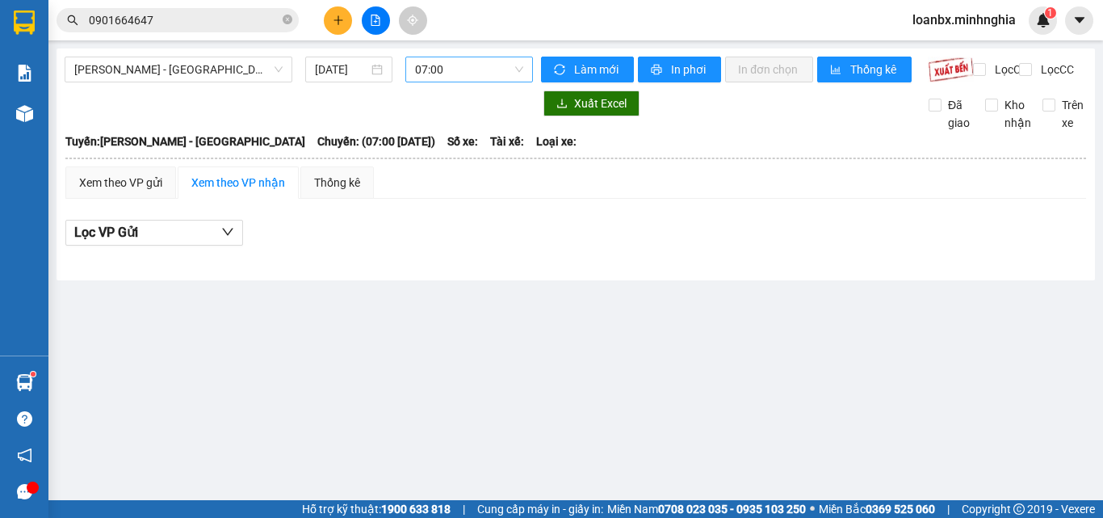
click at [440, 78] on span "07:00" at bounding box center [469, 69] width 108 height 24
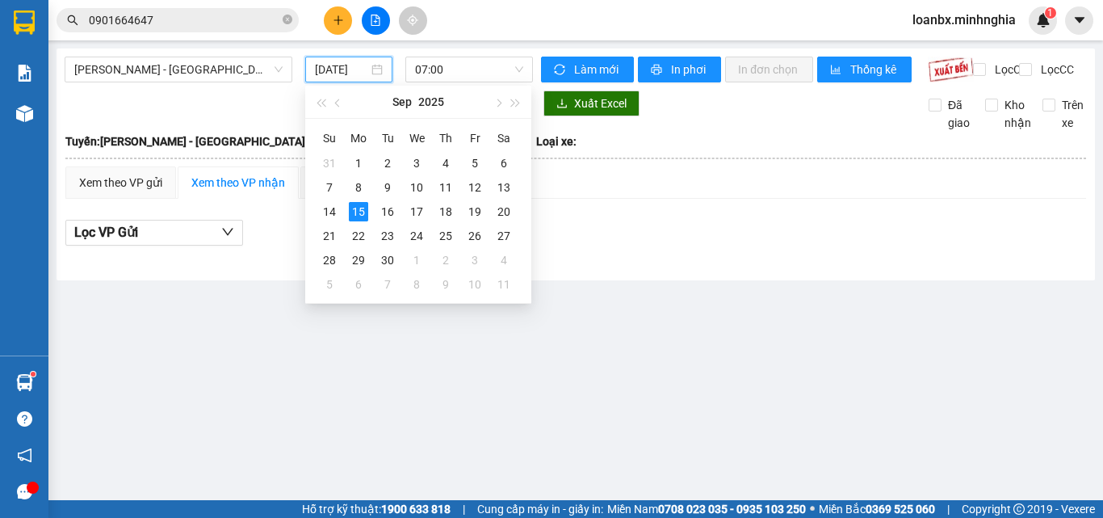
click at [344, 73] on input "[DATE]" at bounding box center [341, 70] width 53 height 18
type input "[DATE]"
click at [328, 13] on button at bounding box center [338, 20] width 28 height 28
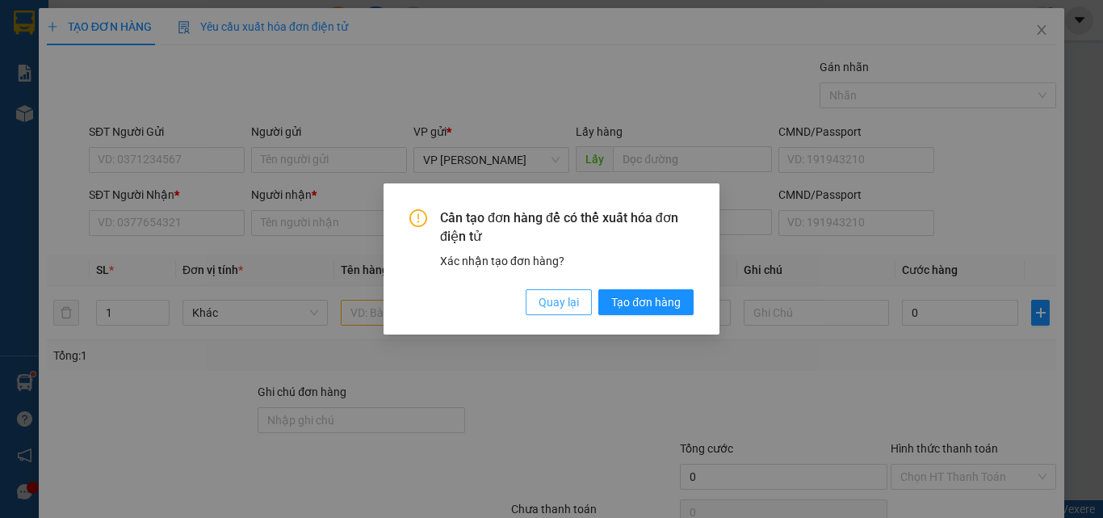
click at [584, 294] on button "Quay lại" at bounding box center [559, 302] width 66 height 26
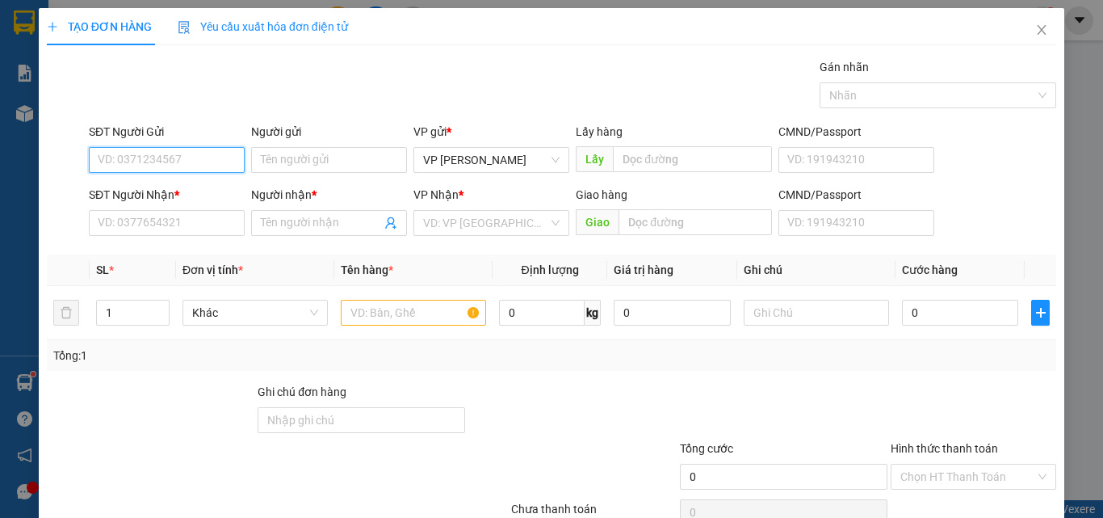
click at [108, 153] on input "SĐT Người Gửi" at bounding box center [167, 160] width 156 height 26
type input "0835556835"
click at [162, 190] on div "0835556835 - LOAN" at bounding box center [165, 192] width 135 height 18
type input "LOAN"
type input "0972774973"
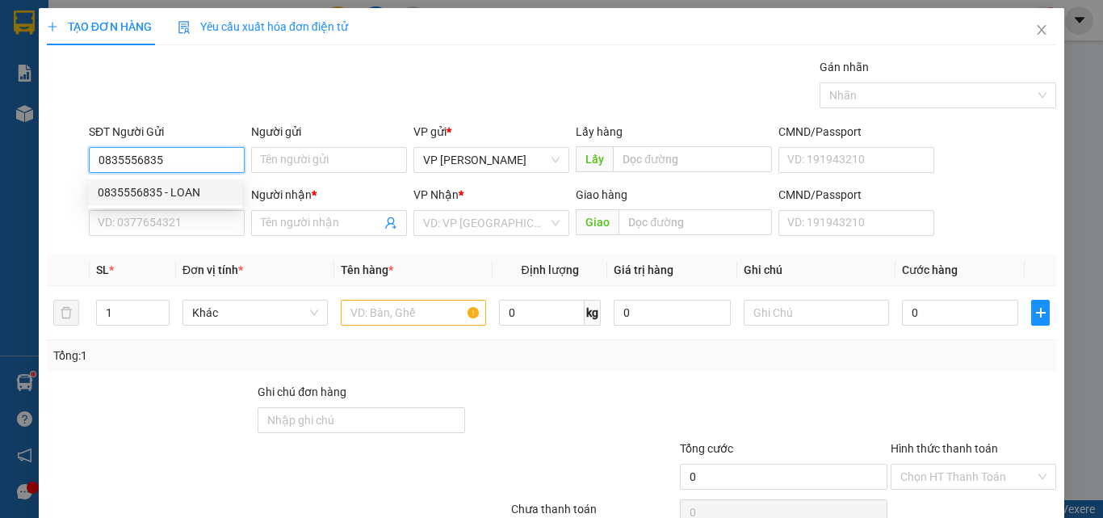
type input "ÚT EM"
type input "CĂN CỨ 3 [GEOGRAPHIC_DATA]"
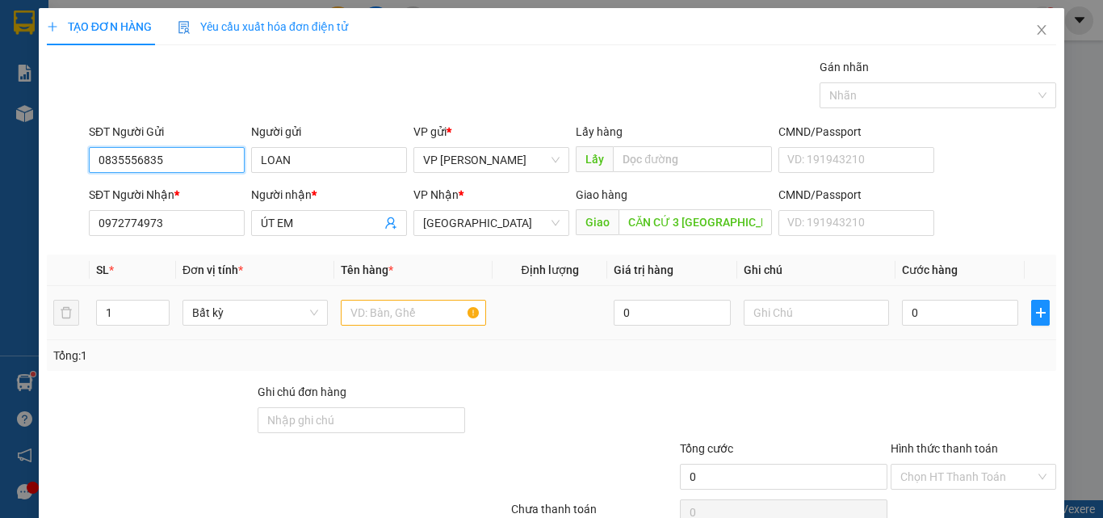
type input "0835556835"
click at [401, 317] on input "text" at bounding box center [413, 313] width 145 height 26
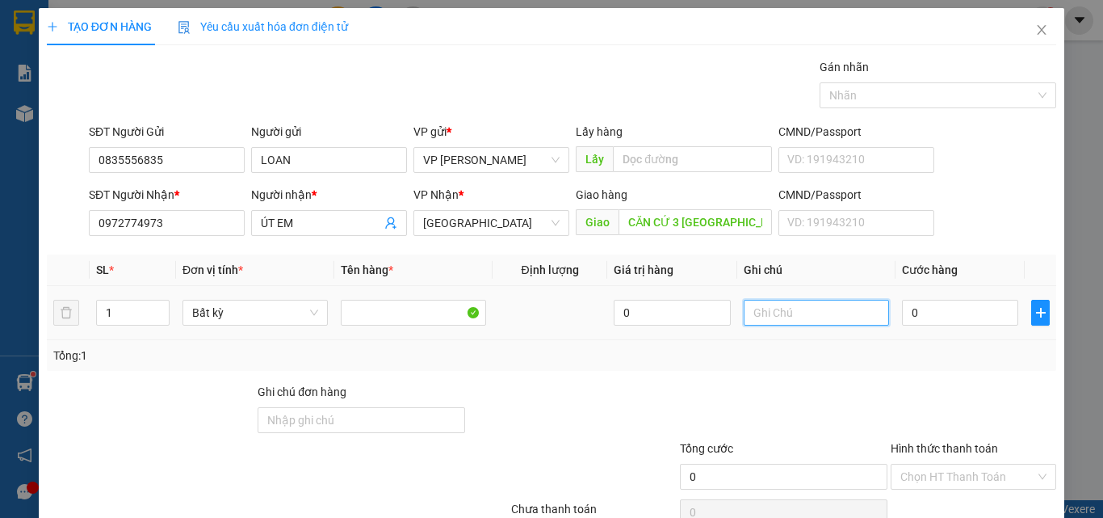
click at [781, 313] on input "text" at bounding box center [816, 313] width 145 height 26
type input "1 THX - CÁ"
click at [951, 321] on input "0" at bounding box center [960, 313] width 116 height 26
type input "1"
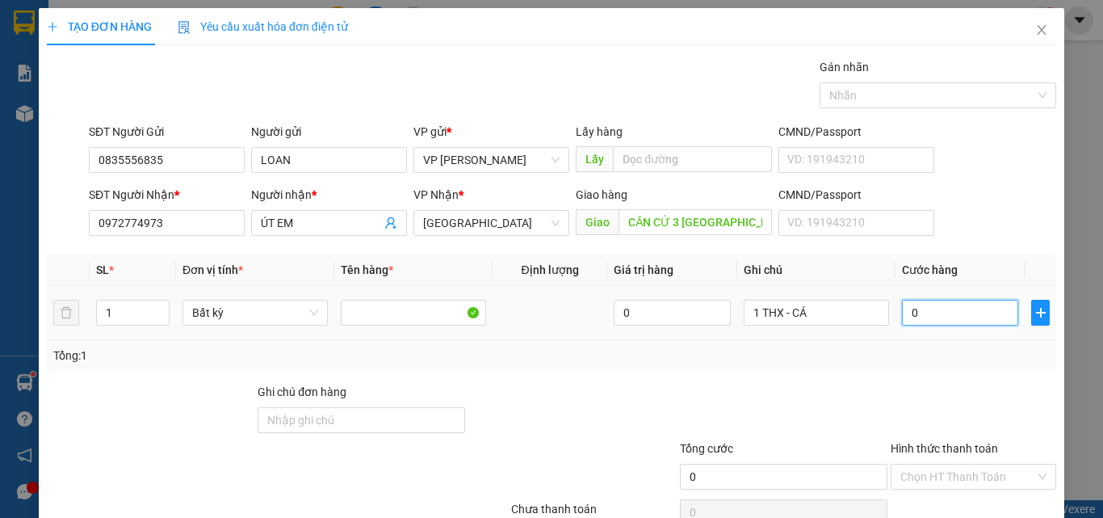
type input "1"
type input "10"
type input "100"
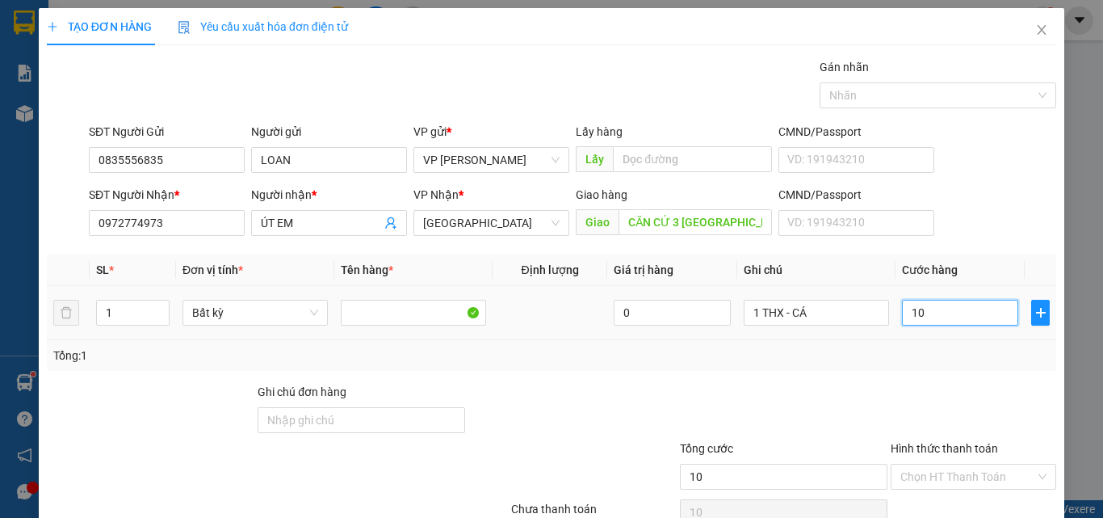
type input "100"
type input "10"
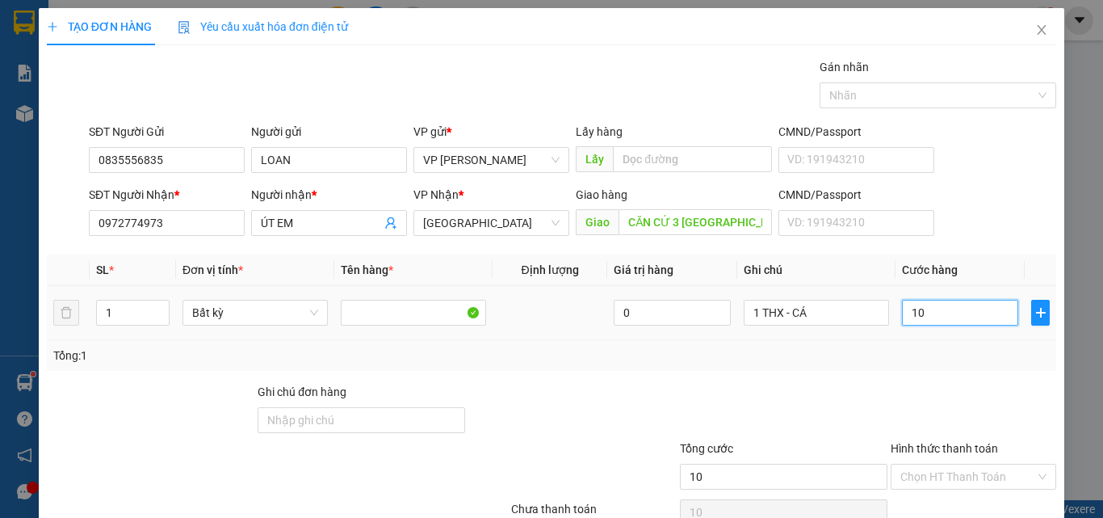
type input "1"
type input "0"
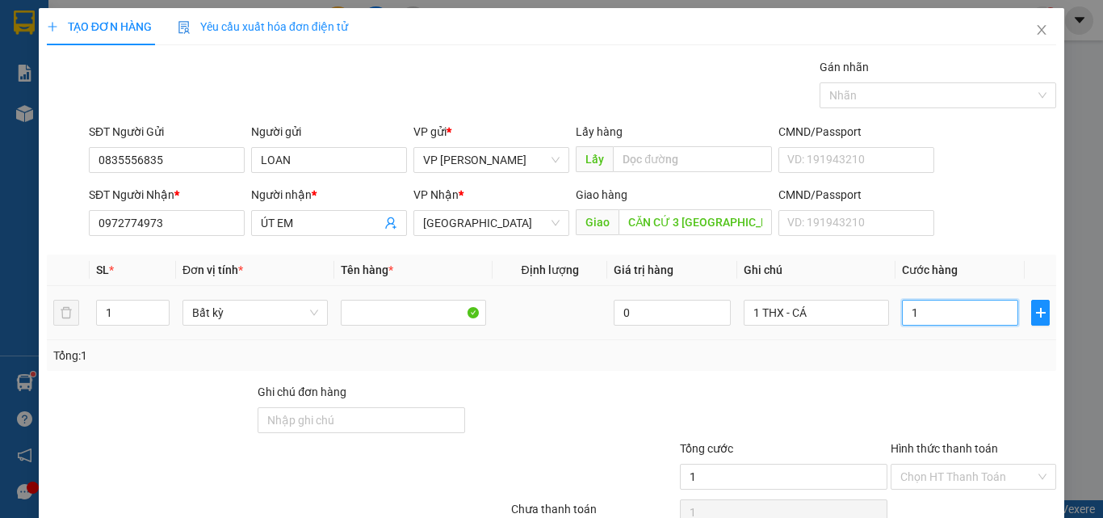
type input "0"
type input "07"
type input "7"
type input "070"
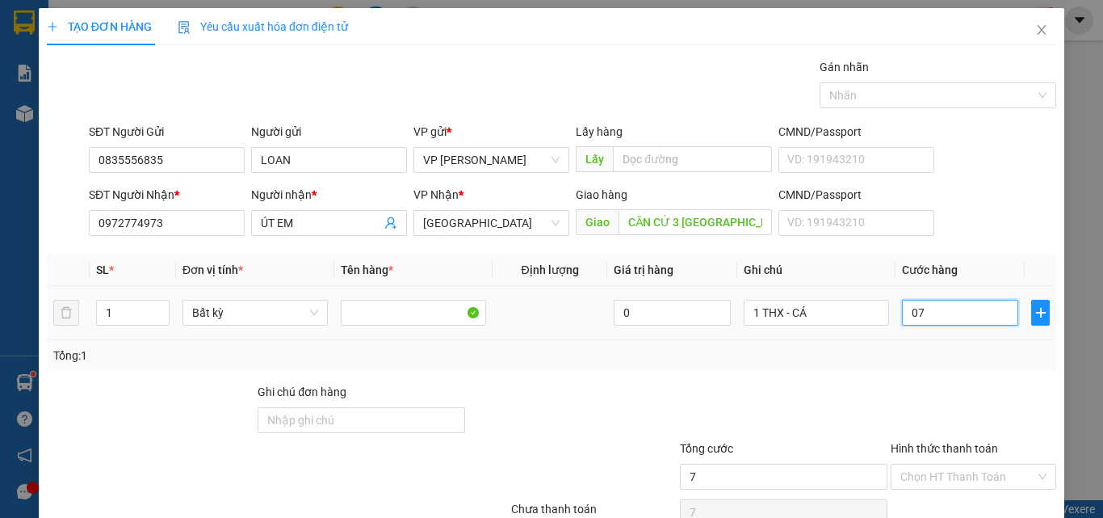
type input "70"
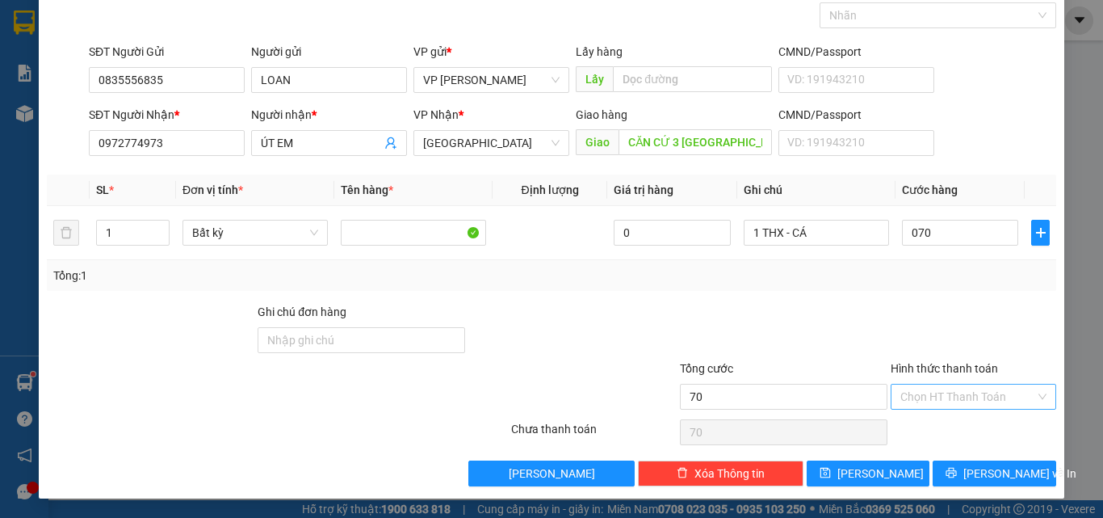
type input "70.000"
click at [948, 397] on input "Hình thức thanh toán" at bounding box center [968, 396] width 135 height 24
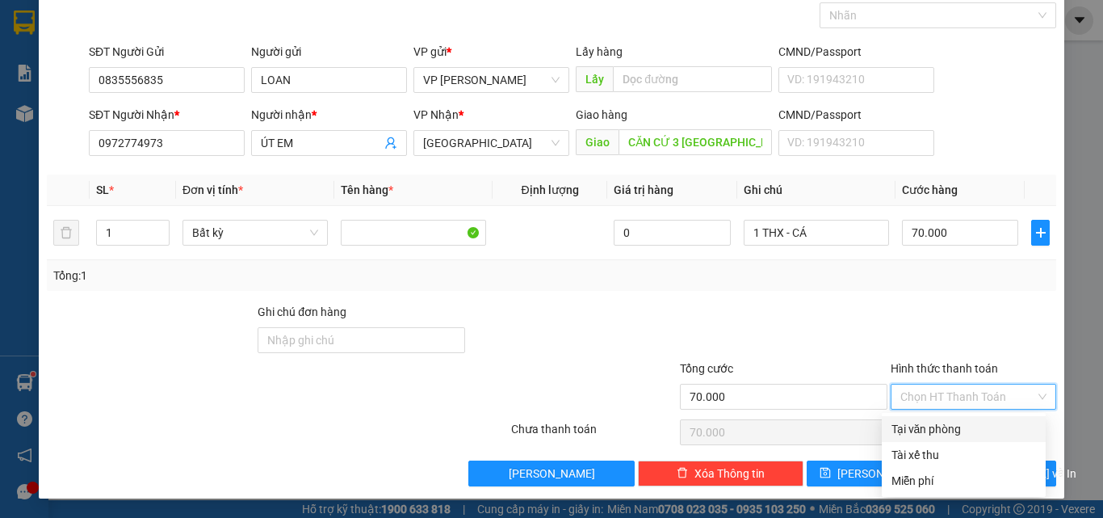
click at [936, 423] on div "Tại văn phòng" at bounding box center [964, 429] width 145 height 18
type input "0"
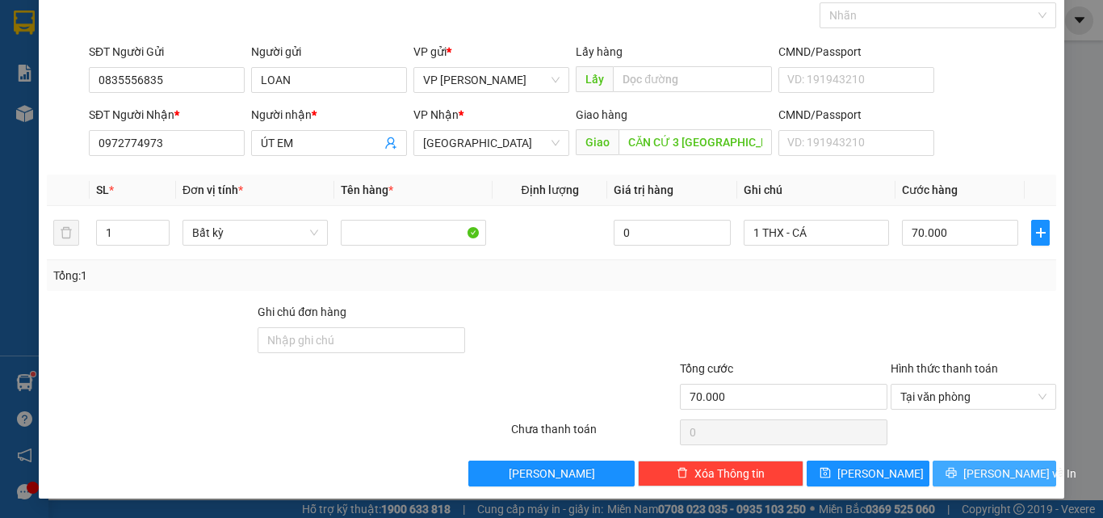
click at [957, 470] on icon "printer" at bounding box center [951, 472] width 11 height 11
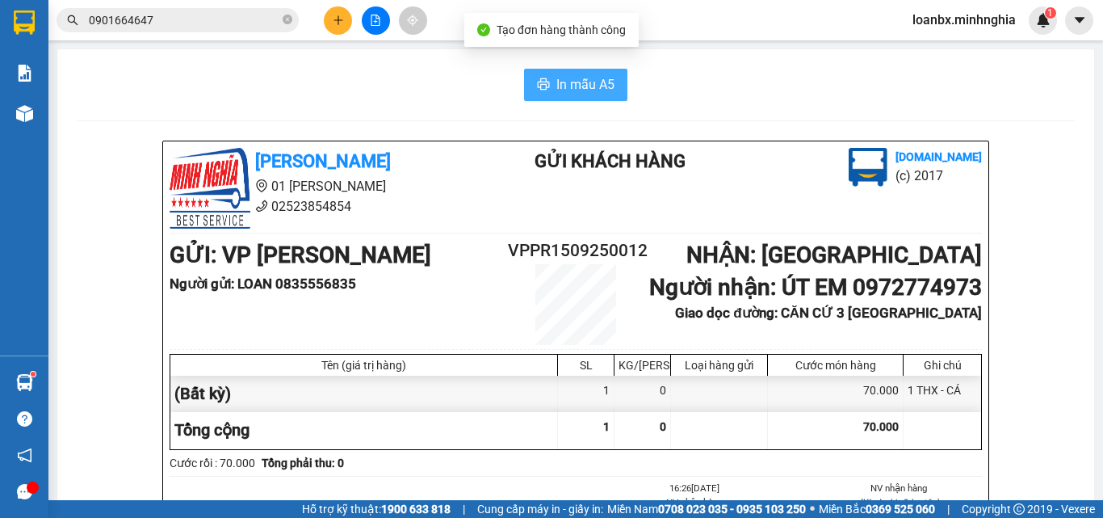
click at [588, 82] on span "In mẫu A5" at bounding box center [586, 84] width 58 height 20
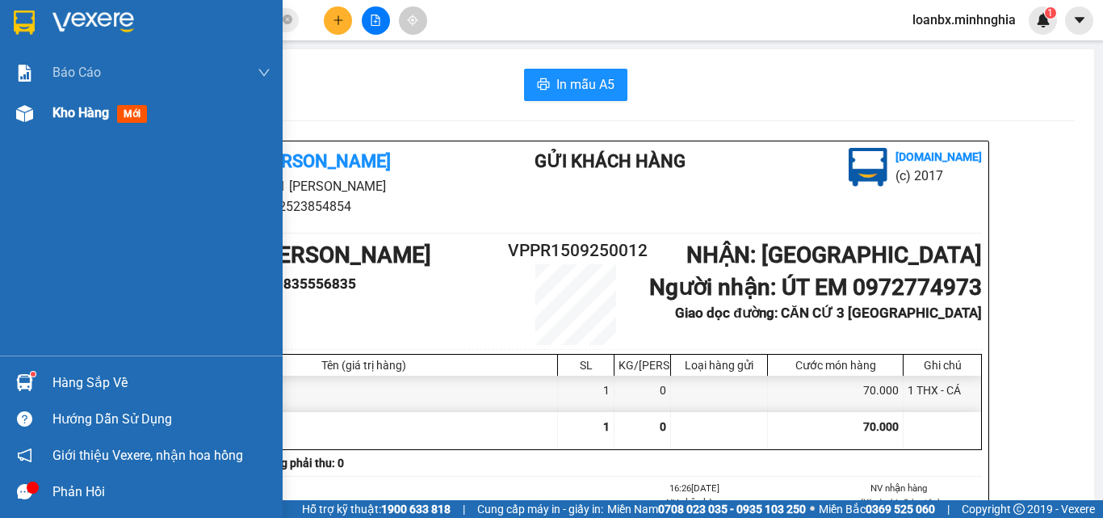
click at [90, 116] on span "Kho hàng" at bounding box center [81, 112] width 57 height 15
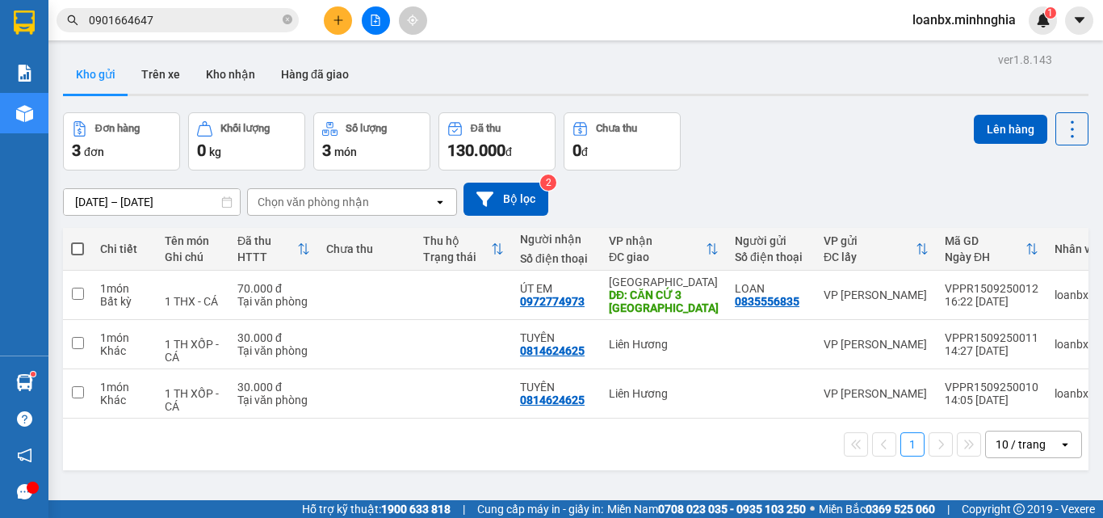
click at [381, 27] on button at bounding box center [376, 20] width 28 height 28
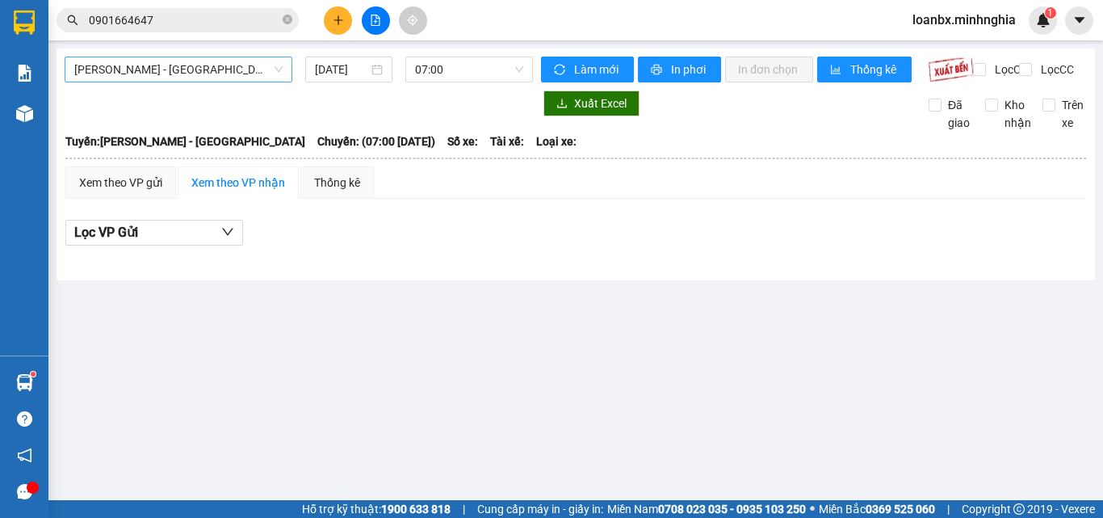
click at [124, 68] on span "[PERSON_NAME] - [GEOGRAPHIC_DATA]" at bounding box center [178, 69] width 208 height 24
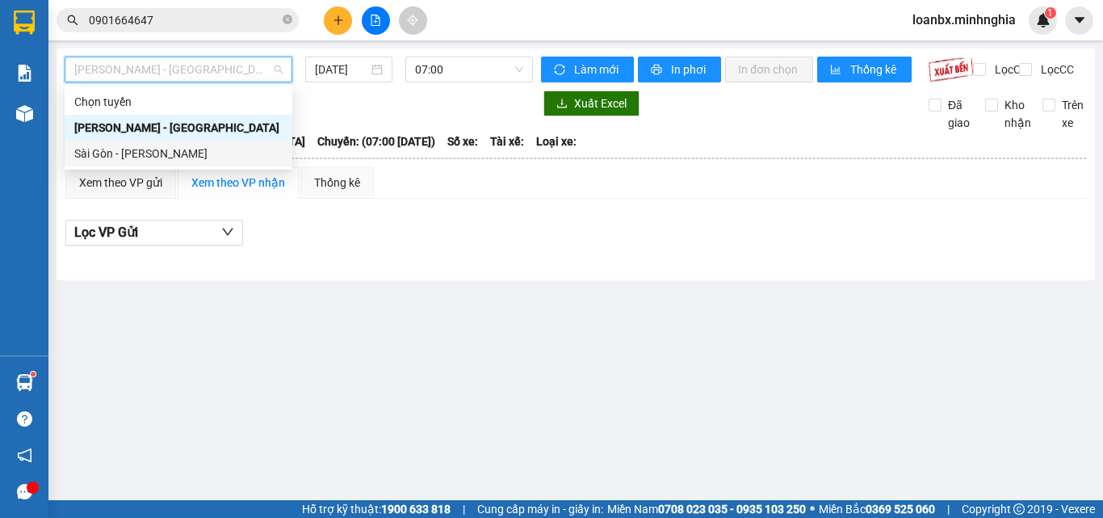
click at [124, 158] on div "Sài Gòn - [PERSON_NAME]" at bounding box center [178, 154] width 208 height 18
type input "[DATE]"
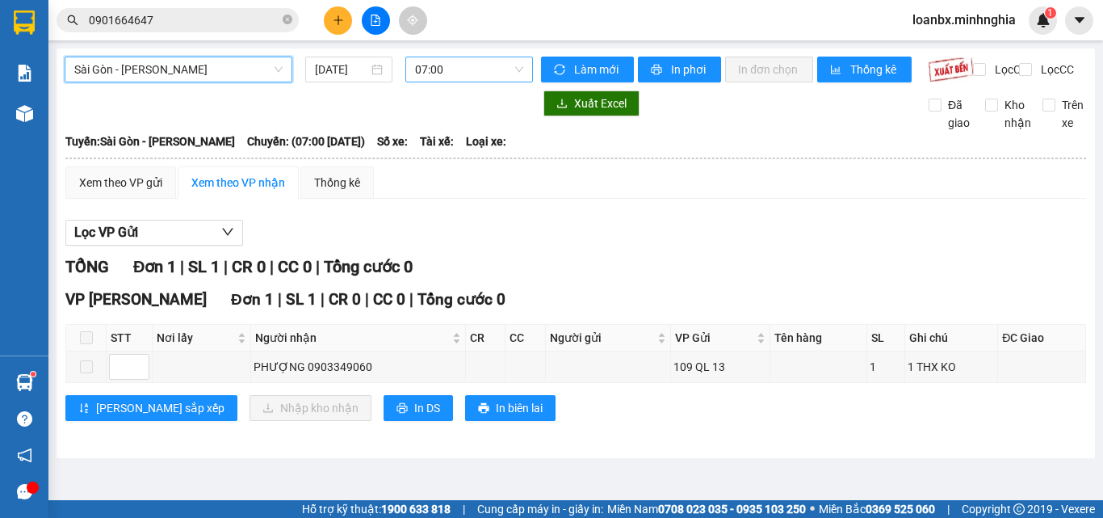
click at [468, 57] on span "07:00" at bounding box center [469, 69] width 108 height 24
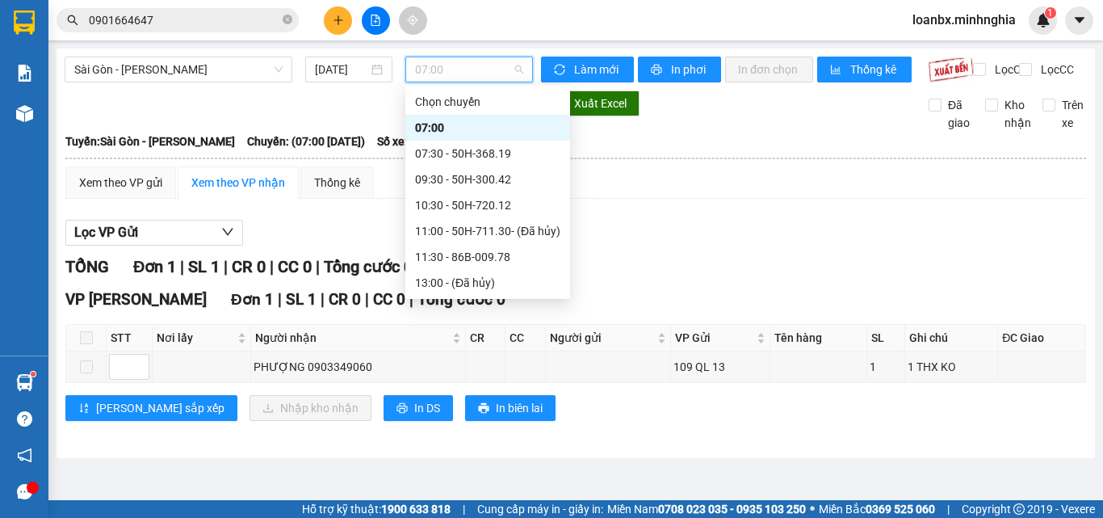
click at [477, 300] on div "14:30 - 86B-009.80" at bounding box center [487, 309] width 145 height 18
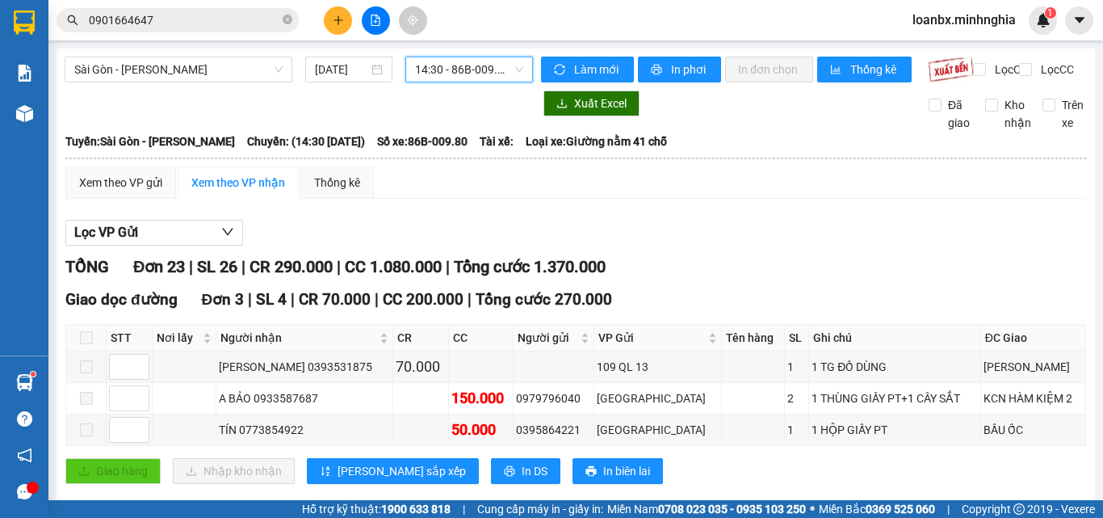
click at [494, 69] on span "14:30 - 86B-009.80" at bounding box center [469, 69] width 108 height 24
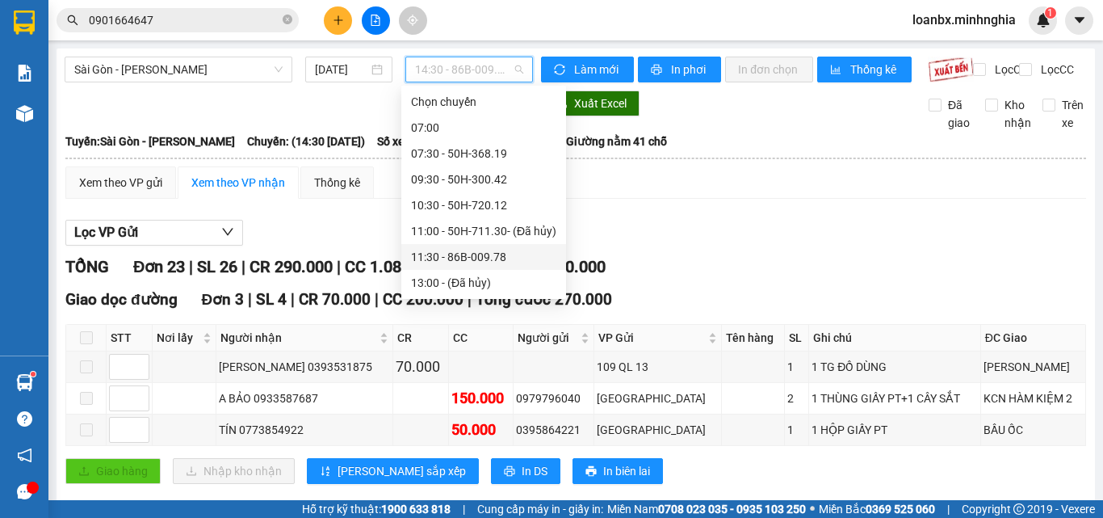
click at [473, 248] on div "11:30 - 86B-009.78" at bounding box center [483, 257] width 145 height 18
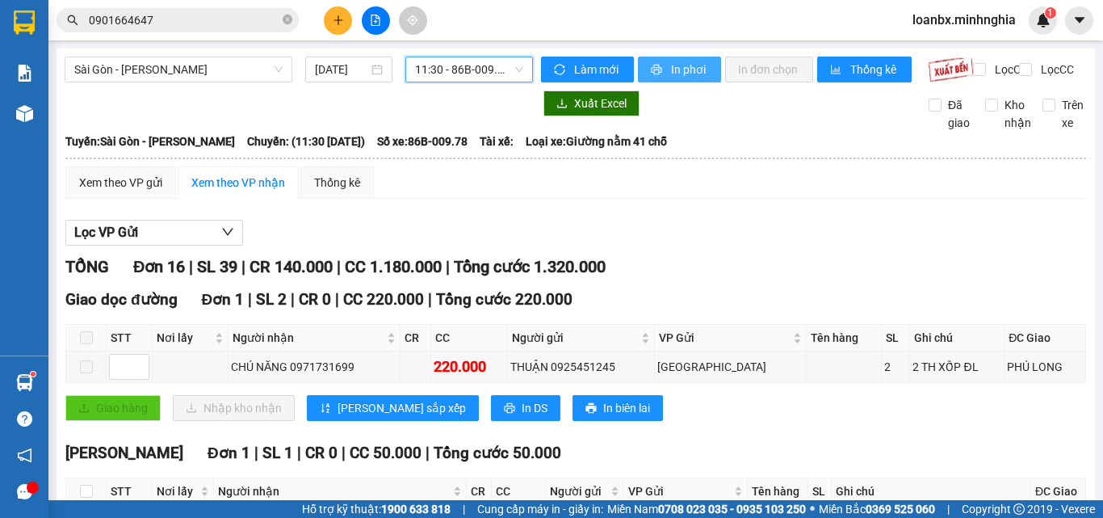
click at [680, 62] on span "In phơi" at bounding box center [689, 70] width 37 height 18
click at [339, 22] on icon "plus" at bounding box center [338, 20] width 11 height 11
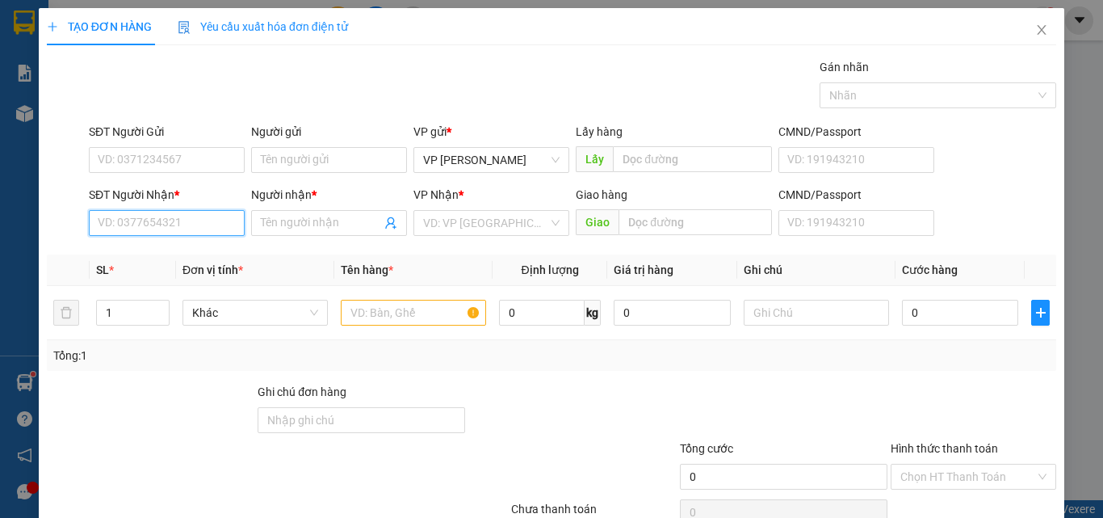
click at [133, 221] on input "SĐT Người Nhận *" at bounding box center [167, 223] width 156 height 26
type input "0586560016"
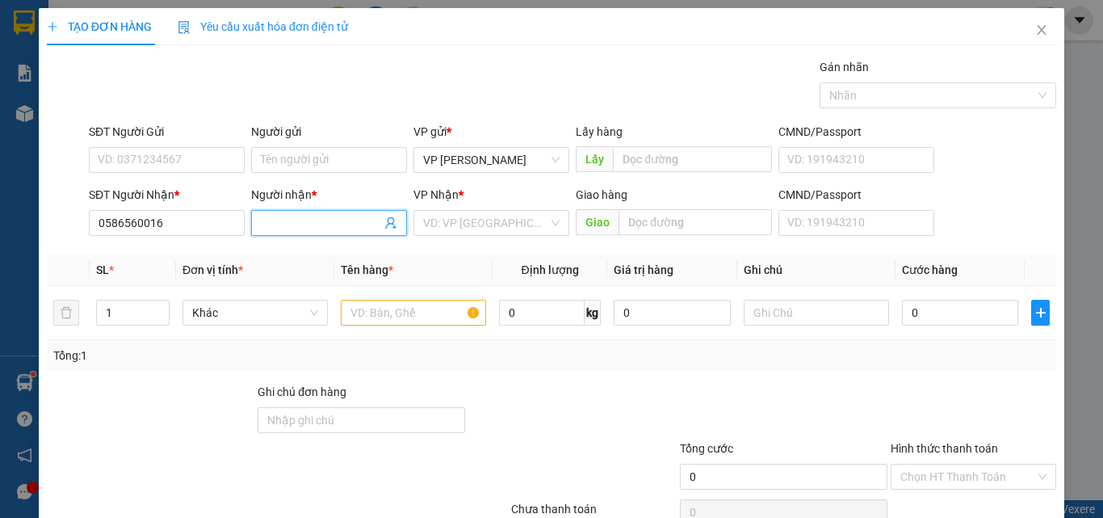
click at [261, 224] on input "Người nhận *" at bounding box center [321, 223] width 120 height 18
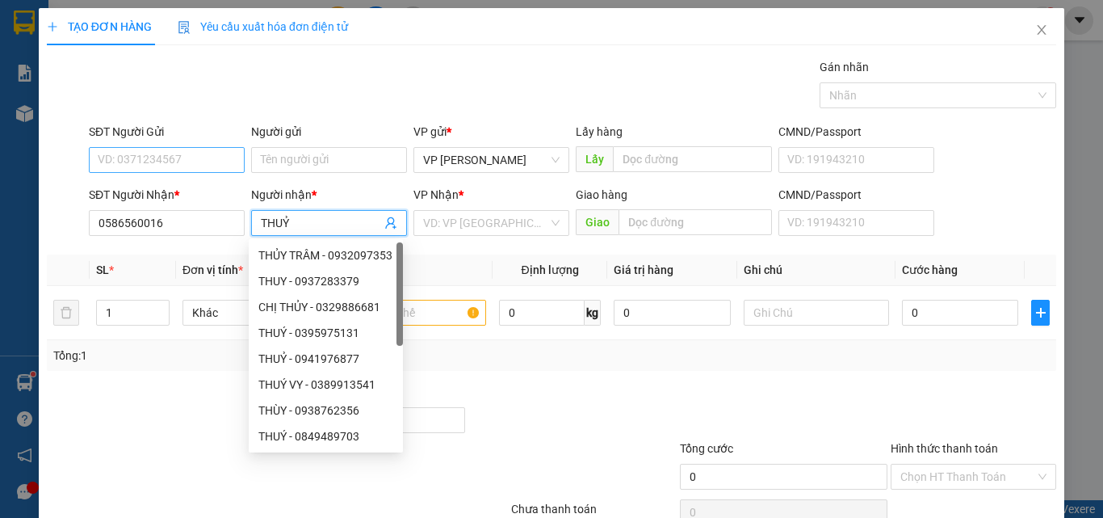
type input "THUỶ"
click at [128, 166] on input "SĐT Người Gửi" at bounding box center [167, 160] width 156 height 26
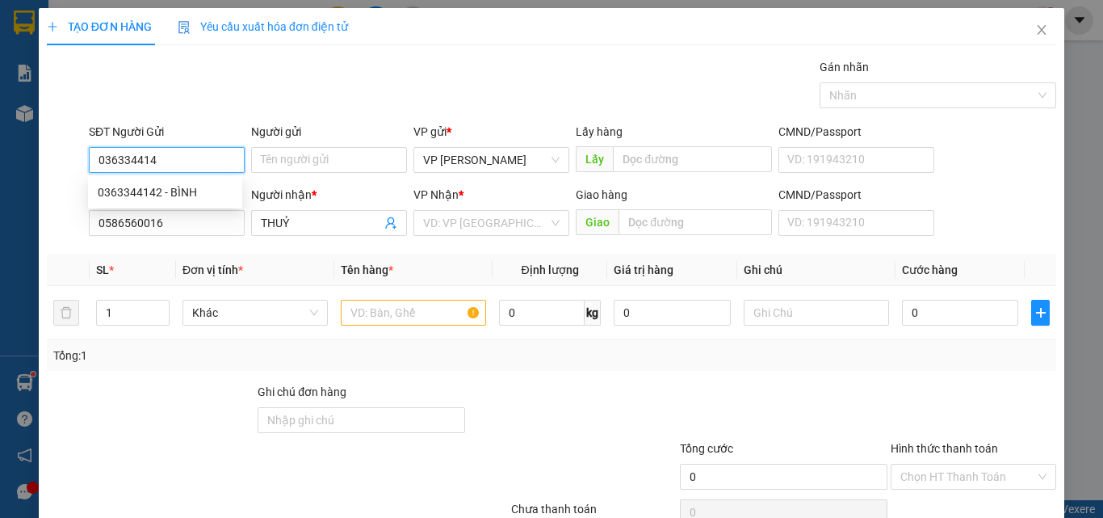
type input "0363344142"
click at [153, 190] on div "0363344142 - BÌNH" at bounding box center [165, 192] width 135 height 18
type input "BÌNH"
type input "0363344142"
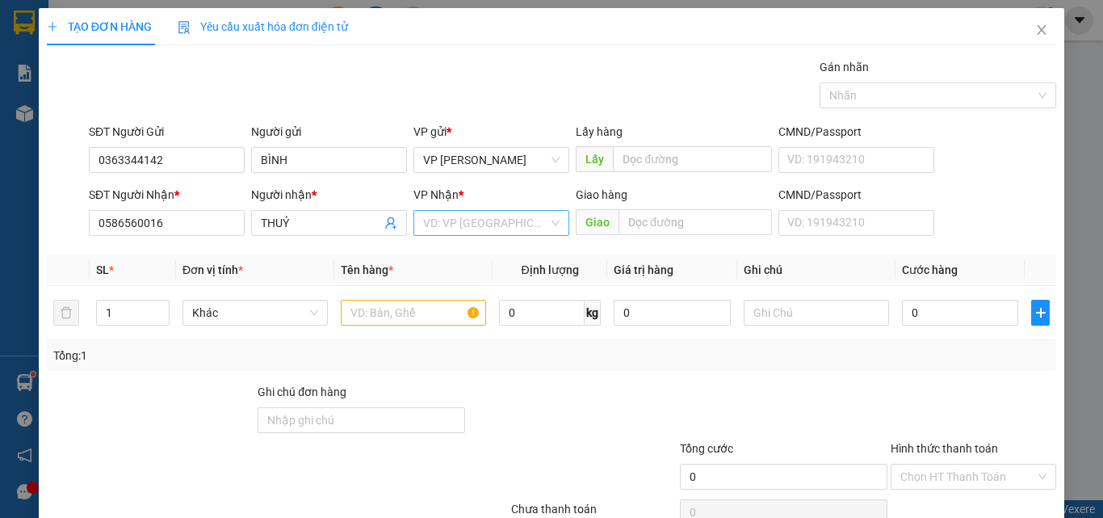
click at [473, 229] on input "search" at bounding box center [485, 223] width 125 height 24
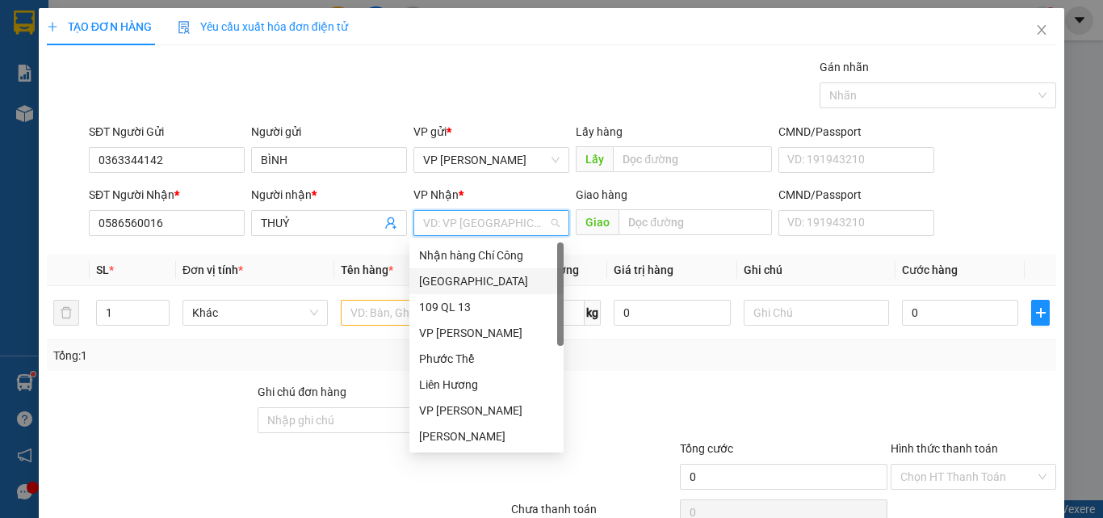
click at [456, 271] on div "[GEOGRAPHIC_DATA]" at bounding box center [487, 281] width 154 height 26
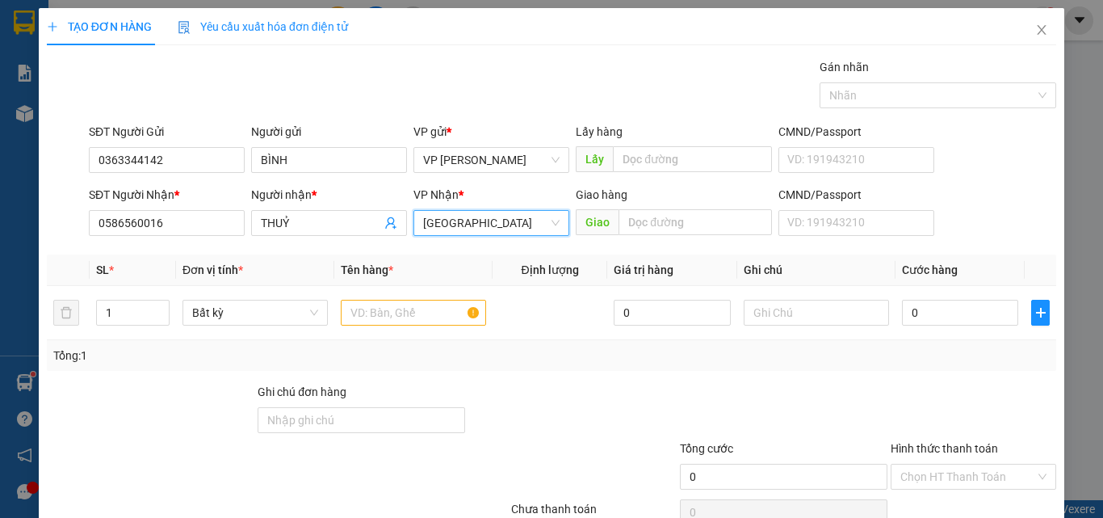
click at [671, 236] on div "Giao hàng Giao" at bounding box center [674, 214] width 196 height 57
click at [668, 223] on input "text" at bounding box center [695, 222] width 153 height 26
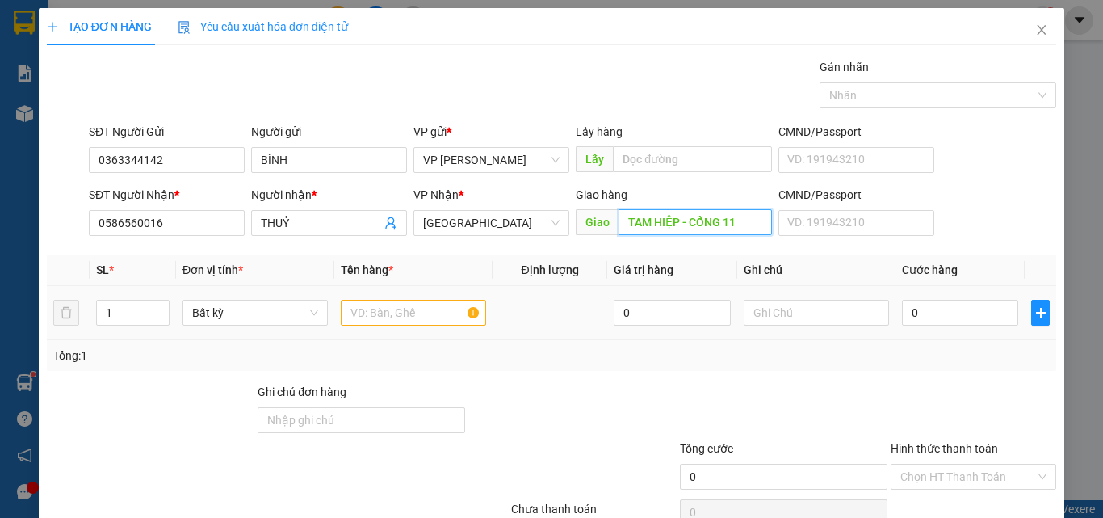
type input "TAM HIỆP - CỔNG 11"
click at [386, 322] on input "text" at bounding box center [413, 313] width 145 height 26
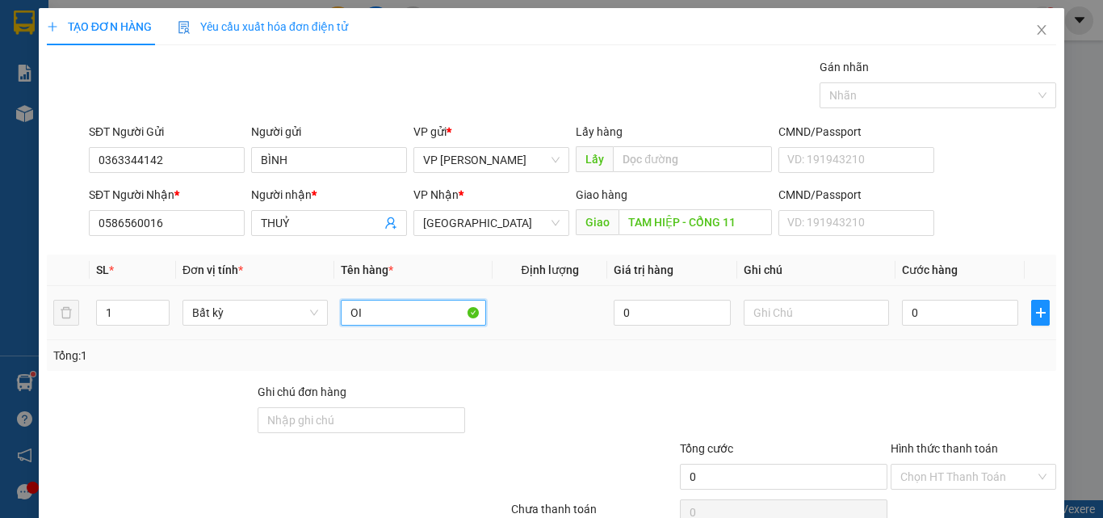
type input "O"
type input "GỌI TRƯỚC 30P"
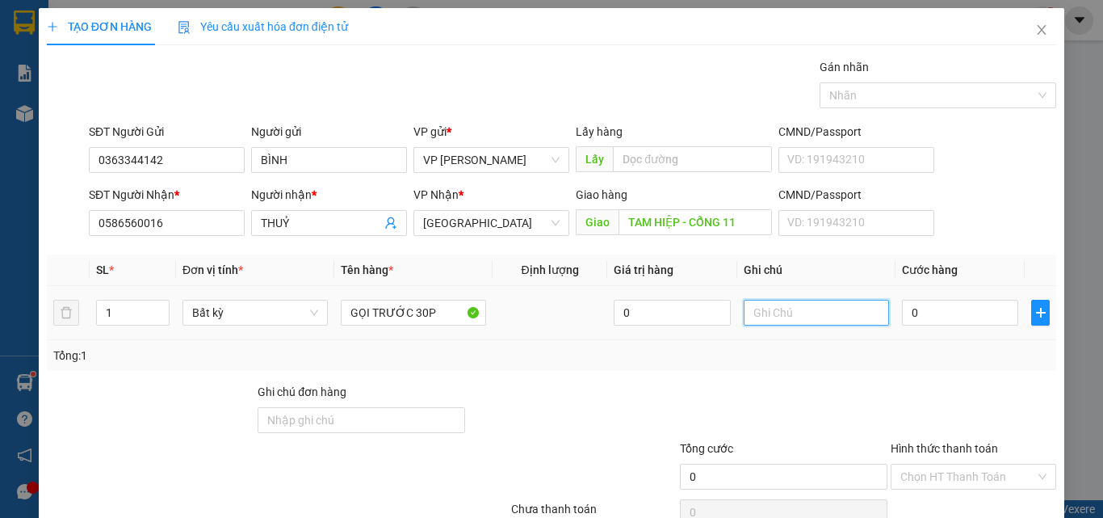
click at [793, 308] on input "text" at bounding box center [816, 313] width 145 height 26
type input "1 BÌA - GT"
click at [923, 312] on input "0" at bounding box center [960, 313] width 116 height 26
type input "4"
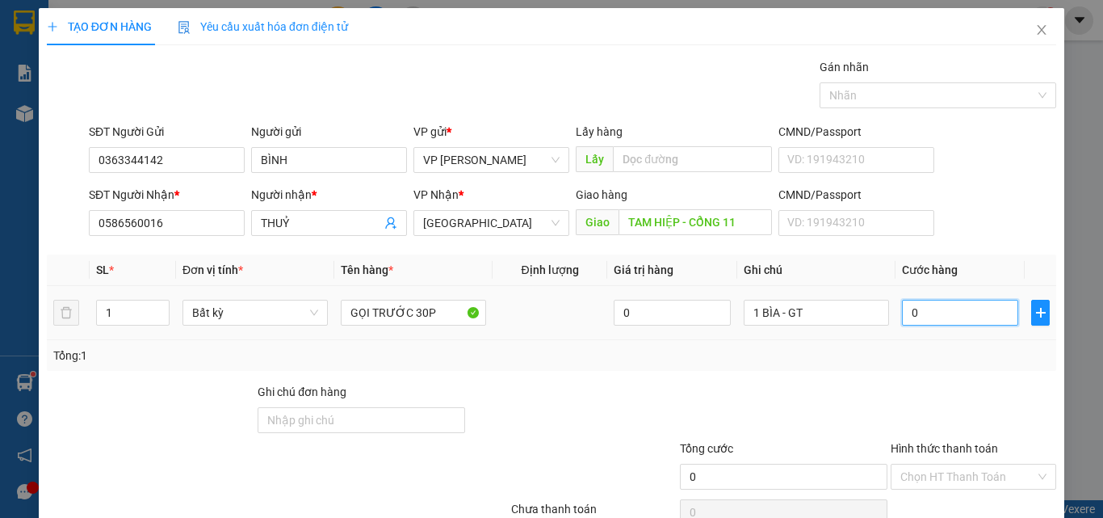
type input "4"
type input "40"
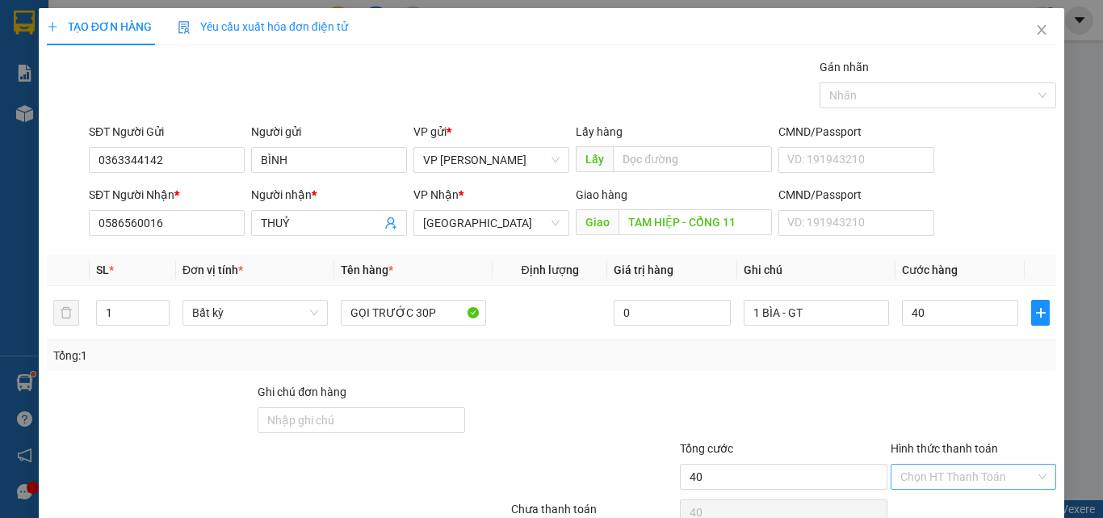
type input "40.000"
drag, startPoint x: 931, startPoint y: 403, endPoint x: 931, endPoint y: 431, distance: 27.5
click at [931, 464] on input "Hình thức thanh toán" at bounding box center [968, 476] width 135 height 24
click at [931, 500] on div "Tại văn phòng" at bounding box center [964, 509] width 145 height 18
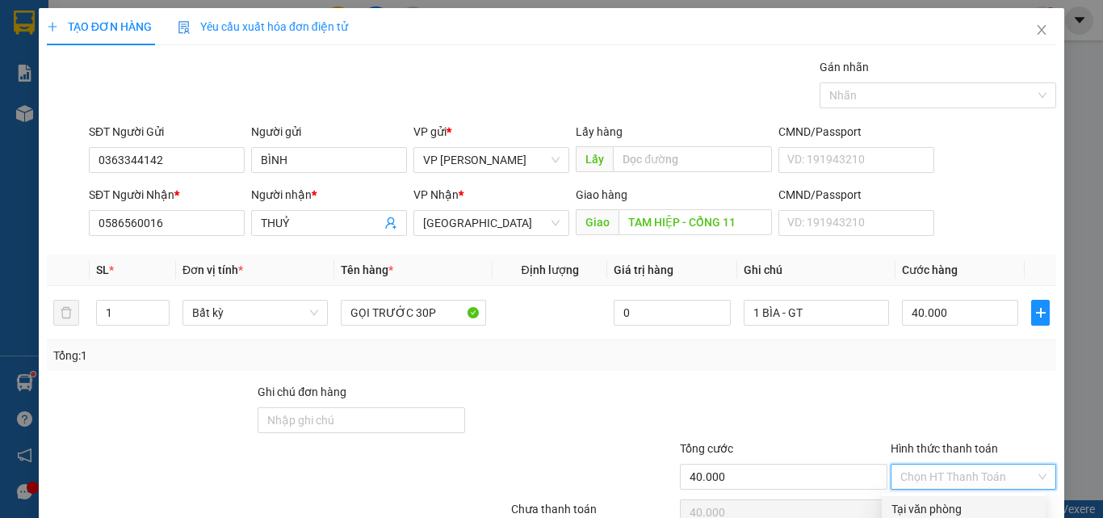
type input "0"
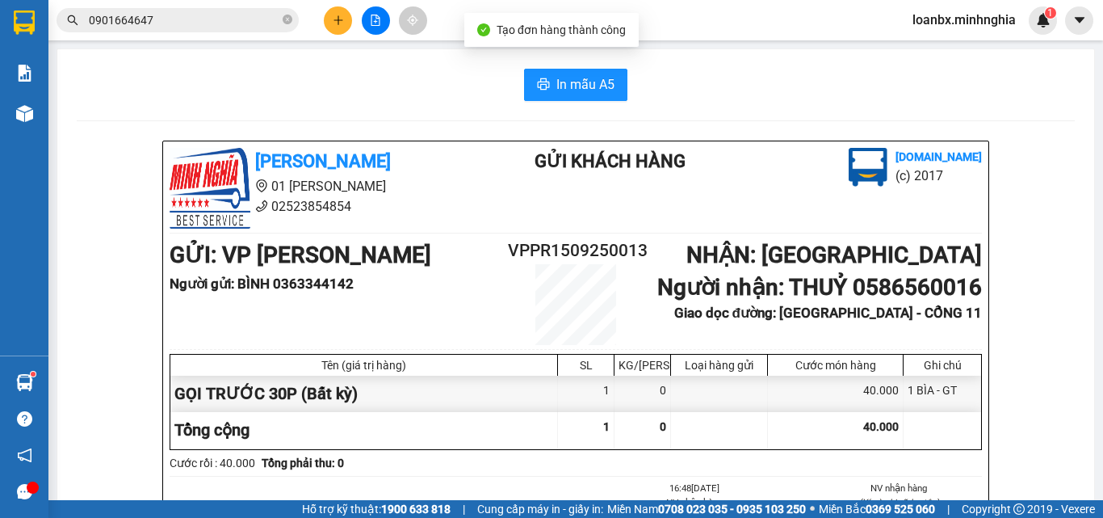
click at [592, 94] on span "In mẫu A5" at bounding box center [586, 84] width 58 height 20
click at [370, 22] on icon "file-add" at bounding box center [375, 20] width 11 height 11
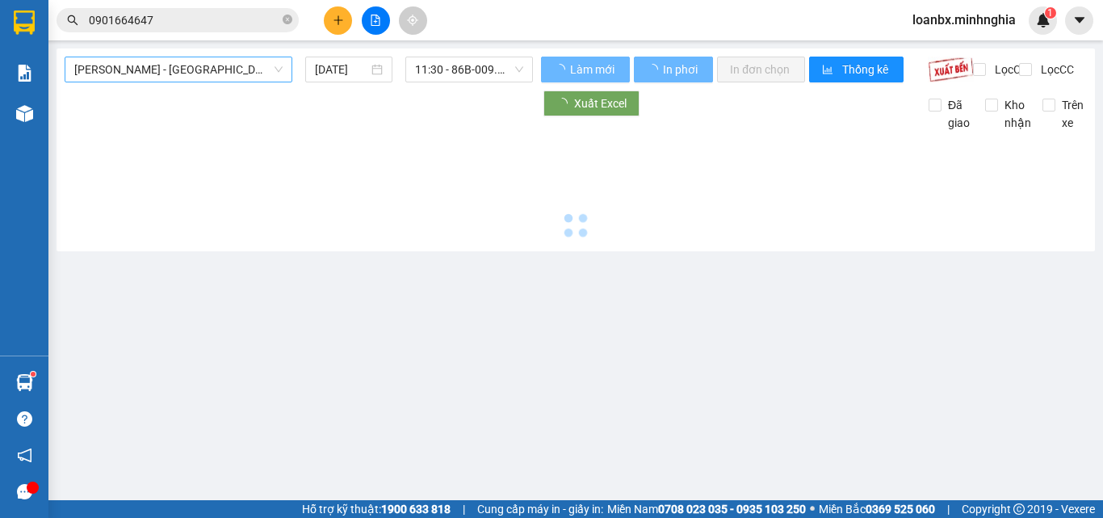
click at [135, 72] on span "[PERSON_NAME] - [GEOGRAPHIC_DATA]" at bounding box center [178, 69] width 208 height 24
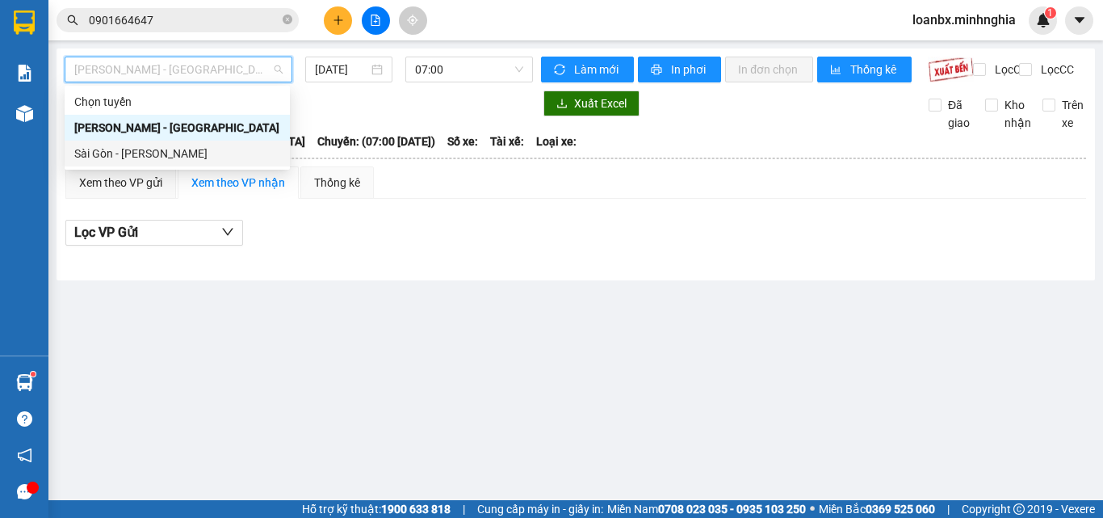
click at [121, 153] on div "Sài Gòn - [PERSON_NAME]" at bounding box center [177, 154] width 206 height 18
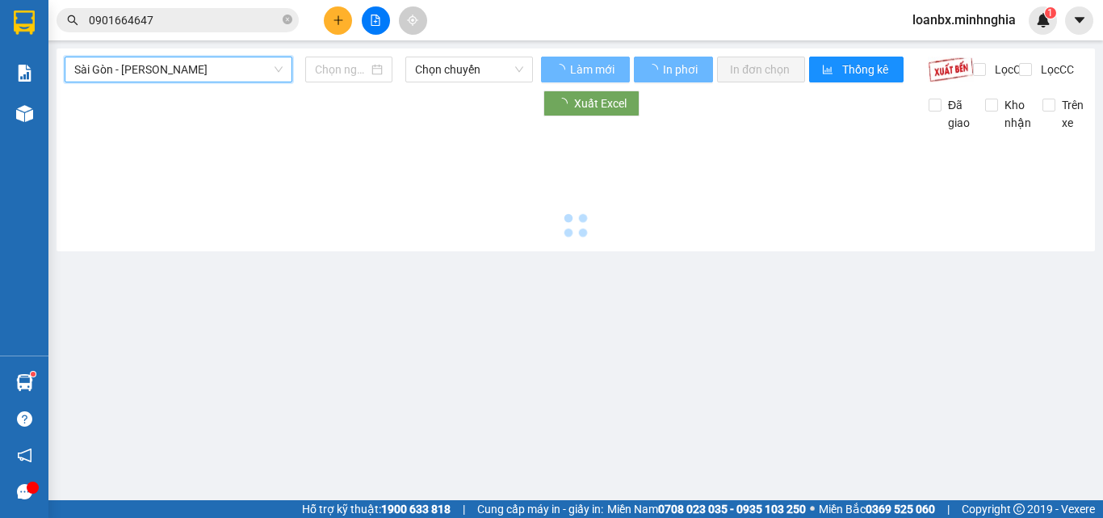
type input "[DATE]"
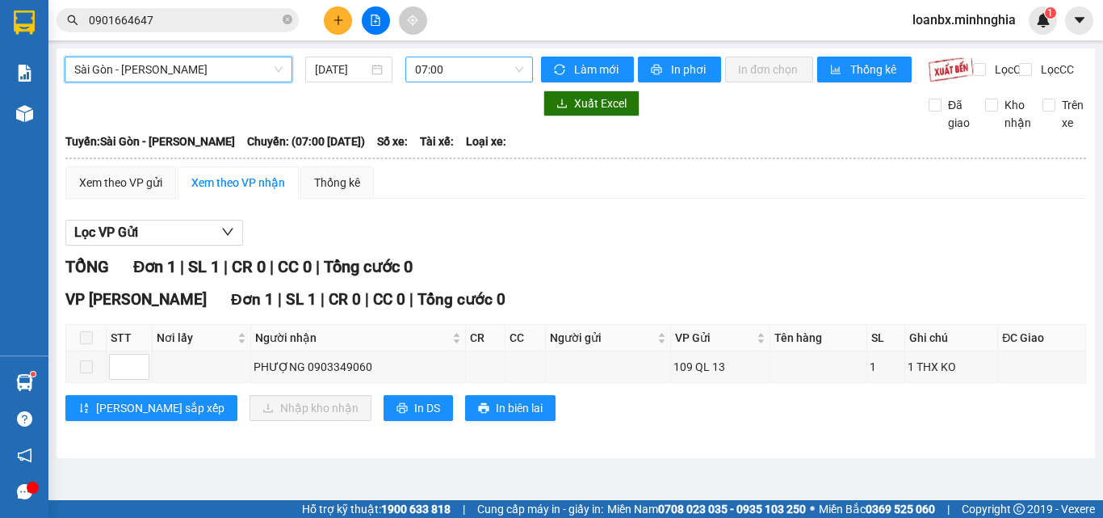
click at [452, 70] on span "07:00" at bounding box center [469, 69] width 108 height 24
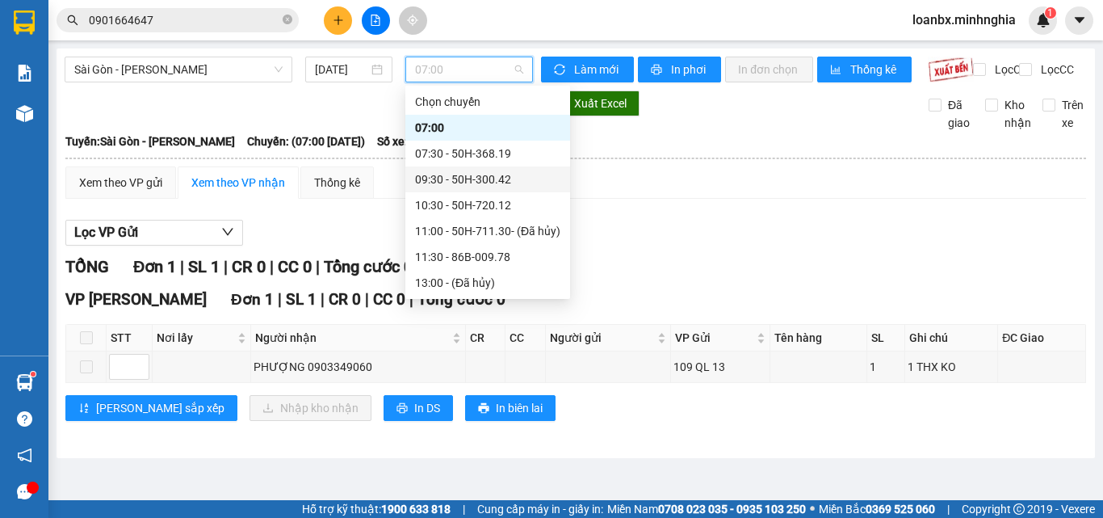
click at [460, 177] on div "09:30 - 50H-300.42" at bounding box center [487, 179] width 145 height 18
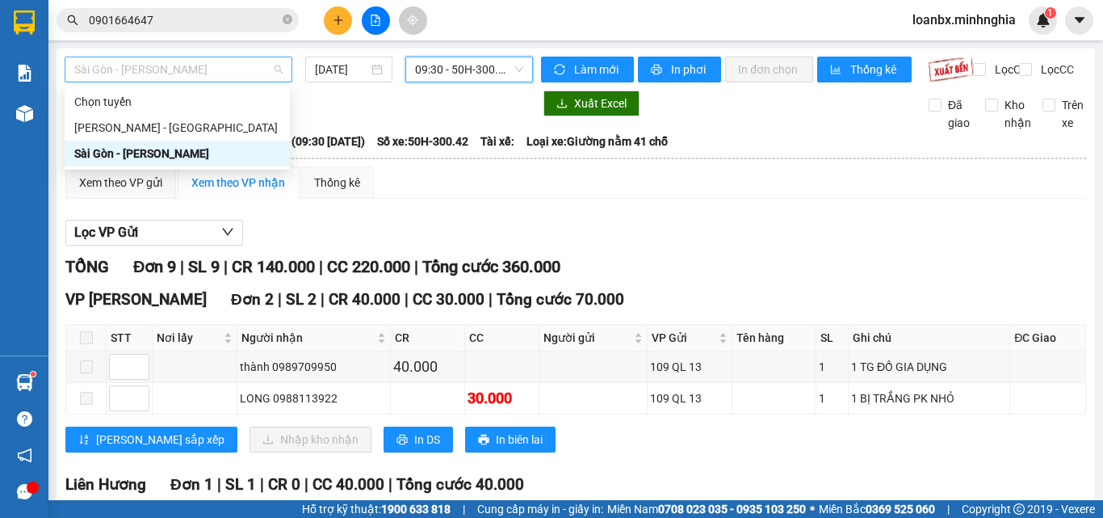
click at [183, 69] on span "Sài Gòn - [PERSON_NAME]" at bounding box center [178, 69] width 208 height 24
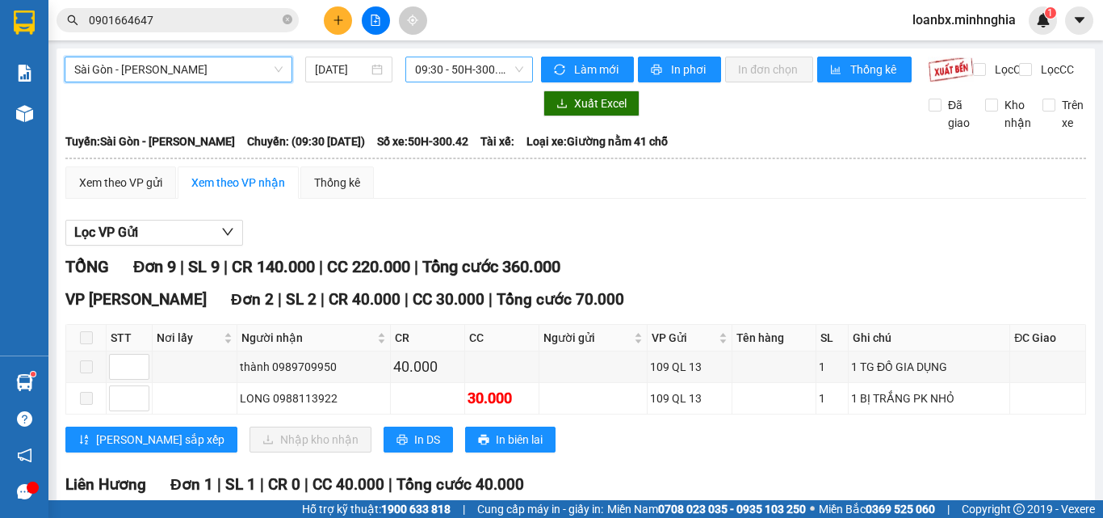
click at [483, 74] on span "09:30 - 50H-300.42" at bounding box center [469, 69] width 108 height 24
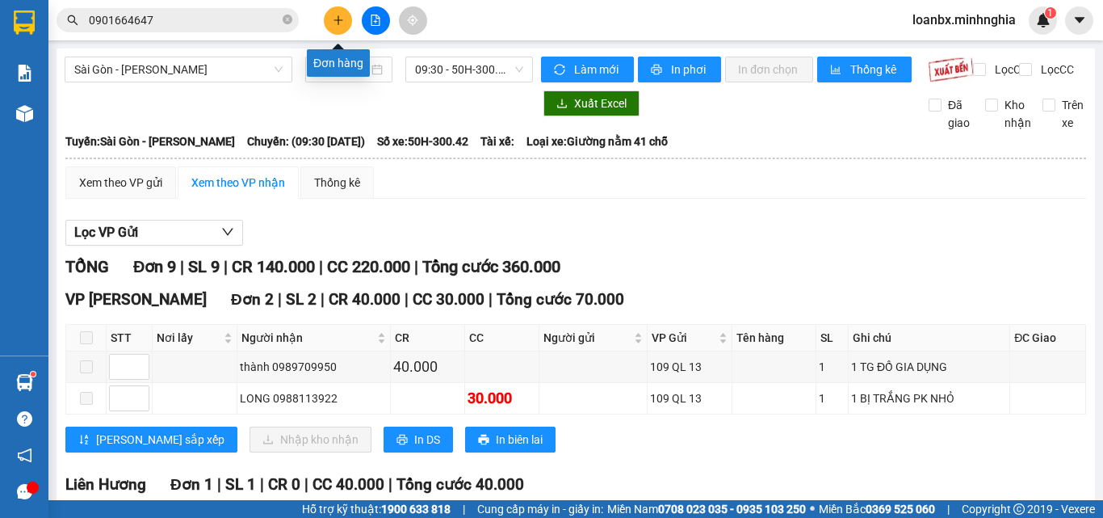
click at [338, 19] on icon "plus" at bounding box center [338, 20] width 11 height 11
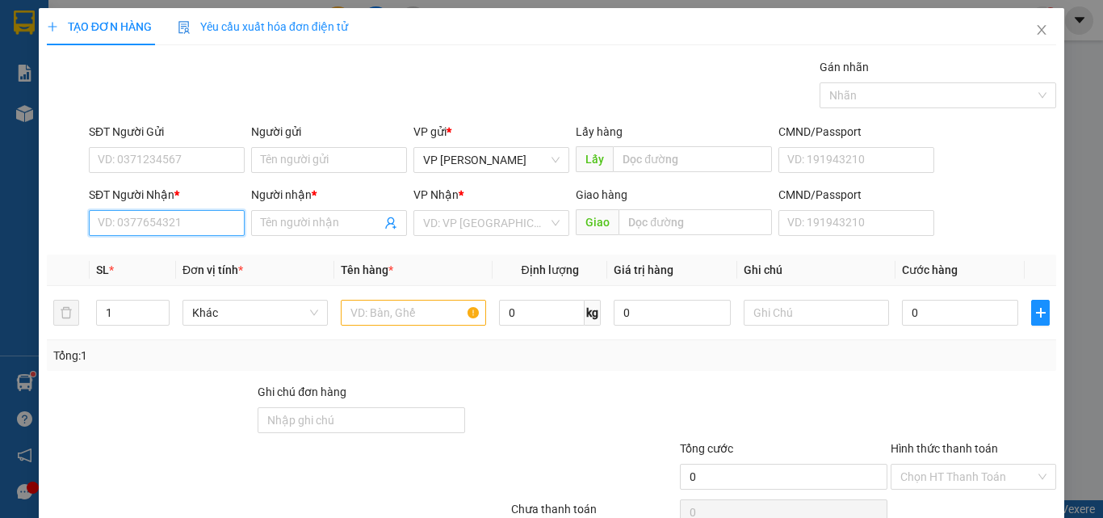
click at [170, 230] on input "SĐT Người Nhận *" at bounding box center [167, 223] width 156 height 26
click at [128, 247] on div "0944450574 - LÂM" at bounding box center [165, 255] width 135 height 18
type input "0944450574"
type input "LÂM"
type input "0944450574"
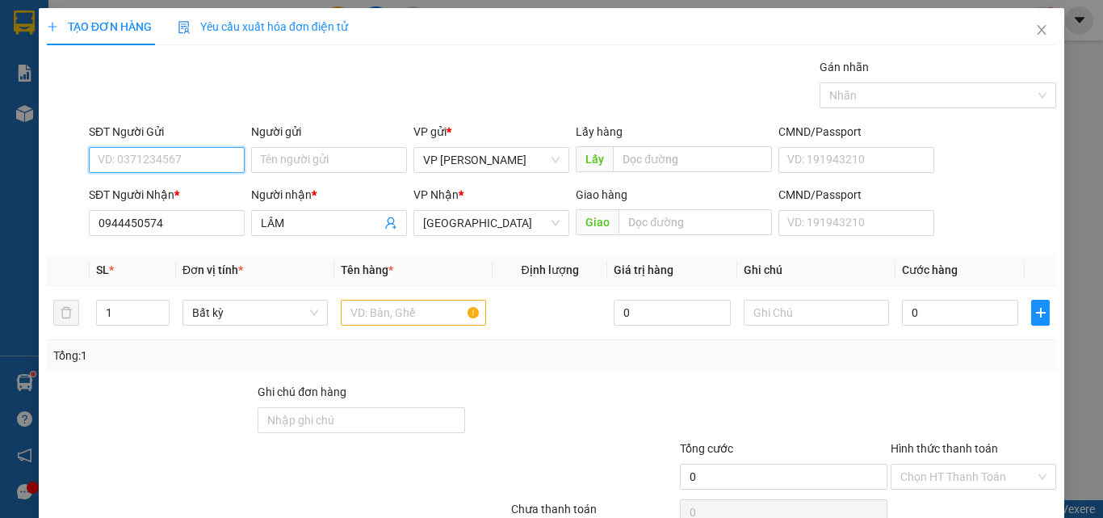
click at [160, 165] on input "SĐT Người Gửi" at bounding box center [167, 160] width 156 height 26
click at [173, 225] on div "0931252896 - DÌ TƯ" at bounding box center [165, 218] width 135 height 18
type input "0931252896"
type input "DÌ TƯ"
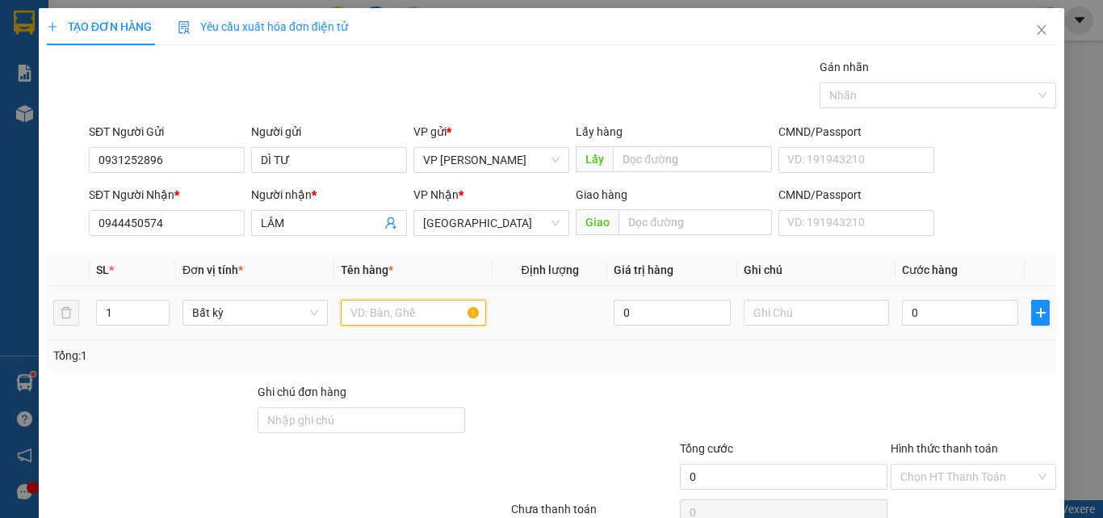
click at [408, 317] on input "text" at bounding box center [413, 313] width 145 height 26
type input "816"
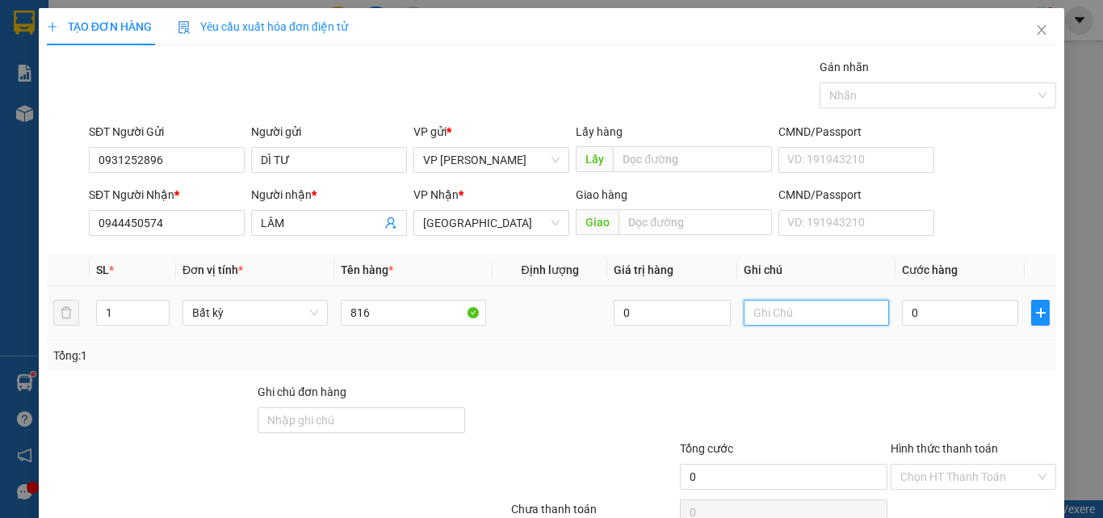
click at [761, 310] on input "text" at bounding box center [816, 313] width 145 height 26
type input "1 BỊ XANH(THG) - ĐỒ ĂN"
type input "3"
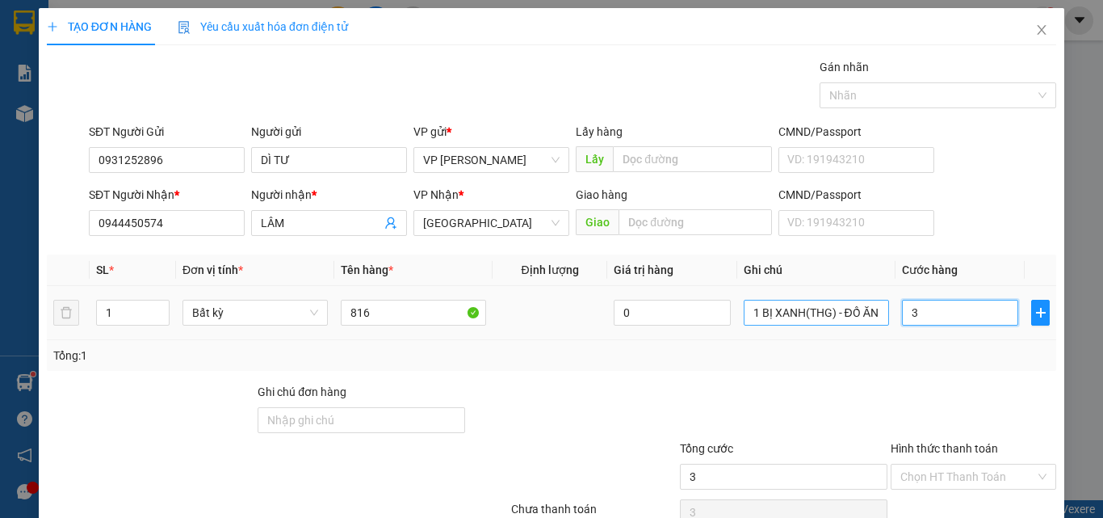
type input "30"
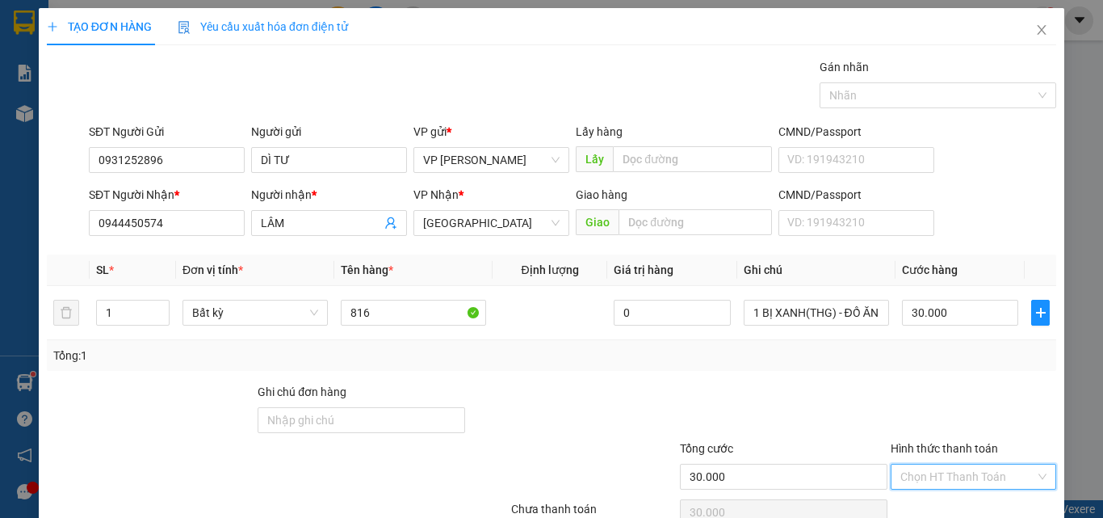
click at [958, 464] on input "Hình thức thanh toán" at bounding box center [968, 476] width 135 height 24
click at [949, 496] on div "Tại văn phòng" at bounding box center [964, 509] width 164 height 26
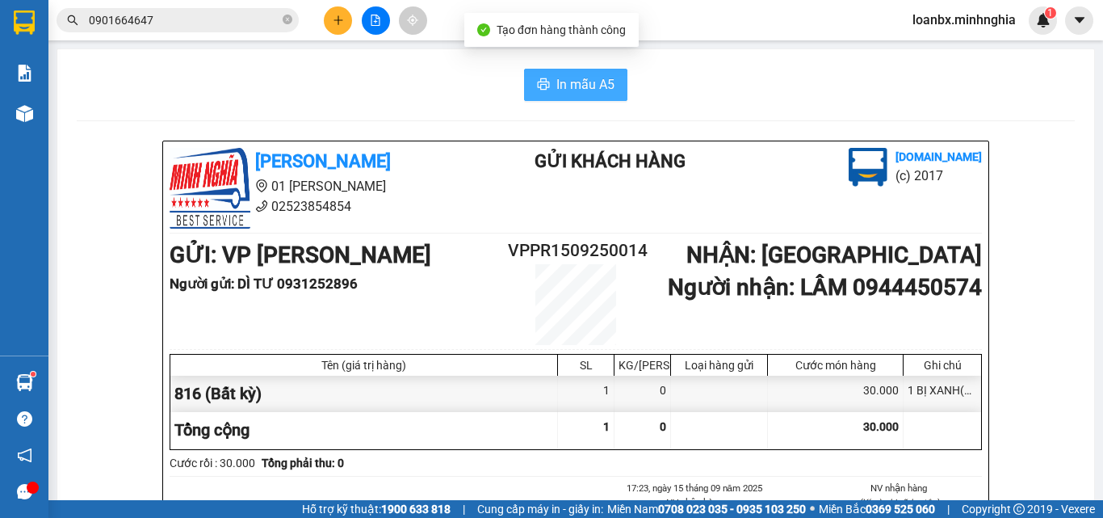
click at [577, 83] on span "In mẫu A5" at bounding box center [586, 84] width 58 height 20
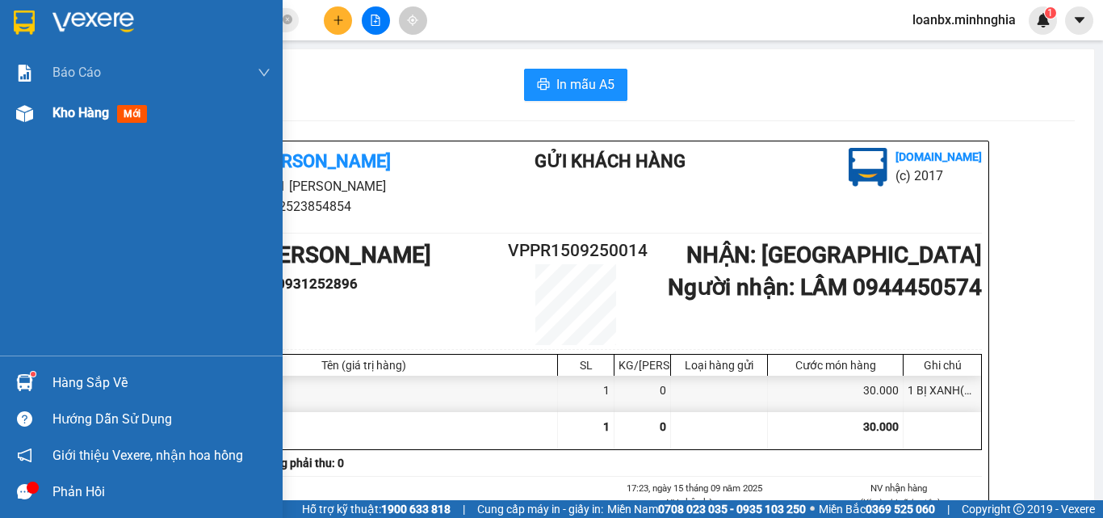
click at [32, 122] on div at bounding box center [25, 113] width 28 height 28
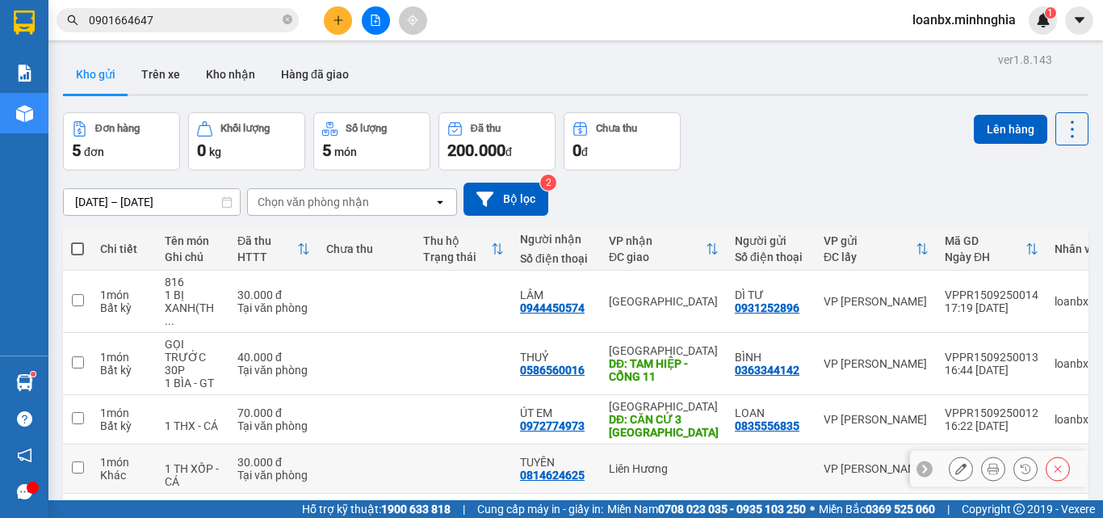
drag, startPoint x: 521, startPoint y: 355, endPoint x: 519, endPoint y: 372, distance: 17.9
click at [520, 468] on div "0814624625" at bounding box center [552, 474] width 65 height 13
click at [515, 494] on td "TUYÊN 0814624625" at bounding box center [556, 518] width 89 height 49
checkbox input "true"
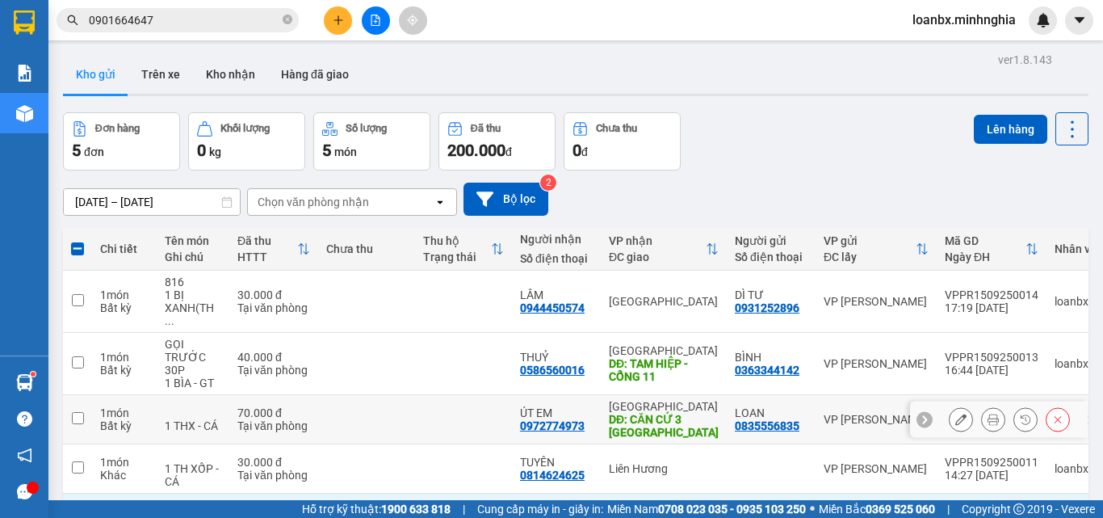
click at [447, 395] on td at bounding box center [463, 419] width 97 height 49
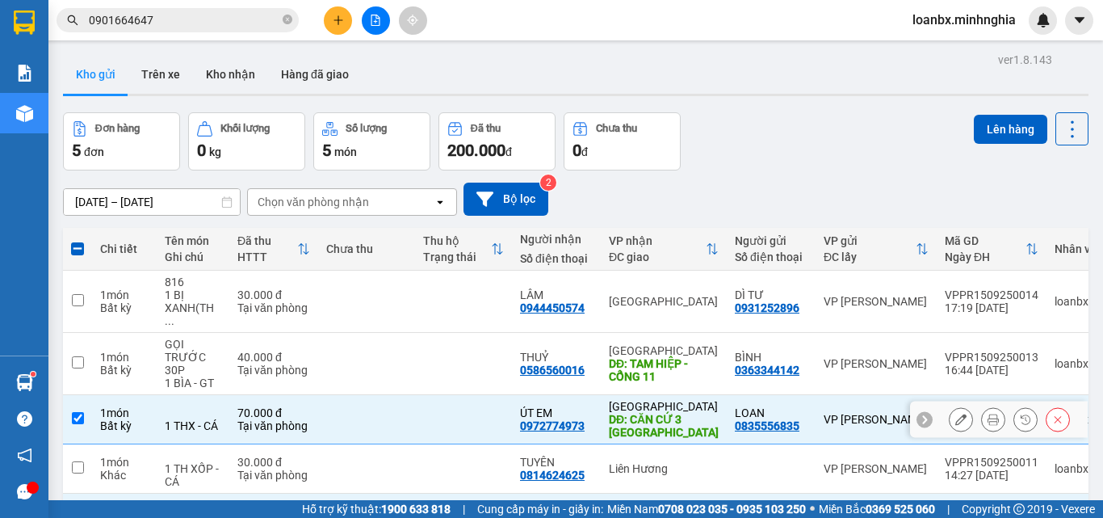
click at [202, 406] on div at bounding box center [193, 412] width 57 height 13
checkbox input "false"
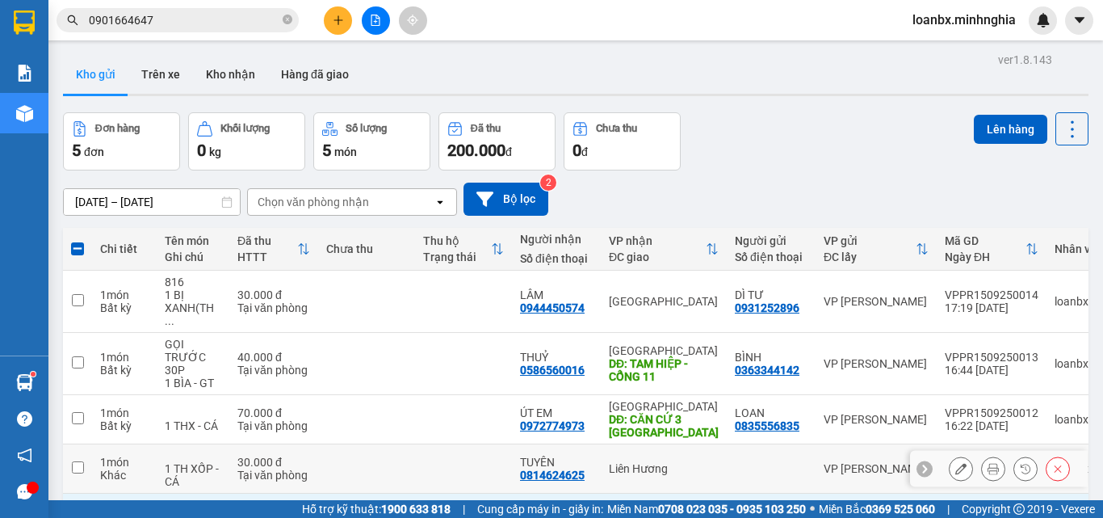
click at [204, 462] on div "1 TH XỐP - CÁ" at bounding box center [193, 475] width 57 height 26
checkbox input "true"
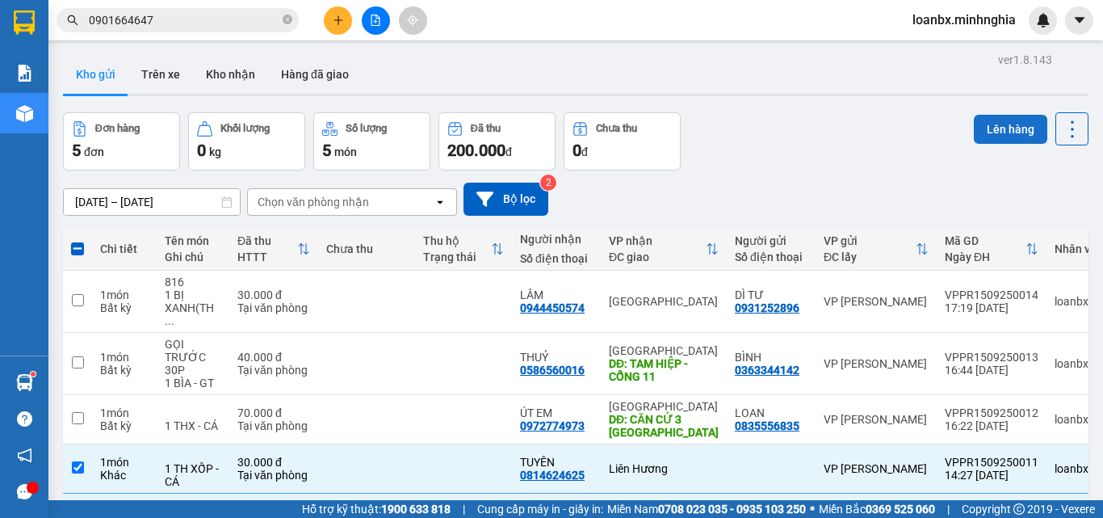
click at [999, 141] on button "Lên hàng" at bounding box center [1011, 129] width 74 height 29
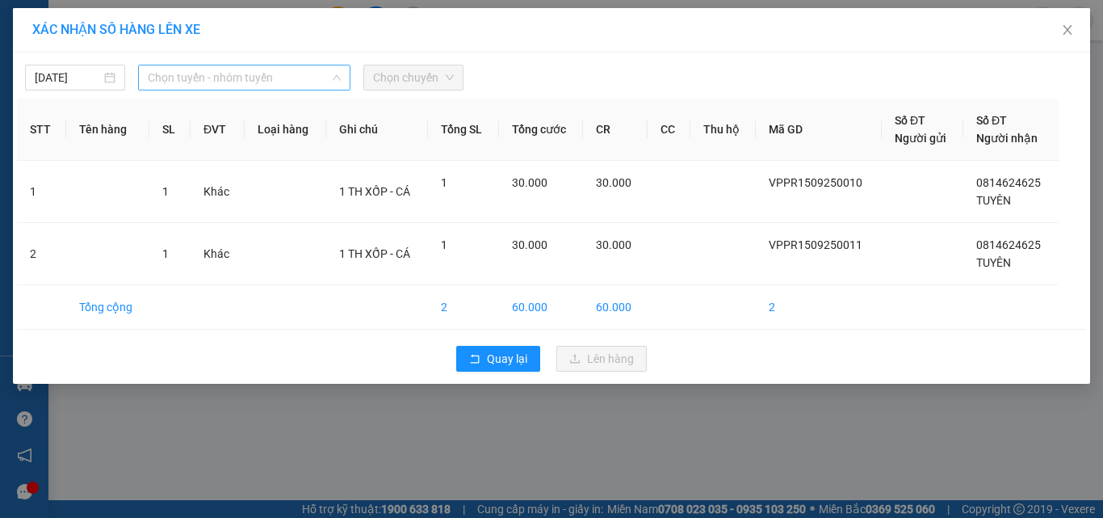
drag, startPoint x: 165, startPoint y: 78, endPoint x: 171, endPoint y: 109, distance: 31.4
click at [166, 78] on span "Chọn tuyến - nhóm tuyến" at bounding box center [244, 77] width 193 height 24
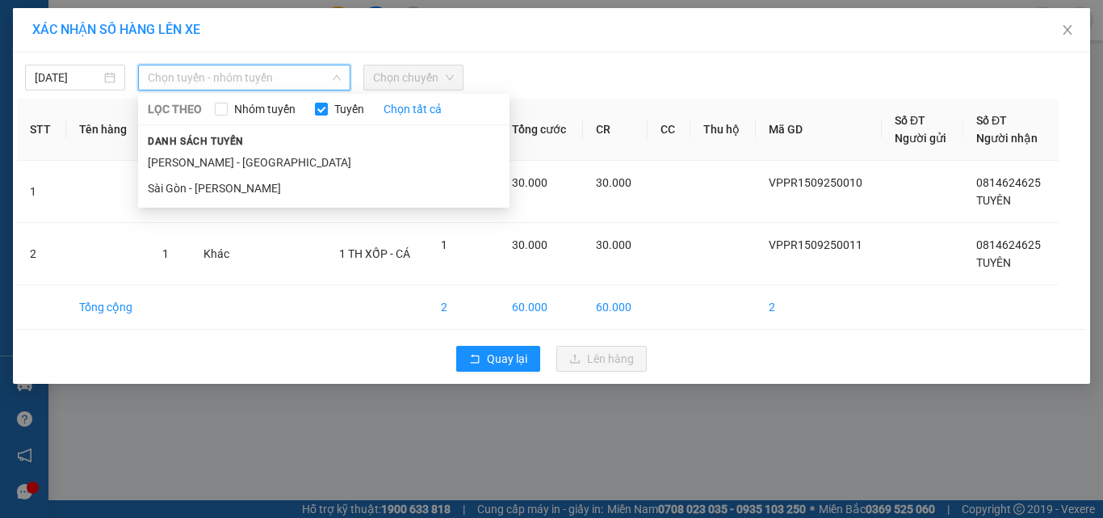
click at [174, 160] on li "[PERSON_NAME] - [GEOGRAPHIC_DATA]" at bounding box center [324, 162] width 372 height 26
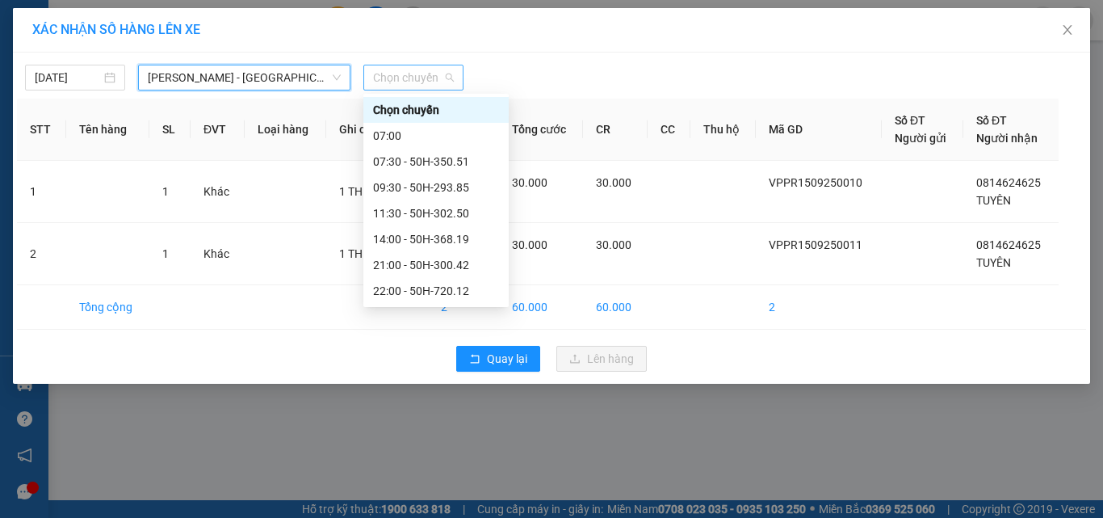
click at [400, 81] on span "Chọn chuyến" at bounding box center [413, 77] width 81 height 24
click at [401, 149] on div "07:30 - 50H-350.51" at bounding box center [435, 162] width 145 height 26
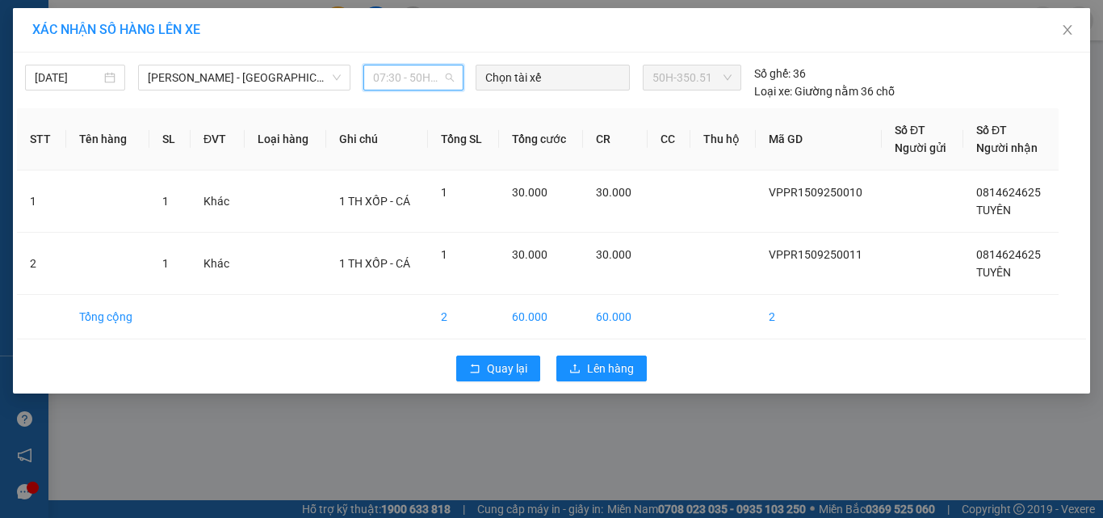
click at [403, 82] on span "07:30 - 50H-350.51" at bounding box center [413, 77] width 81 height 24
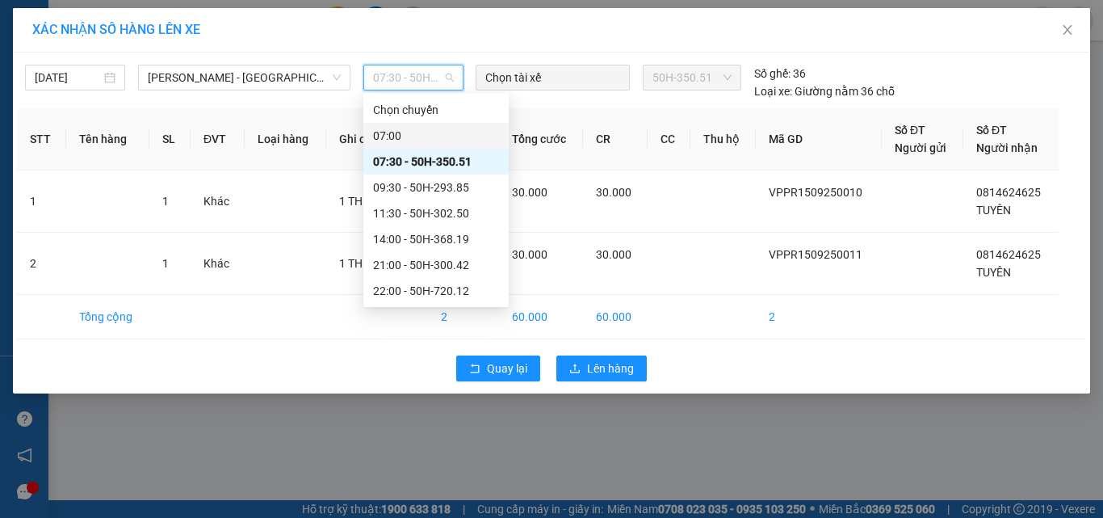
click at [380, 133] on div "07:00" at bounding box center [436, 136] width 126 height 18
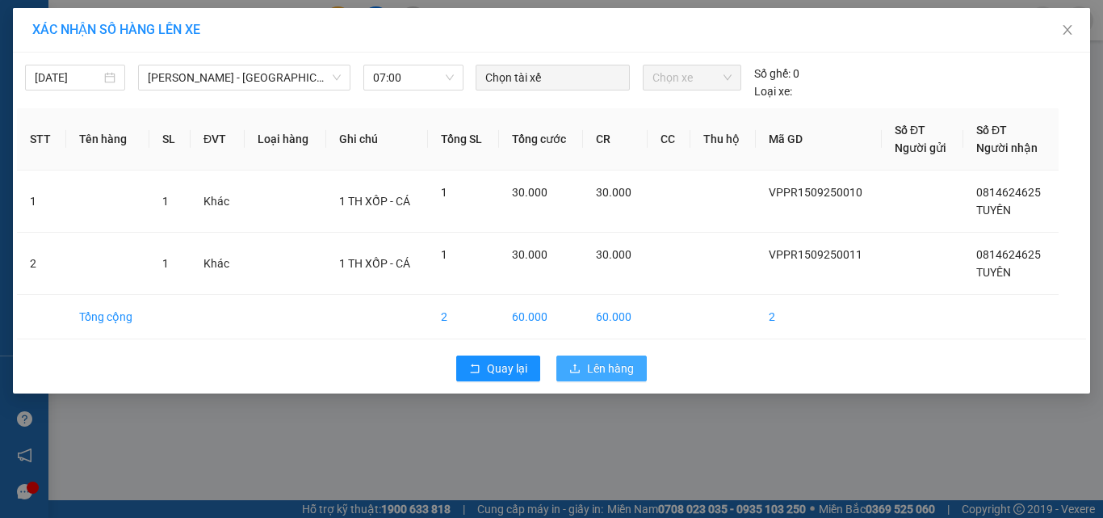
click at [617, 361] on span "Lên hàng" at bounding box center [610, 368] width 47 height 18
